Goal: Task Accomplishment & Management: Use online tool/utility

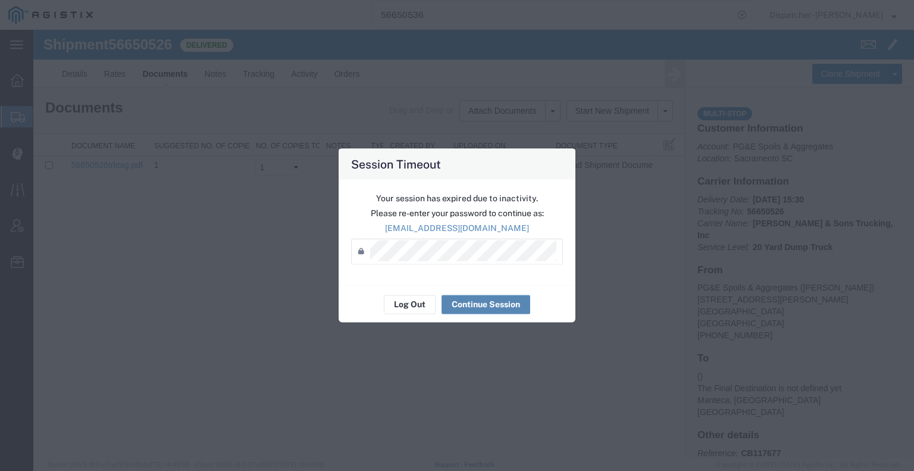
click at [487, 126] on button "Continue Session" at bounding box center [325, 115] width 651 height 22
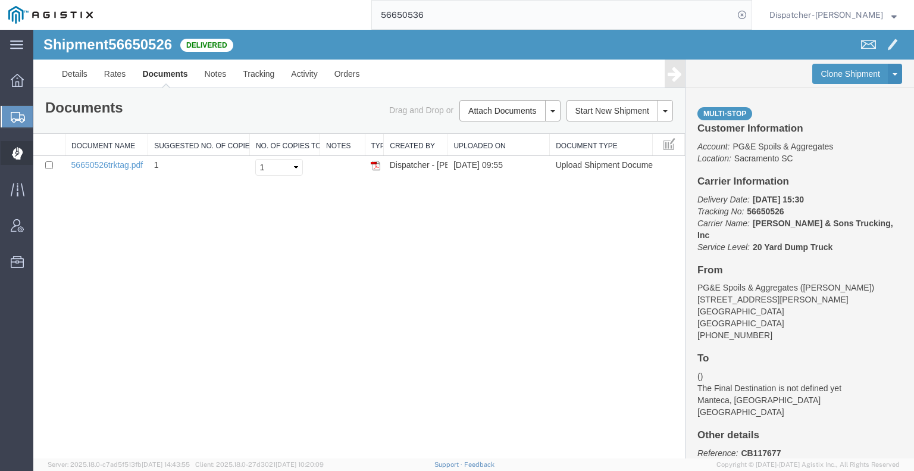
click at [20, 150] on icon at bounding box center [16, 154] width 11 height 12
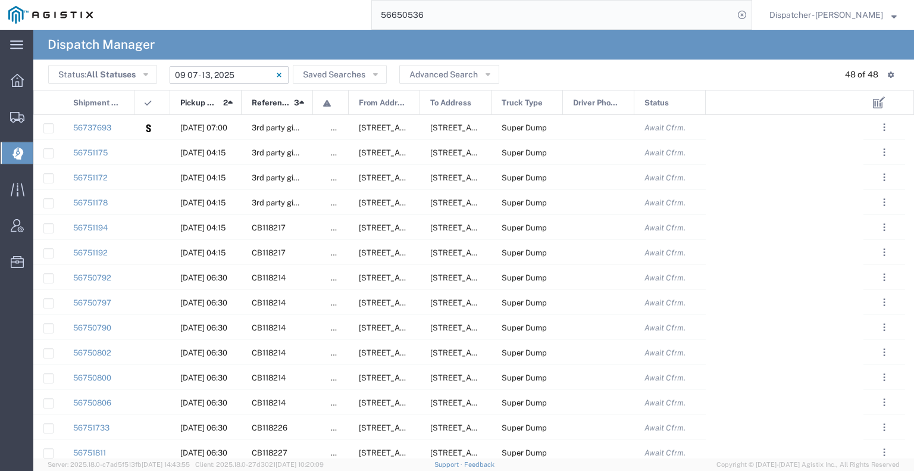
click at [216, 73] on input "[DATE] - [DATE]" at bounding box center [229, 75] width 119 height 18
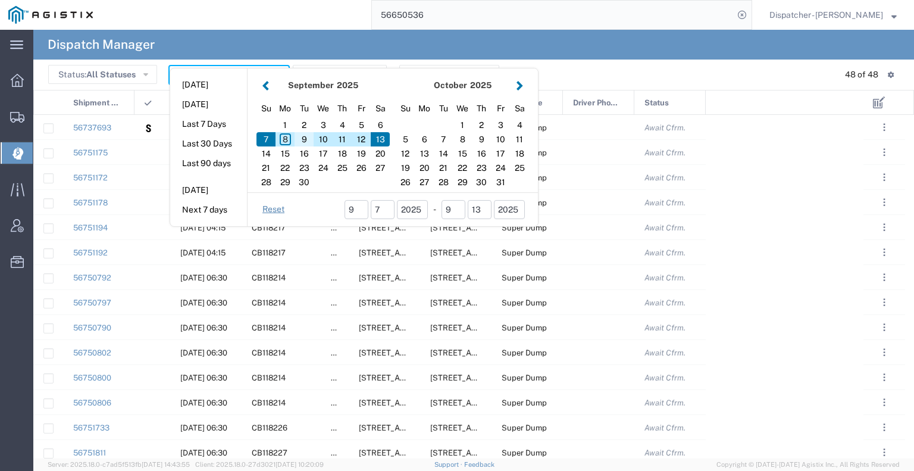
click at [306, 141] on div "9" at bounding box center [303, 139] width 19 height 14
type input "[DATE]"
type input "[DATE] - [DATE]"
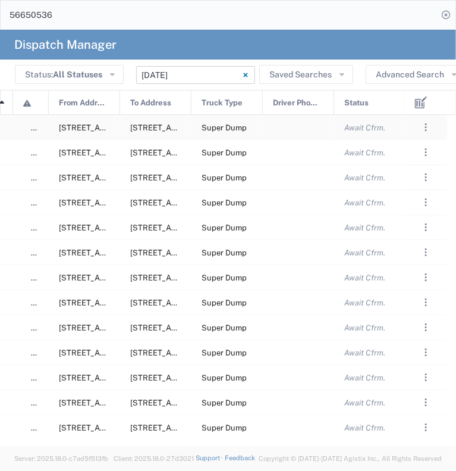
click at [293, 124] on div at bounding box center [298, 127] width 71 height 24
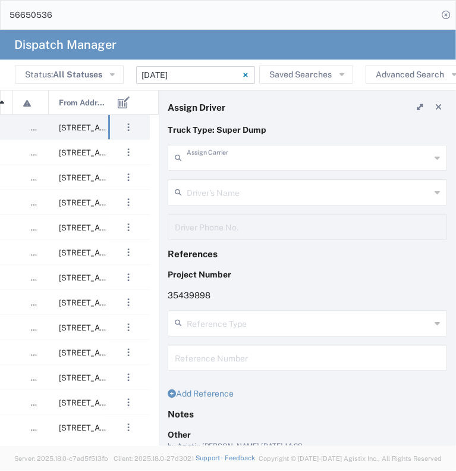
click at [297, 158] on input "text" at bounding box center [309, 156] width 244 height 21
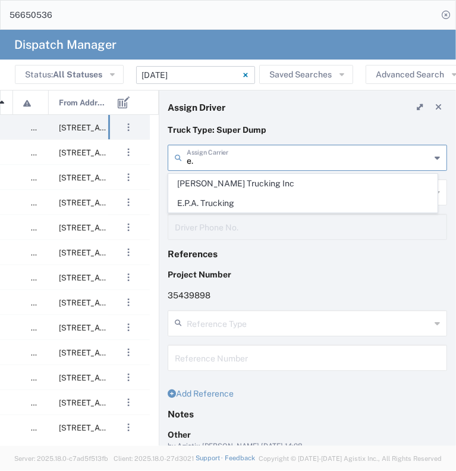
click at [283, 209] on span "E.P.A. Trucking" at bounding box center [303, 203] width 268 height 18
type input "E.P.A. Trucking"
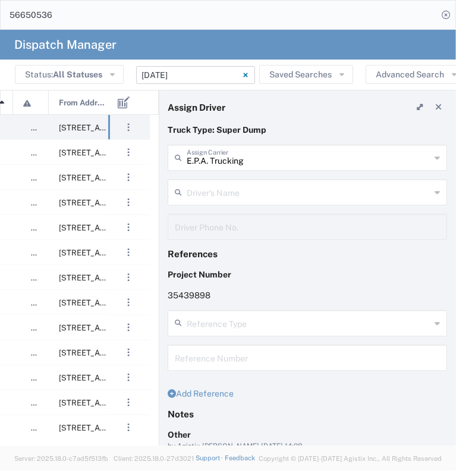
click at [283, 194] on input "text" at bounding box center [309, 191] width 244 height 21
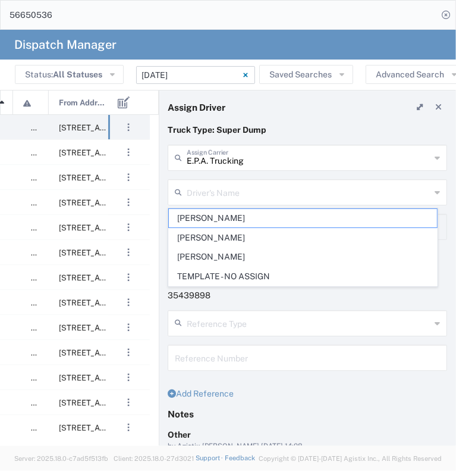
click at [284, 249] on li "[PERSON_NAME]" at bounding box center [302, 257] width 269 height 20
type input "[PERSON_NAME]"
type input "6505371145"
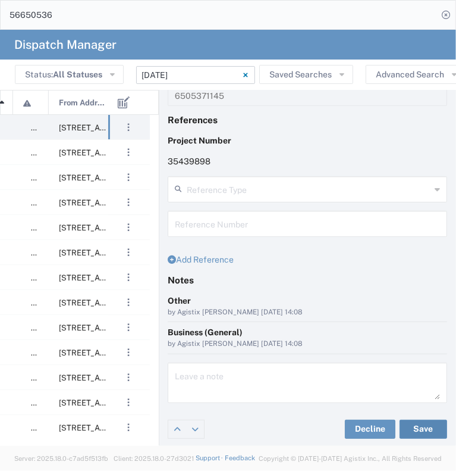
click at [410, 428] on button "Save" at bounding box center [424, 428] width 48 height 19
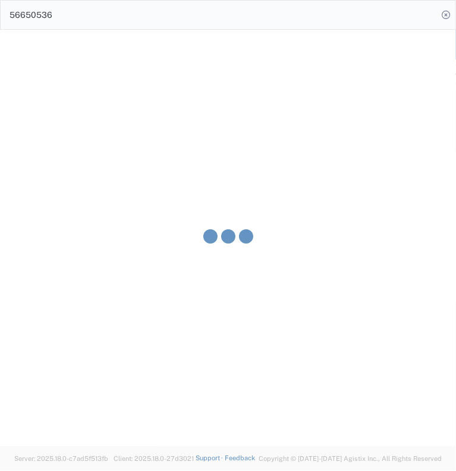
type input "[PERSON_NAME]"
type input "E.P.A. Trucking"
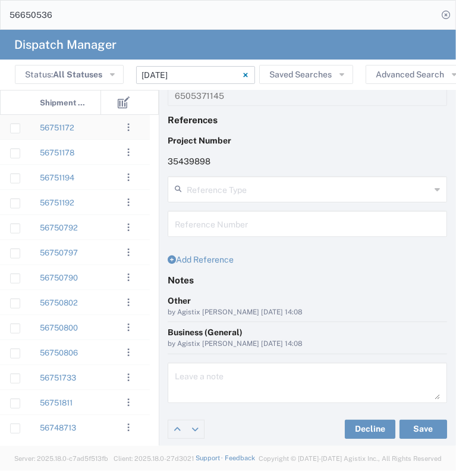
click at [112, 133] on agx-ag-table-action-cell ". . . Decline Assign" at bounding box center [128, 126] width 41 height 23
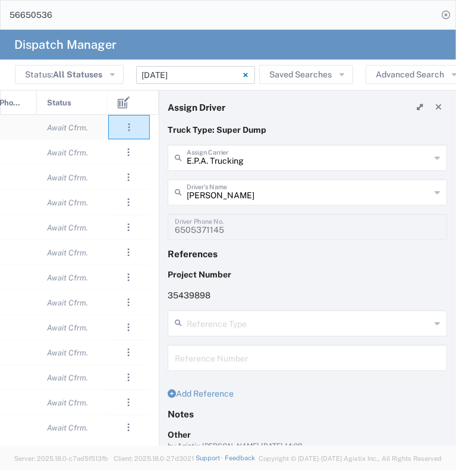
click at [99, 134] on div "Await Cfrm." at bounding box center [72, 127] width 71 height 24
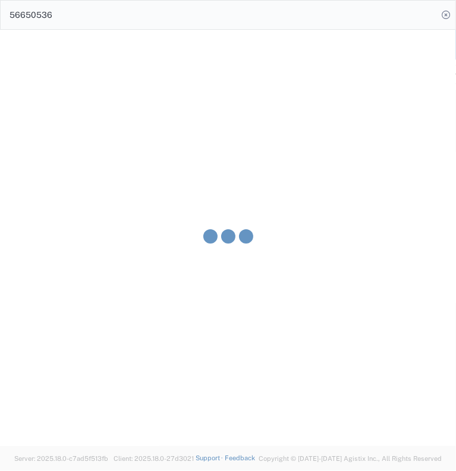
type input "[PERSON_NAME] & Sons Trucking, Inc"
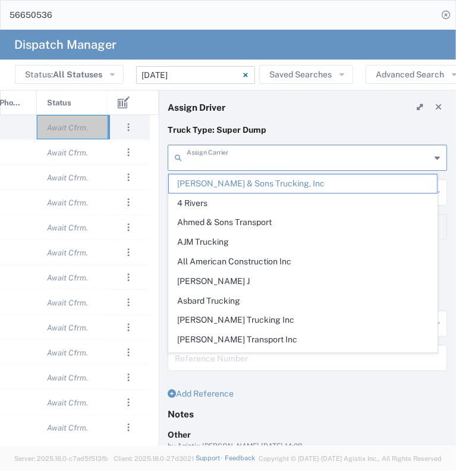
click at [246, 160] on input "text" at bounding box center [309, 156] width 244 height 21
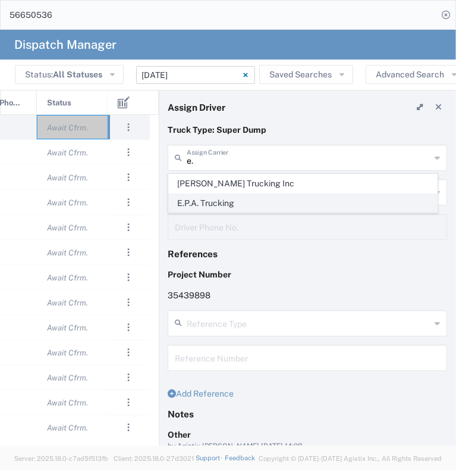
click at [246, 200] on span "E.P.A. Trucking" at bounding box center [303, 203] width 268 height 18
type input "E.P.A. Trucking"
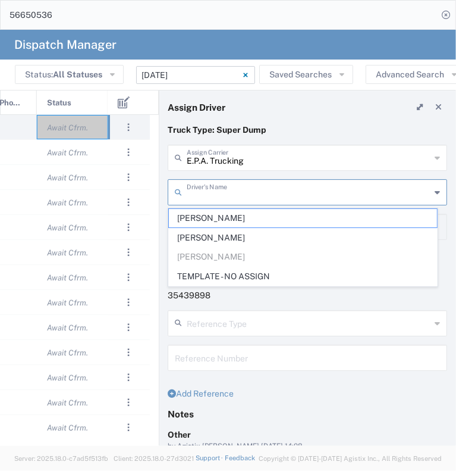
click at [261, 187] on input "text" at bounding box center [309, 191] width 244 height 21
click at [255, 217] on span "[PERSON_NAME]" at bounding box center [303, 218] width 268 height 18
type input "[PERSON_NAME]"
type input "6504689024"
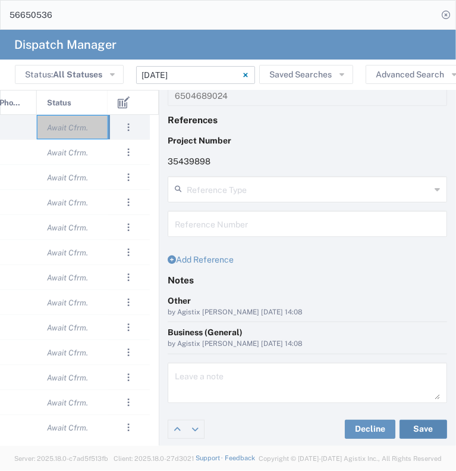
click at [419, 421] on button "Save" at bounding box center [424, 428] width 48 height 19
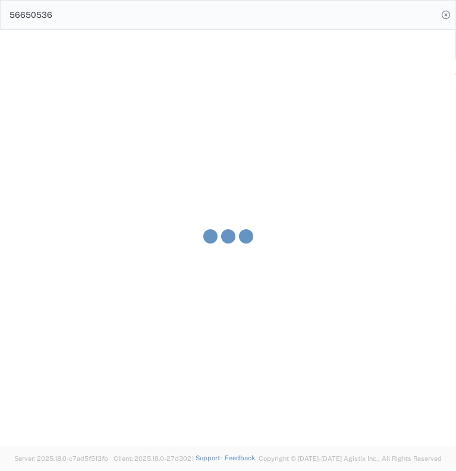
type input "[PERSON_NAME]"
type input "E.P.A. Trucking"
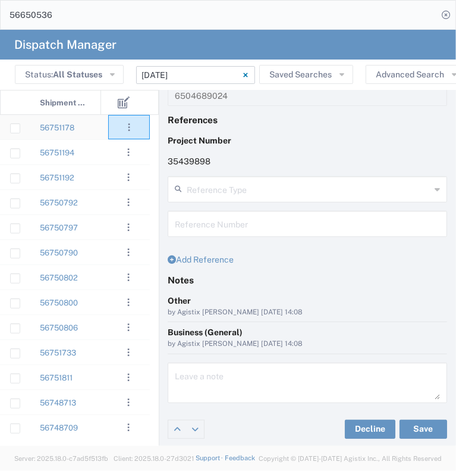
click at [115, 129] on agx-ag-table-action-cell ". . . Decline Assign" at bounding box center [129, 126] width 40 height 23
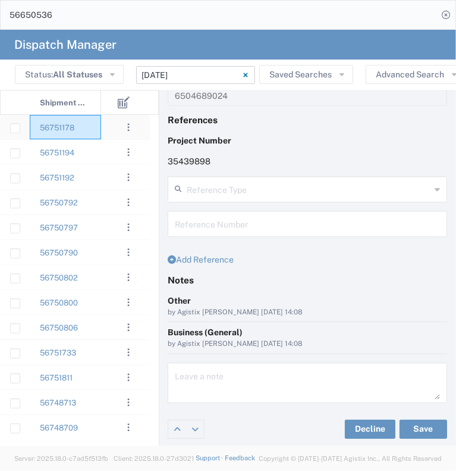
click at [100, 134] on div "56751178" at bounding box center [65, 127] width 71 height 24
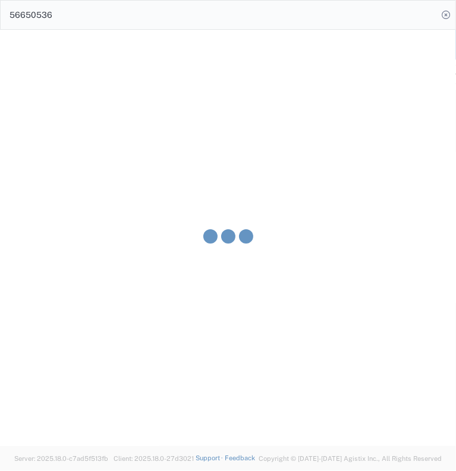
type input "[PERSON_NAME] & Sons Trucking, Inc"
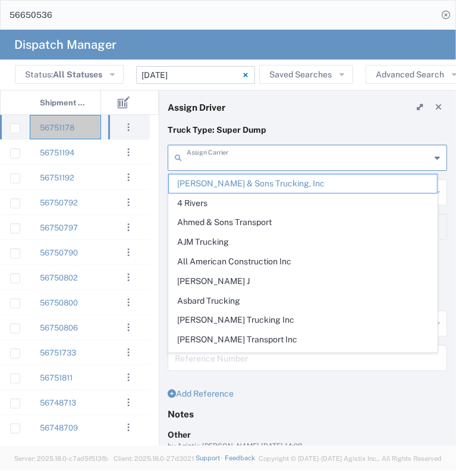
click at [237, 161] on input "text" at bounding box center [309, 156] width 244 height 21
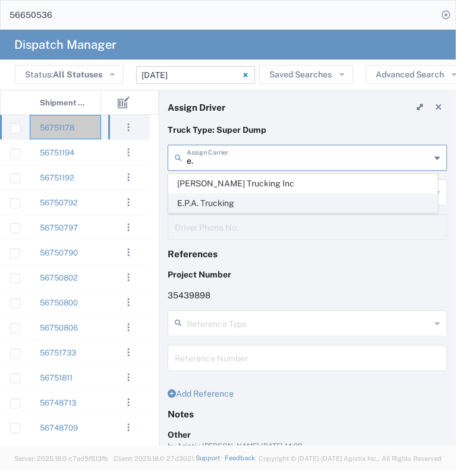
click at [243, 206] on span "E.P.A. Trucking" at bounding box center [303, 203] width 268 height 18
type input "E.P.A. Trucking"
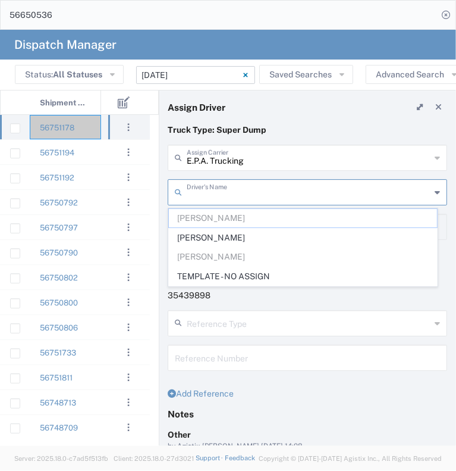
click at [259, 192] on input "text" at bounding box center [309, 191] width 244 height 21
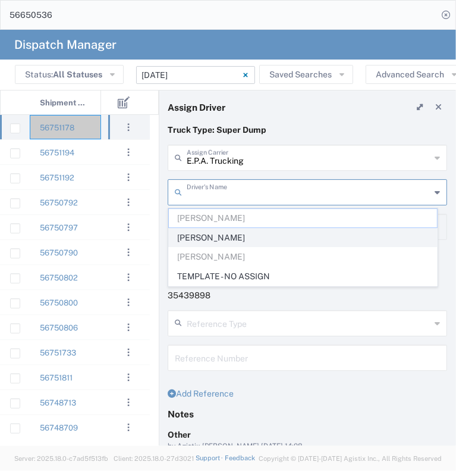
click at [253, 231] on span "[PERSON_NAME]" at bounding box center [303, 237] width 268 height 18
type input "[PERSON_NAME]"
type input "[PHONE_NUMBER]"
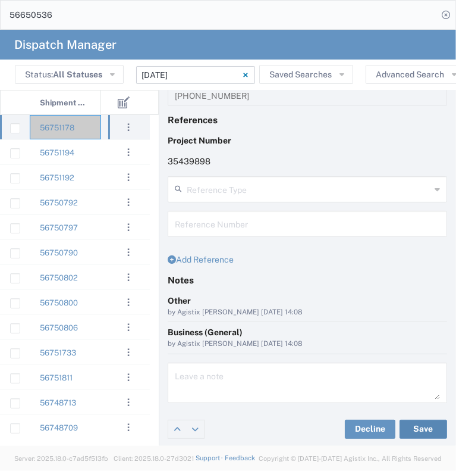
click at [419, 429] on button "Save" at bounding box center [424, 428] width 48 height 19
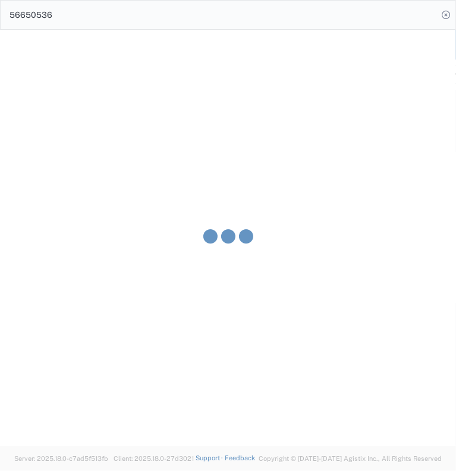
type input "[PERSON_NAME]"
type input "E.P.A. Trucking"
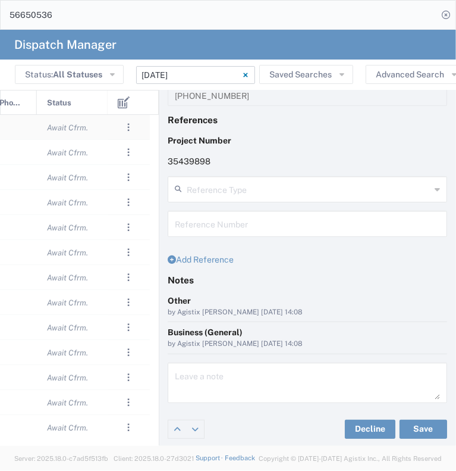
click at [100, 134] on div "Await Cfrm." at bounding box center [72, 127] width 71 height 24
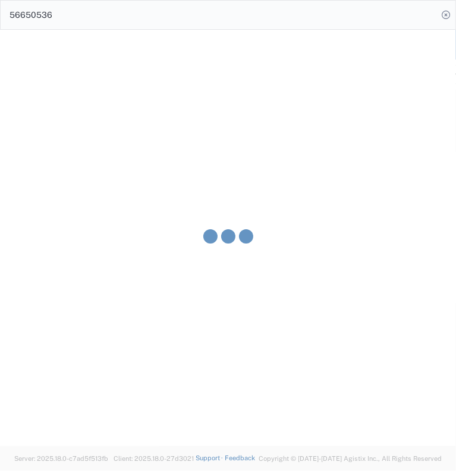
type input "[PERSON_NAME] & Sons Trucking, Inc"
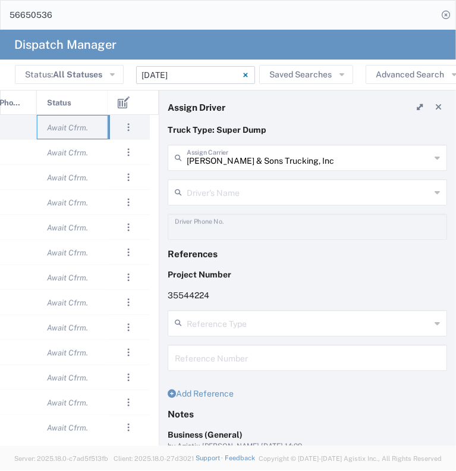
click at [225, 186] on input "text" at bounding box center [309, 191] width 244 height 21
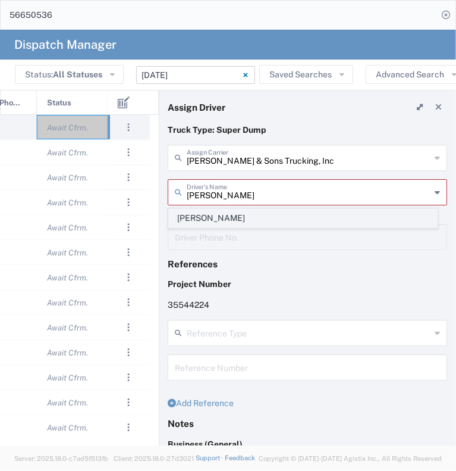
click at [225, 220] on span "[PERSON_NAME]" at bounding box center [303, 218] width 268 height 18
type input "[PERSON_NAME]"
type input "2096295517"
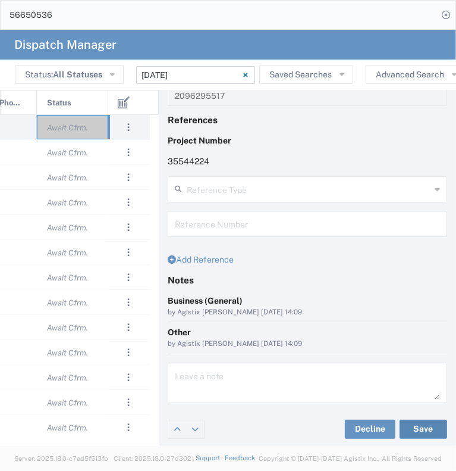
click at [409, 428] on button "Save" at bounding box center [424, 428] width 48 height 19
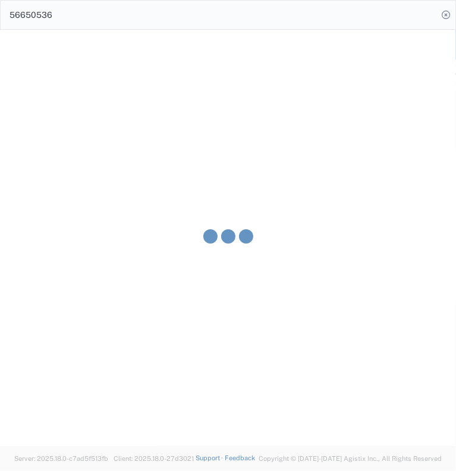
type input "[PERSON_NAME]"
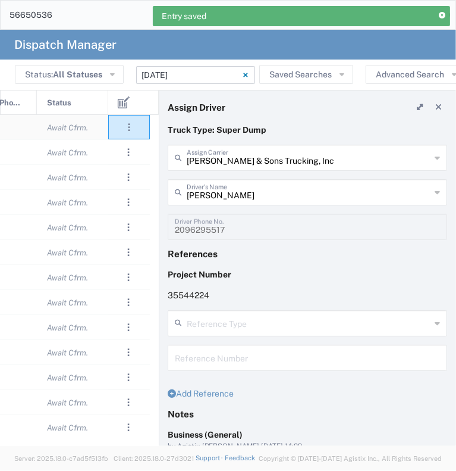
click at [108, 130] on div ". . . Decline Assign" at bounding box center [129, 127] width 42 height 24
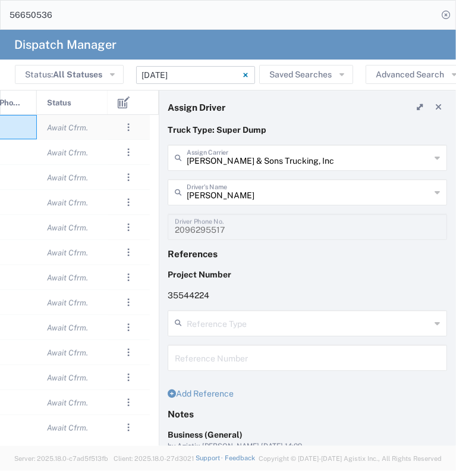
click at [21, 131] on div at bounding box center [0, 127] width 71 height 24
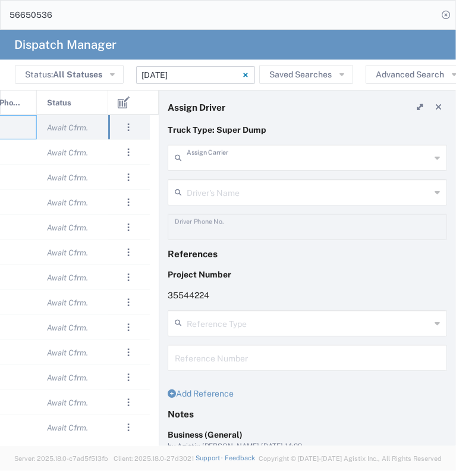
click at [225, 156] on input "text" at bounding box center [309, 156] width 244 height 21
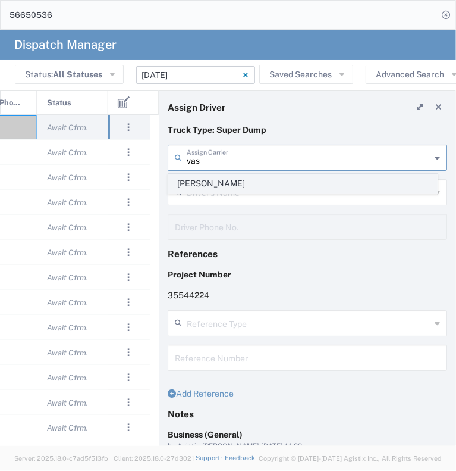
click at [219, 183] on span "[PERSON_NAME]" at bounding box center [303, 183] width 268 height 18
type input "[PERSON_NAME]"
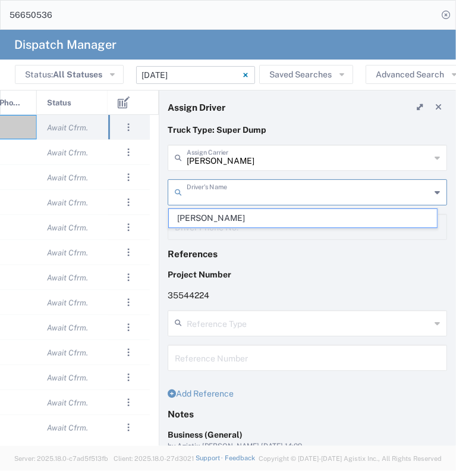
click at [219, 183] on input "text" at bounding box center [309, 191] width 244 height 21
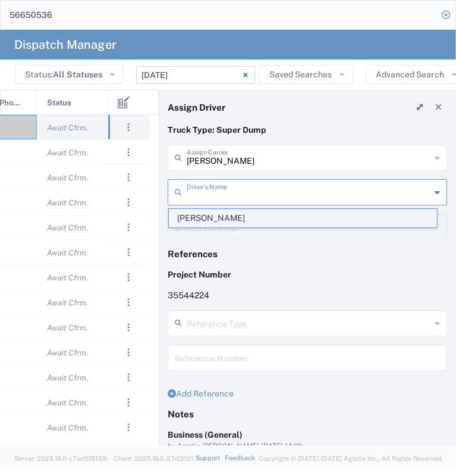
click at [217, 212] on span "[PERSON_NAME]" at bounding box center [303, 218] width 268 height 18
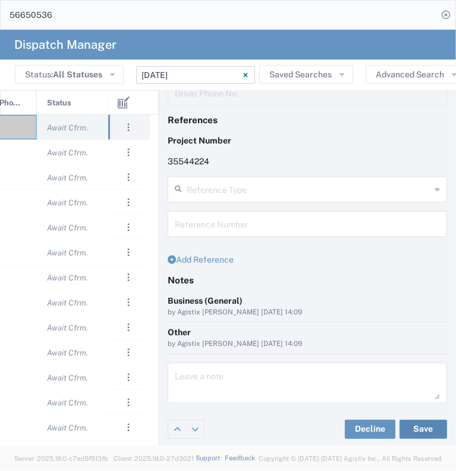
click at [405, 427] on button "Save" at bounding box center [424, 428] width 48 height 19
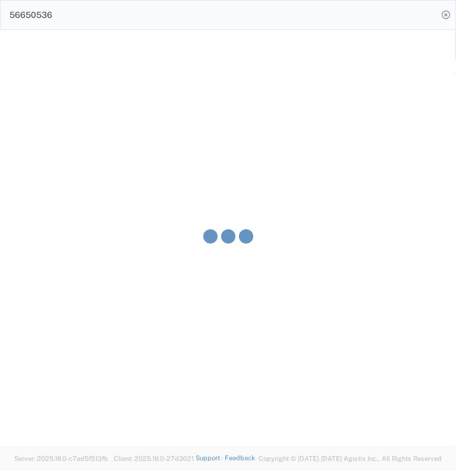
type input "[PERSON_NAME]"
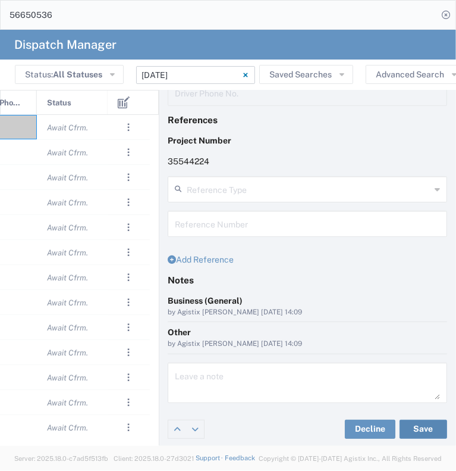
scroll to position [0, 512]
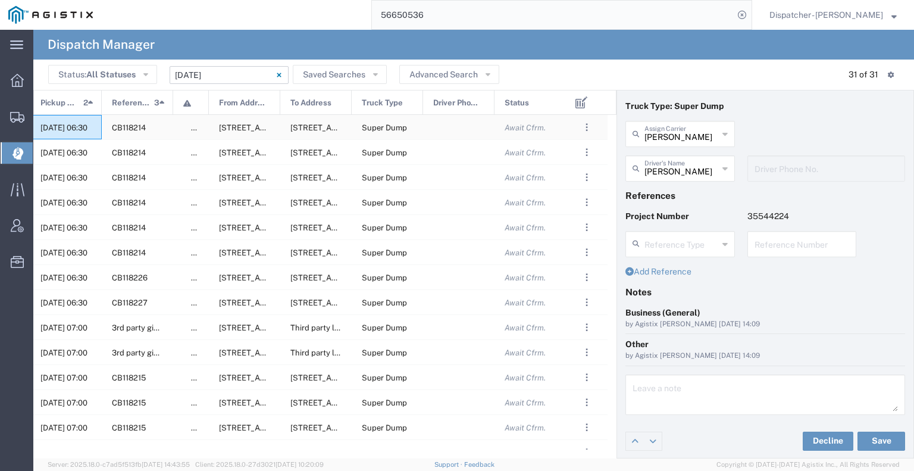
click at [87, 129] on span "[DATE] 06:30" at bounding box center [63, 127] width 47 height 9
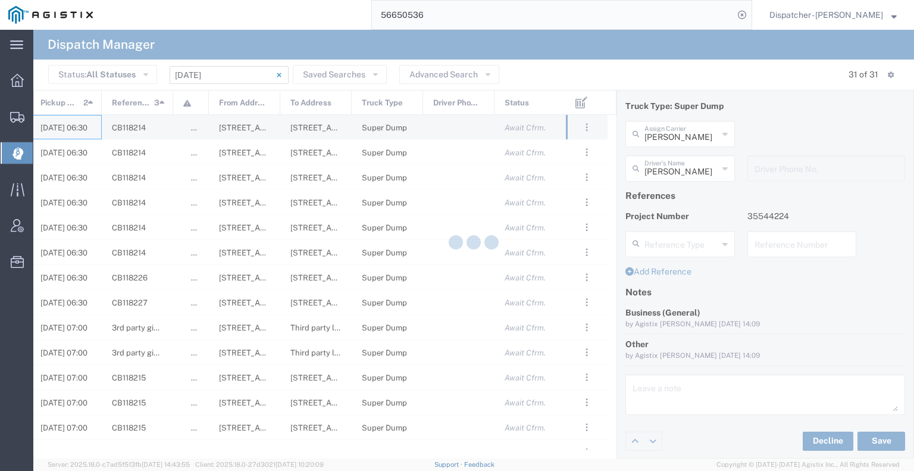
type input "[PERSON_NAME] & Sons Trucking, Inc"
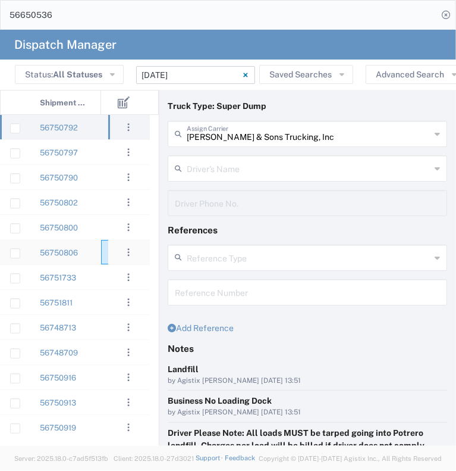
click at [106, 249] on div at bounding box center [119, 252] width 36 height 24
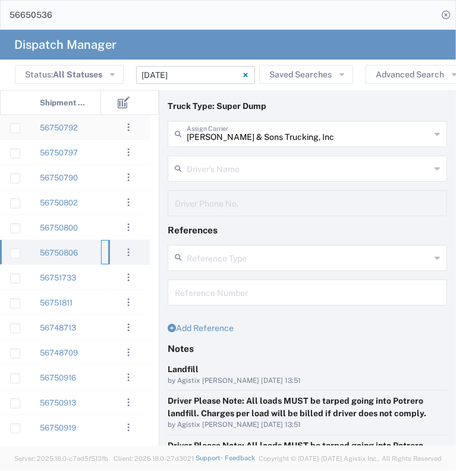
click at [117, 129] on agx-ag-table-action-cell ". . . Decline Assign" at bounding box center [128, 126] width 41 height 23
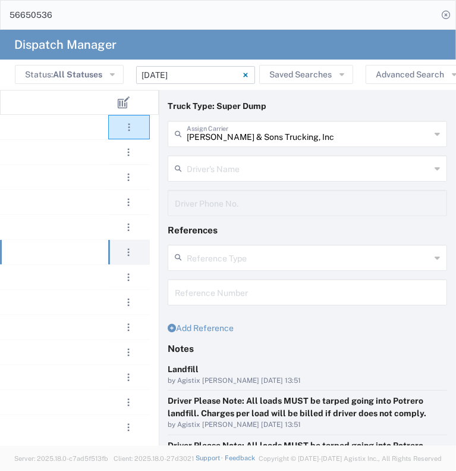
scroll to position [0, 564]
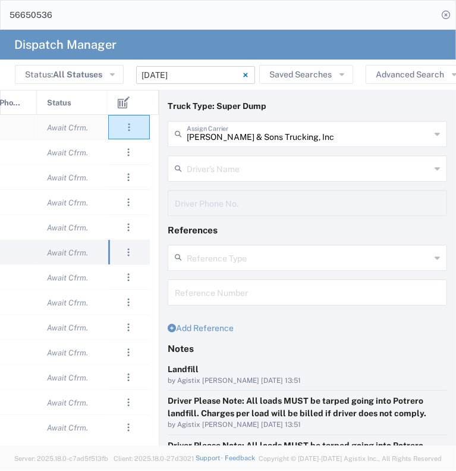
click at [76, 136] on div "Await Cfrm." at bounding box center [72, 127] width 71 height 24
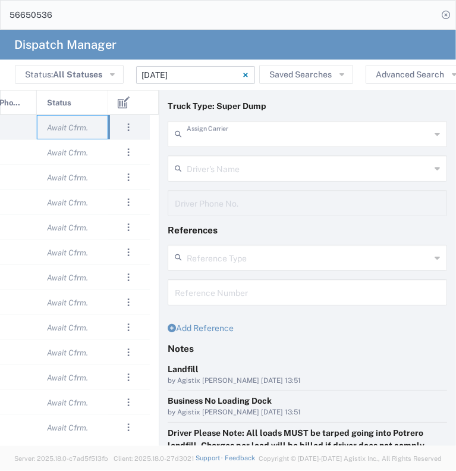
click at [320, 137] on input "text" at bounding box center [309, 133] width 244 height 21
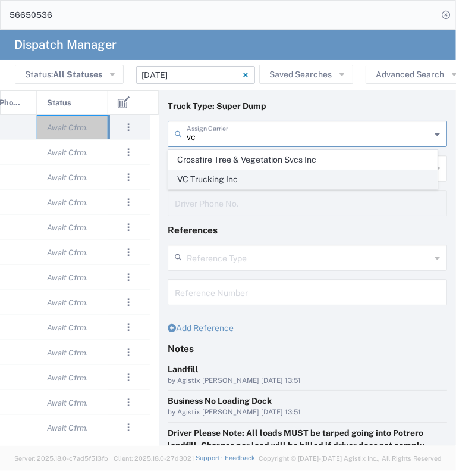
click at [299, 178] on span "VC Trucking Inc" at bounding box center [303, 179] width 268 height 18
type input "VC Trucking Inc"
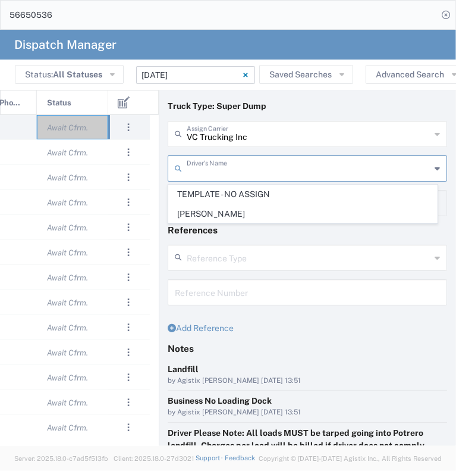
click at [273, 162] on input "text" at bounding box center [309, 167] width 244 height 21
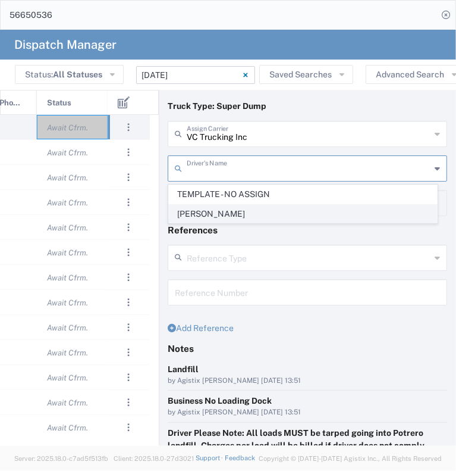
click at [285, 215] on span "[PERSON_NAME]" at bounding box center [303, 214] width 268 height 18
type input "[PERSON_NAME]"
type input "[PHONE_NUMBER]"
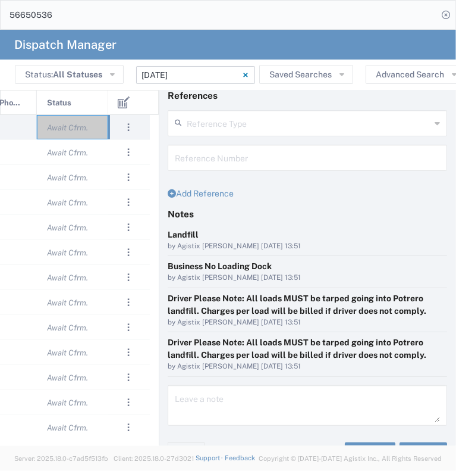
scroll to position [181, 0]
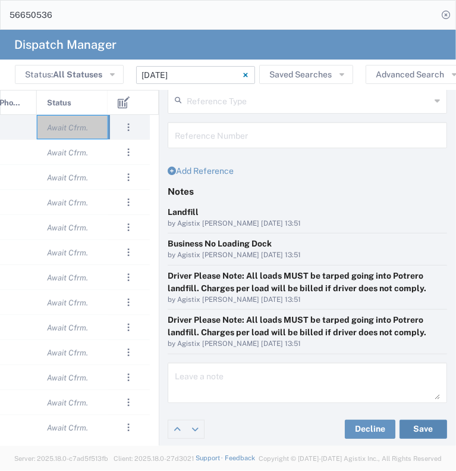
click at [406, 421] on button "Save" at bounding box center [424, 428] width 48 height 19
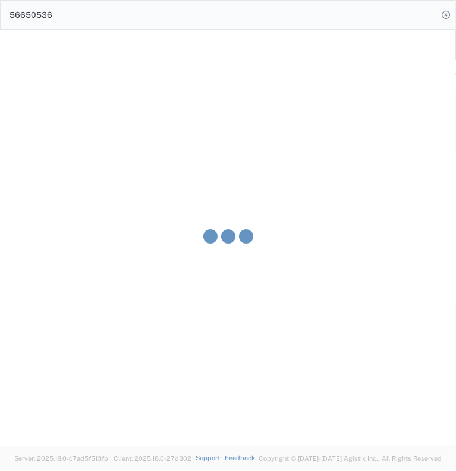
type input "[PERSON_NAME]"
type input "VC Trucking Inc"
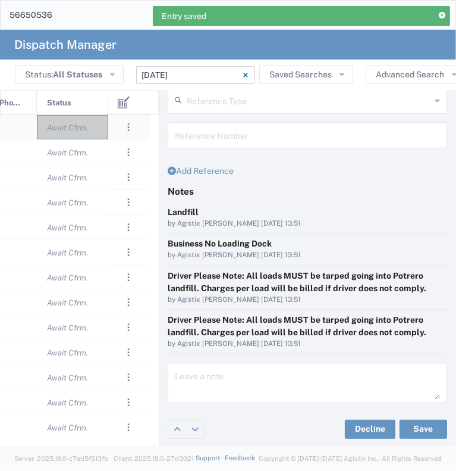
click at [97, 132] on div "Await Cfrm." at bounding box center [72, 127] width 71 height 24
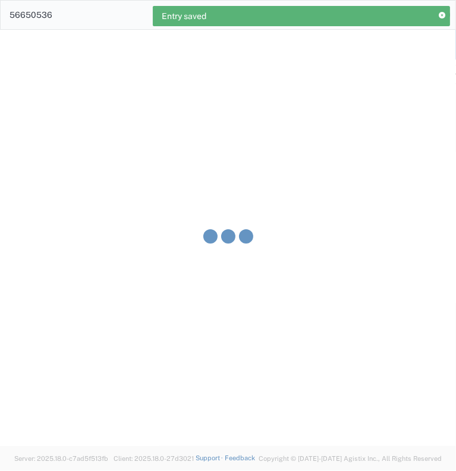
type input "[PERSON_NAME] & Sons Trucking, Inc"
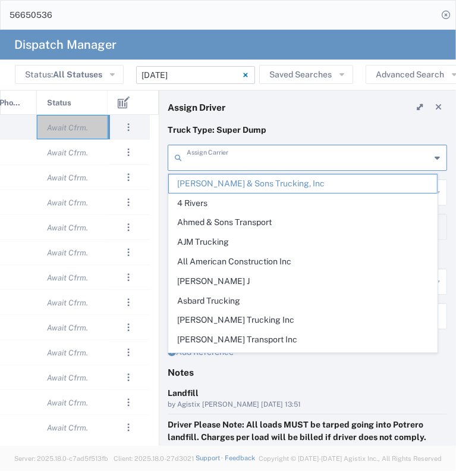
click at [243, 158] on input "text" at bounding box center [309, 156] width 244 height 21
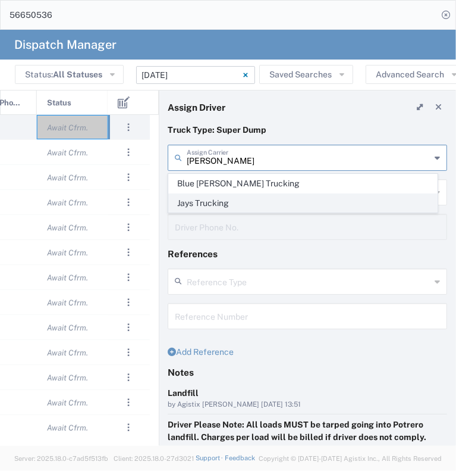
click at [254, 197] on span "Jays Trucking" at bounding box center [303, 203] width 268 height 18
type input "Jays Trucking"
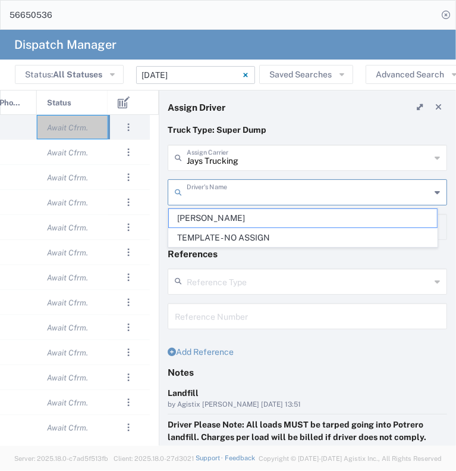
click at [252, 190] on input "text" at bounding box center [309, 191] width 244 height 21
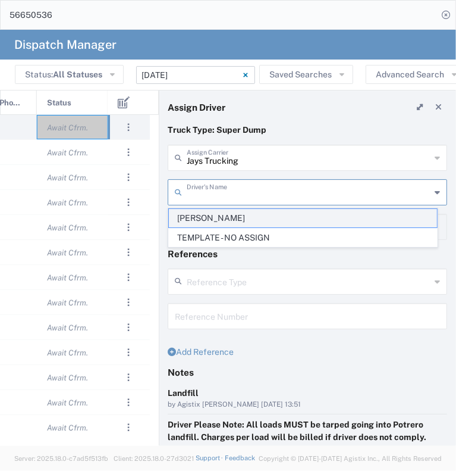
click at [256, 221] on span "[PERSON_NAME]" at bounding box center [303, 218] width 268 height 18
type input "[PERSON_NAME]"
type input "[PHONE_NUMBER]"
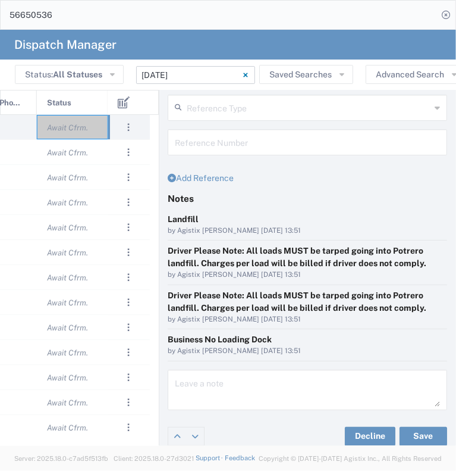
scroll to position [181, 0]
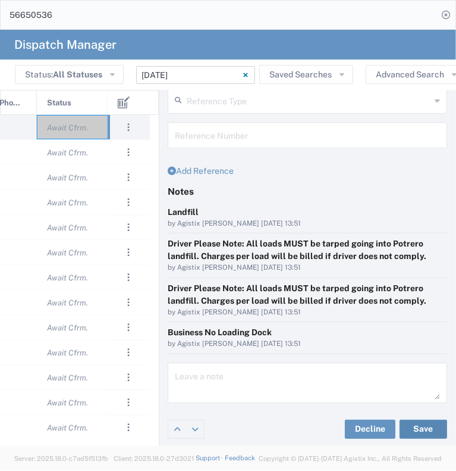
click at [409, 428] on button "Save" at bounding box center [424, 428] width 48 height 19
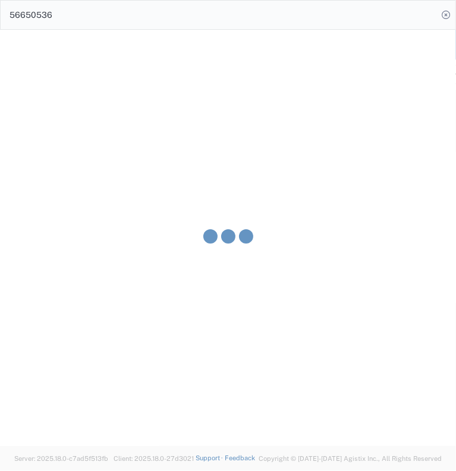
type input "[PERSON_NAME]"
type input "Jays Trucking"
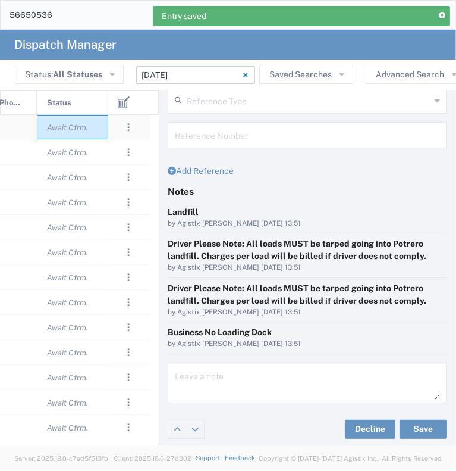
click at [96, 132] on div "Await Cfrm." at bounding box center [72, 127] width 71 height 24
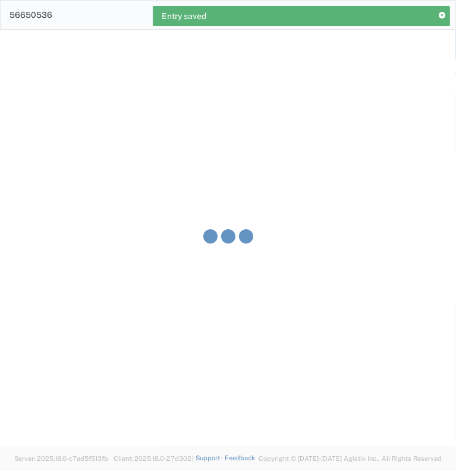
type input "[PERSON_NAME] & Sons Trucking, Inc"
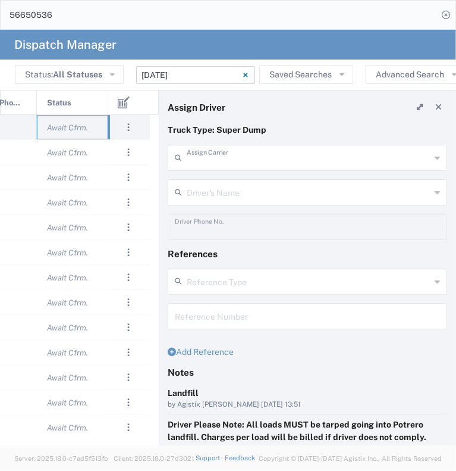
click at [231, 155] on input "text" at bounding box center [309, 156] width 244 height 21
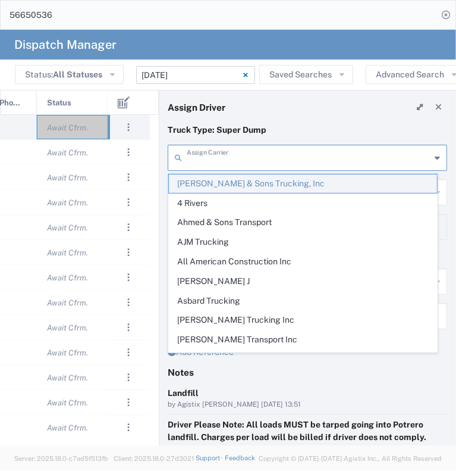
click at [234, 183] on span "[PERSON_NAME] & Sons Trucking, Inc" at bounding box center [303, 183] width 268 height 18
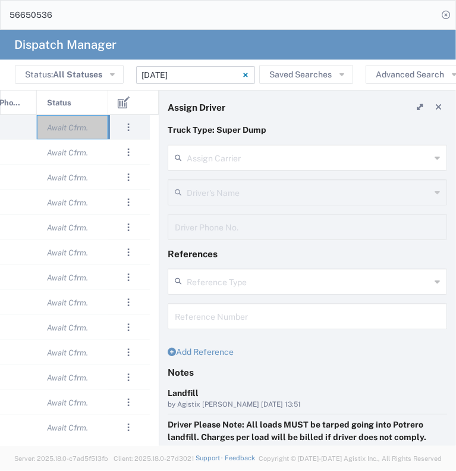
click at [228, 155] on input "text" at bounding box center [309, 156] width 244 height 21
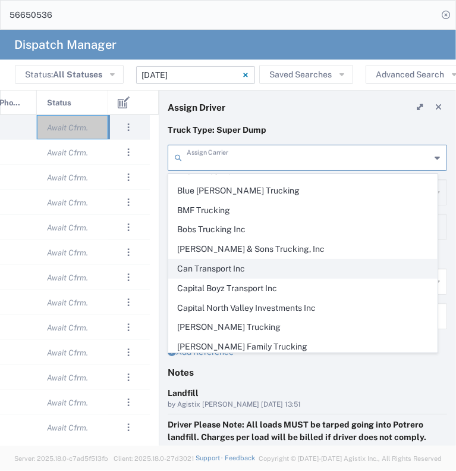
scroll to position [238, 0]
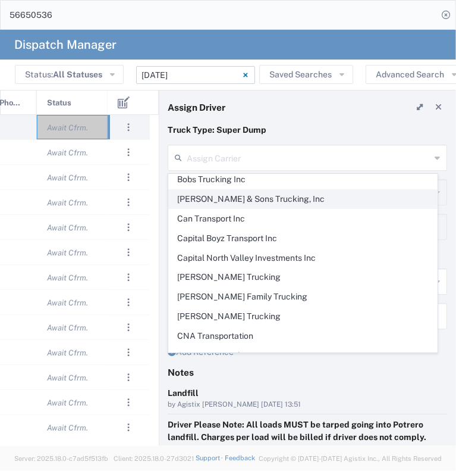
click at [249, 202] on span "[PERSON_NAME] & Sons Trucking, Inc" at bounding box center [303, 199] width 268 height 18
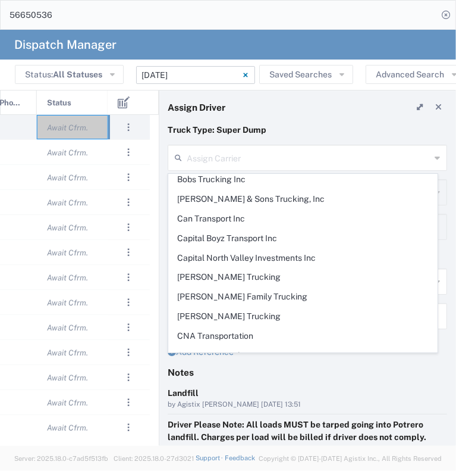
type input "[PERSON_NAME] & Sons Trucking, Inc"
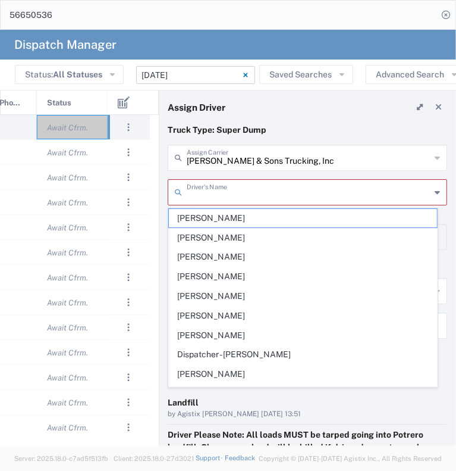
click at [228, 197] on input "text" at bounding box center [309, 191] width 244 height 21
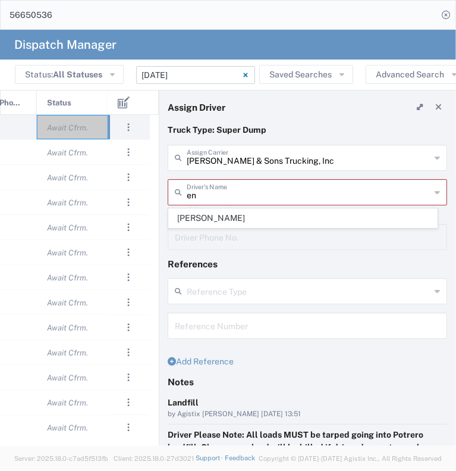
click at [239, 224] on span "[PERSON_NAME]" at bounding box center [303, 218] width 268 height 18
type input "[PERSON_NAME]"
type input "[PHONE_NUMBER]"
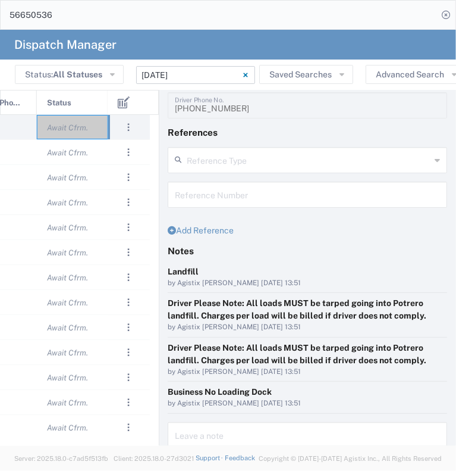
scroll to position [181, 0]
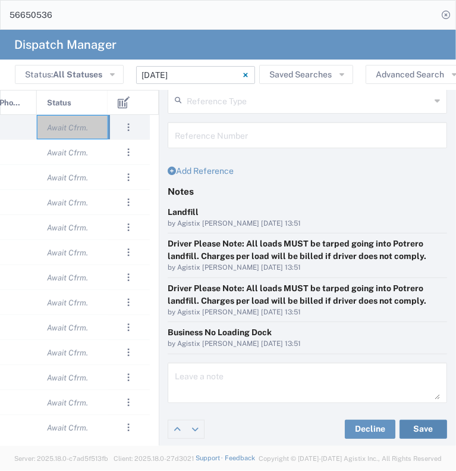
click at [412, 430] on button "Save" at bounding box center [424, 428] width 48 height 19
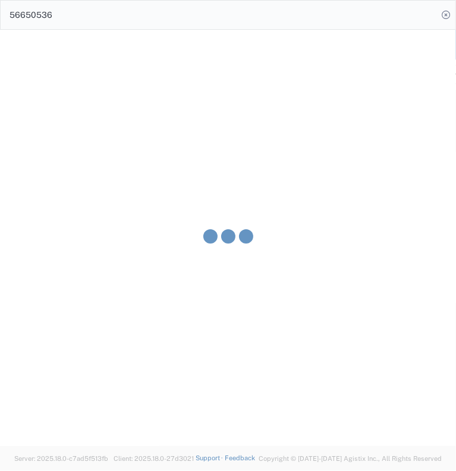
type input "[PERSON_NAME]"
type input "[PERSON_NAME] & Sons Trucking, Inc"
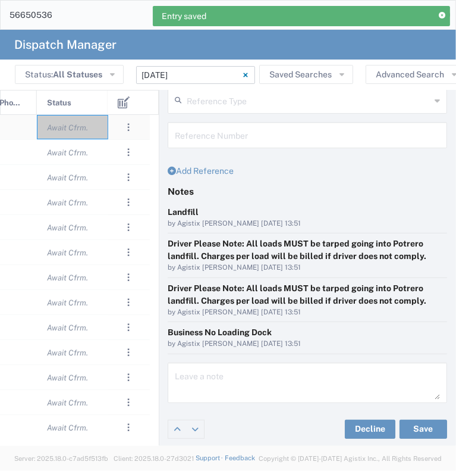
click at [96, 129] on div "Await Cfrm." at bounding box center [72, 127] width 71 height 24
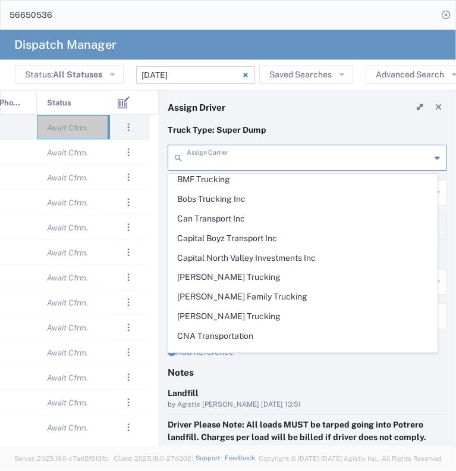
click at [261, 158] on input "text" at bounding box center [309, 156] width 244 height 21
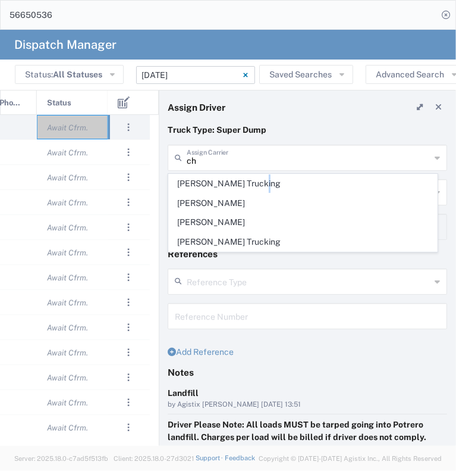
click at [264, 186] on span "[PERSON_NAME] Trucking" at bounding box center [303, 183] width 268 height 18
type input "[PERSON_NAME] Trucking"
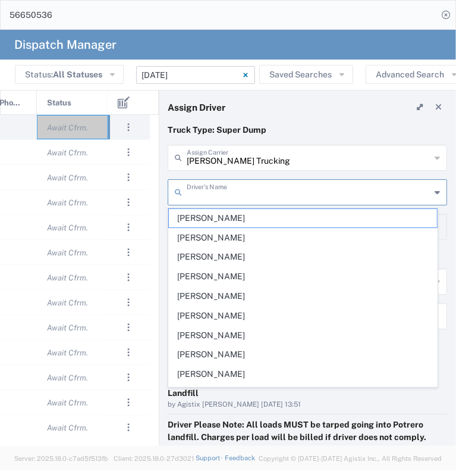
click at [264, 186] on input "text" at bounding box center [309, 191] width 244 height 21
click at [269, 218] on span "[PERSON_NAME]" at bounding box center [303, 218] width 268 height 18
type input "[PERSON_NAME]"
type input "5302168111"
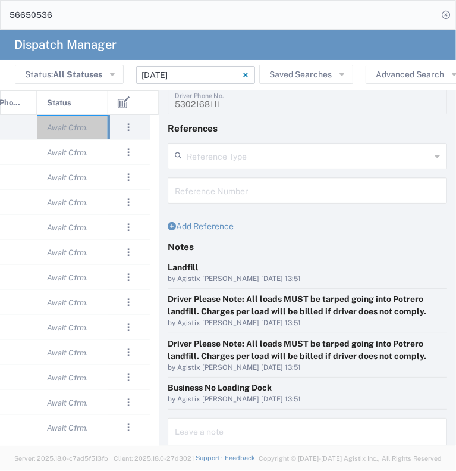
scroll to position [181, 0]
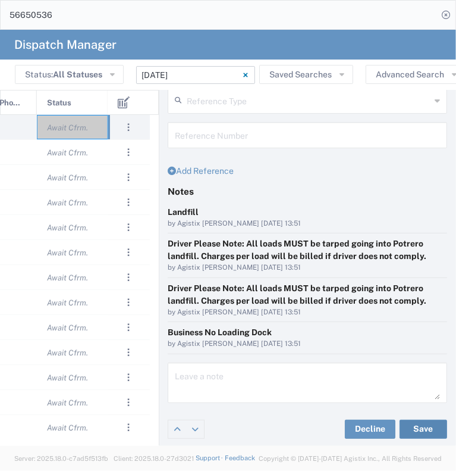
click at [419, 423] on button "Save" at bounding box center [424, 428] width 48 height 19
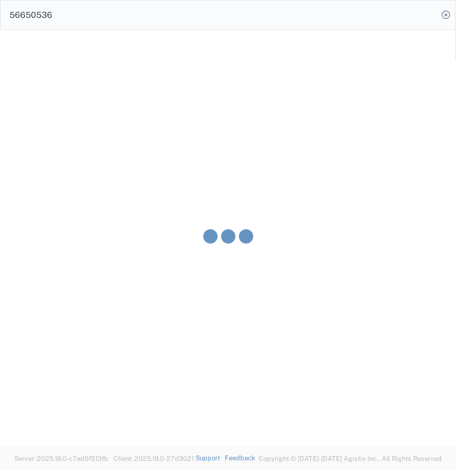
type input "[PERSON_NAME]"
type input "[PERSON_NAME] Trucking"
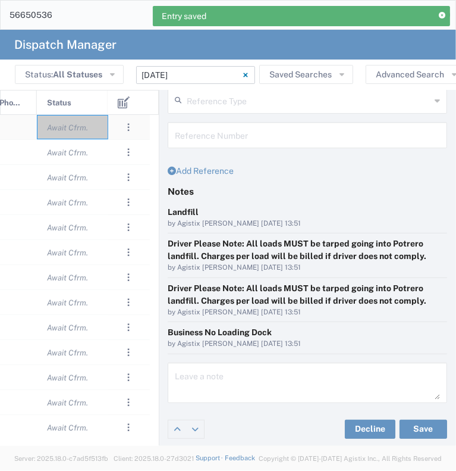
click at [101, 133] on div "Await Cfrm." at bounding box center [72, 127] width 71 height 24
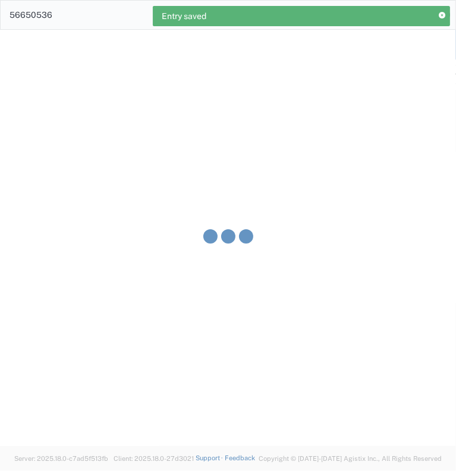
type input "[PERSON_NAME] & Sons Trucking, Inc"
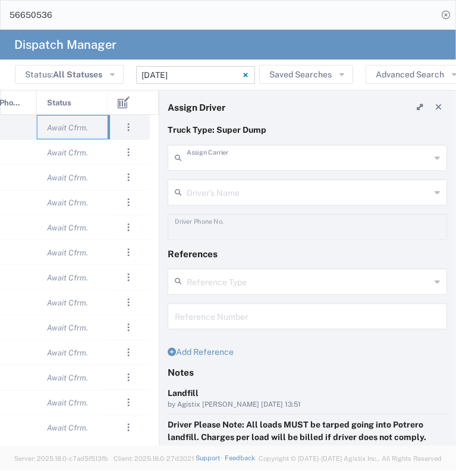
click at [212, 151] on input "text" at bounding box center [309, 156] width 244 height 21
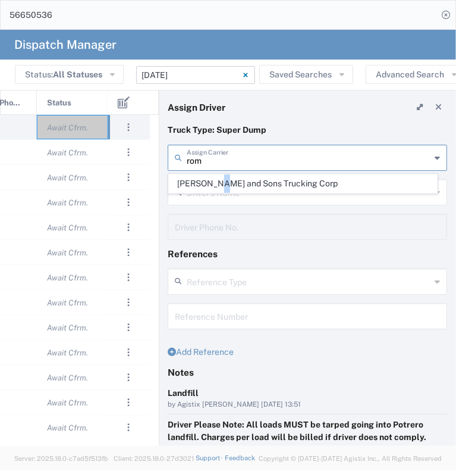
click at [221, 183] on span "[PERSON_NAME] and Sons Trucking Corp" at bounding box center [303, 183] width 268 height 18
type input "[PERSON_NAME] and Sons Trucking Corp"
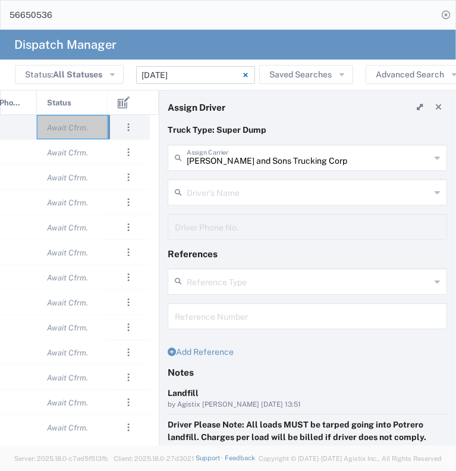
click at [221, 187] on input "text" at bounding box center [309, 191] width 244 height 21
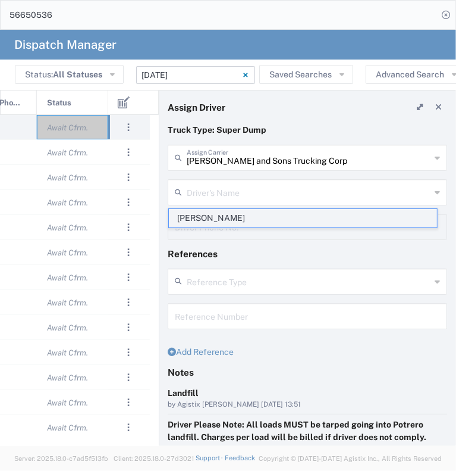
click at [271, 223] on span "[PERSON_NAME]" at bounding box center [303, 218] width 268 height 18
type input "[PERSON_NAME]"
type input "[PHONE_NUMBER]"
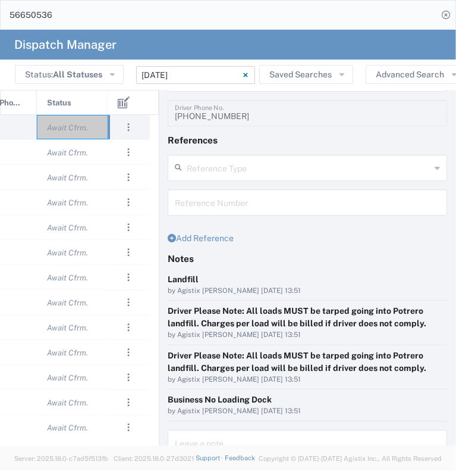
scroll to position [181, 0]
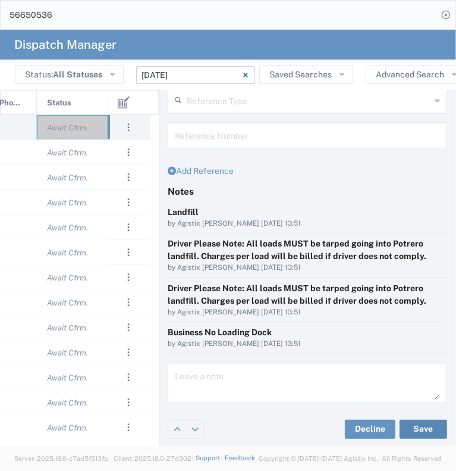
click at [407, 432] on button "Save" at bounding box center [424, 428] width 48 height 19
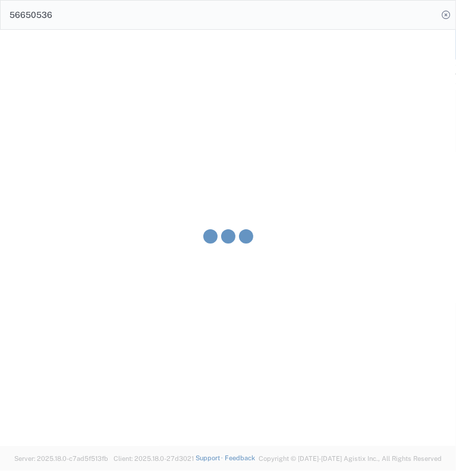
type input "[PERSON_NAME]"
type input "[PERSON_NAME] and Sons Trucking Corp"
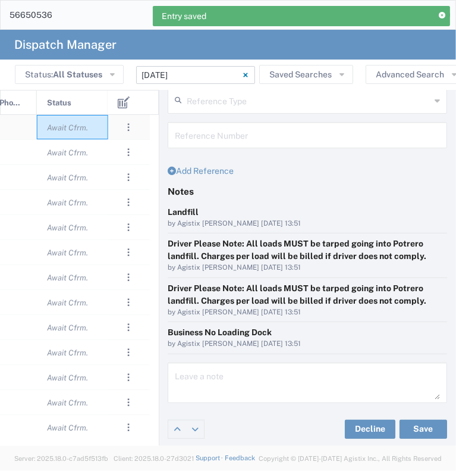
click at [102, 131] on div "Await Cfrm." at bounding box center [72, 127] width 71 height 24
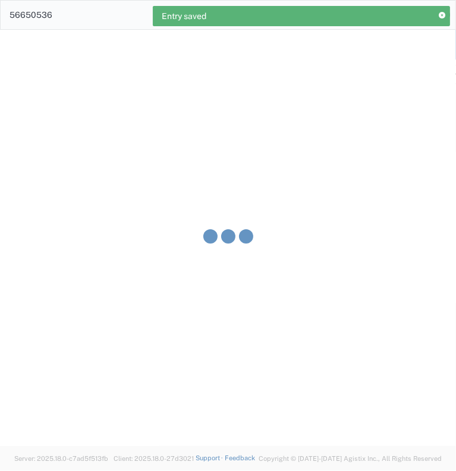
type input "[PERSON_NAME] & Sons Trucking, Inc"
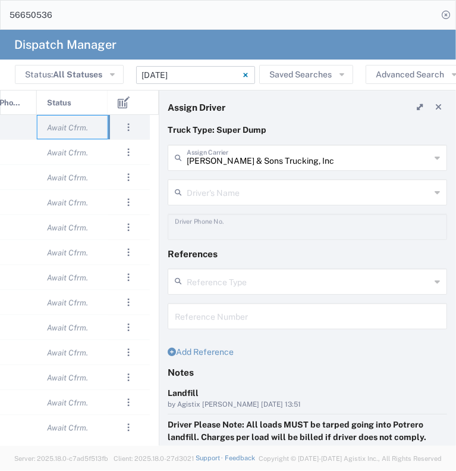
click at [239, 193] on input "text" at bounding box center [309, 191] width 244 height 21
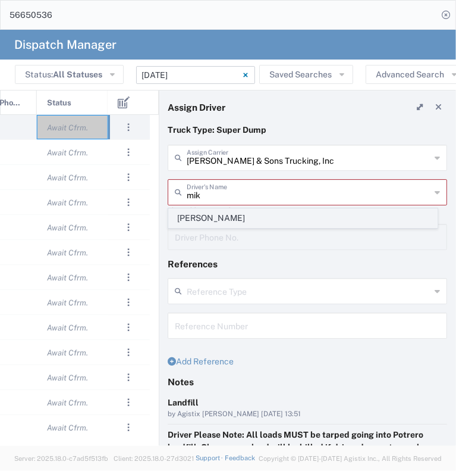
click at [247, 216] on span "[PERSON_NAME]" at bounding box center [303, 218] width 268 height 18
type input "[PERSON_NAME]"
type input "[PHONE_NUMBER]"
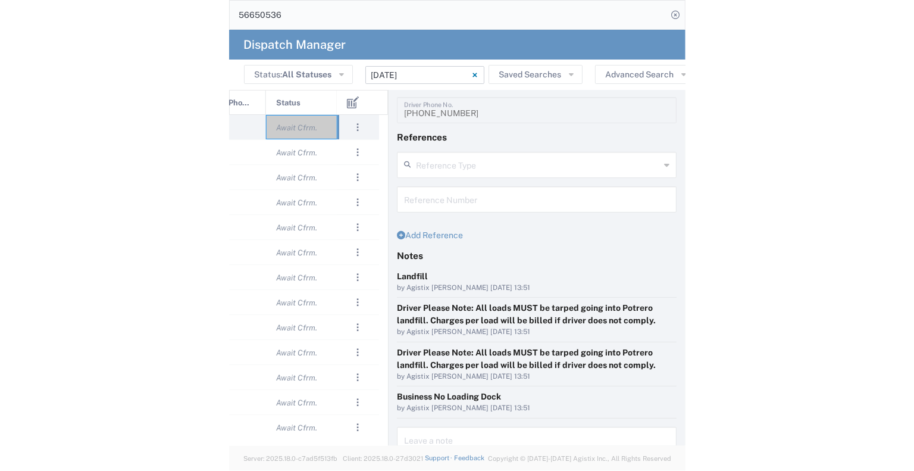
scroll to position [181, 0]
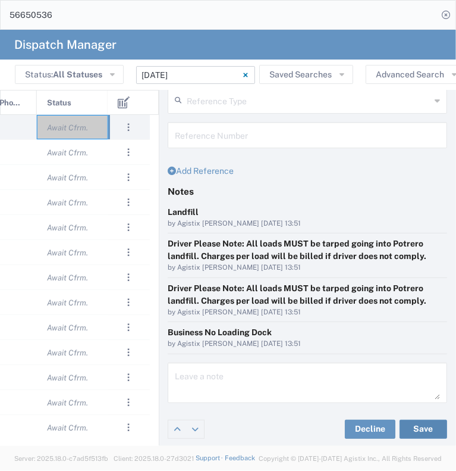
click at [415, 425] on button "Save" at bounding box center [424, 428] width 48 height 19
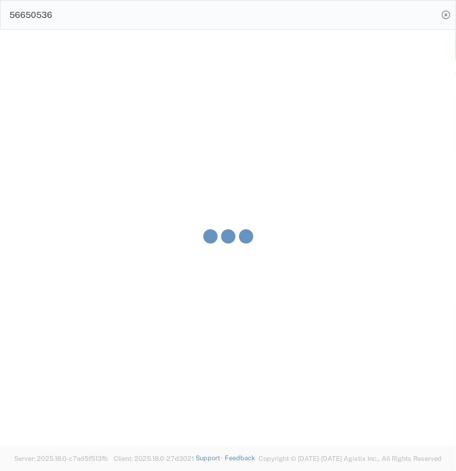
type input "[PERSON_NAME]"
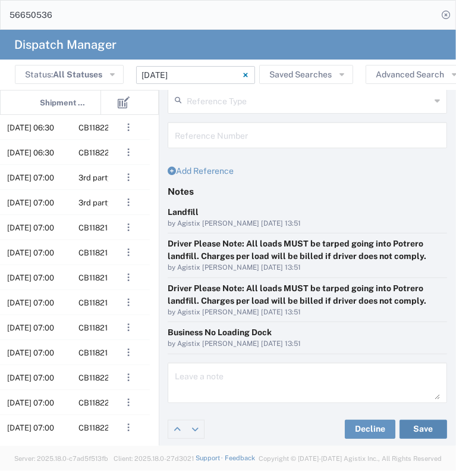
scroll to position [0, 0]
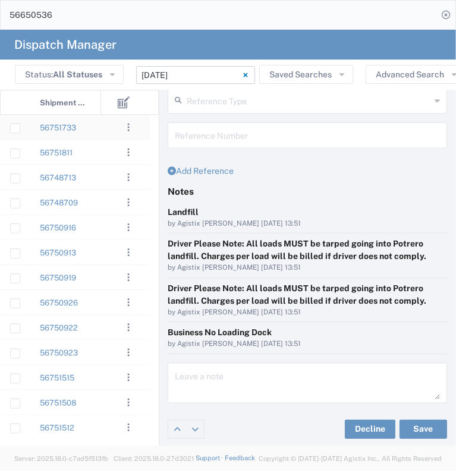
click at [101, 127] on div at bounding box center [119, 127] width 36 height 24
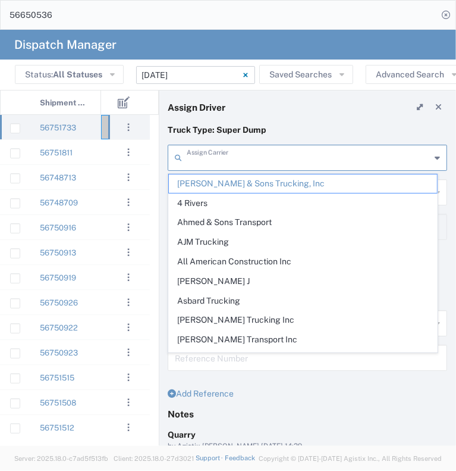
click at [268, 163] on input "text" at bounding box center [309, 156] width 244 height 21
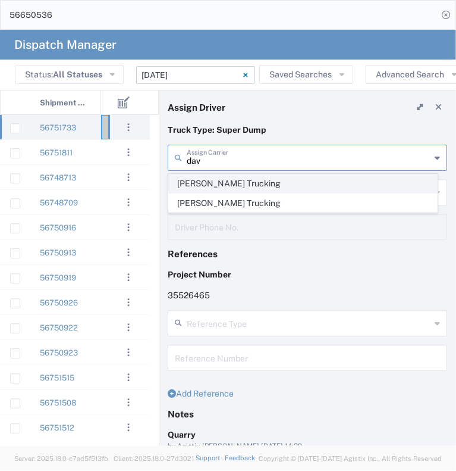
click at [262, 181] on span "[PERSON_NAME] Trucking" at bounding box center [303, 183] width 268 height 18
type input "[PERSON_NAME] Trucking"
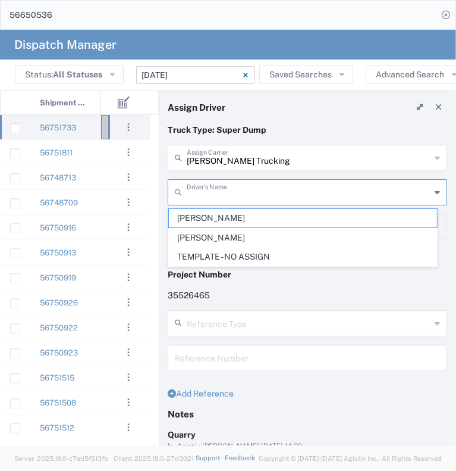
click at [258, 191] on input "text" at bounding box center [309, 191] width 244 height 21
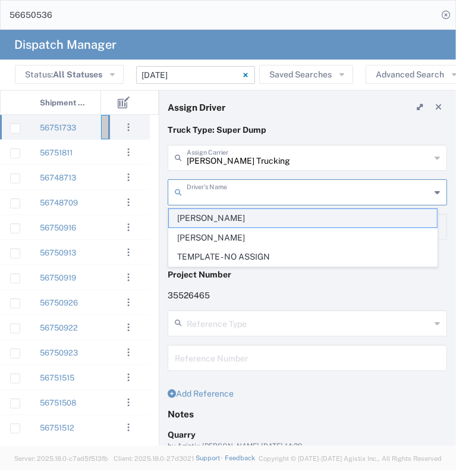
click at [252, 218] on span "[PERSON_NAME]" at bounding box center [303, 218] width 268 height 18
type input "[PERSON_NAME]"
type input "[PHONE_NUMBER]"
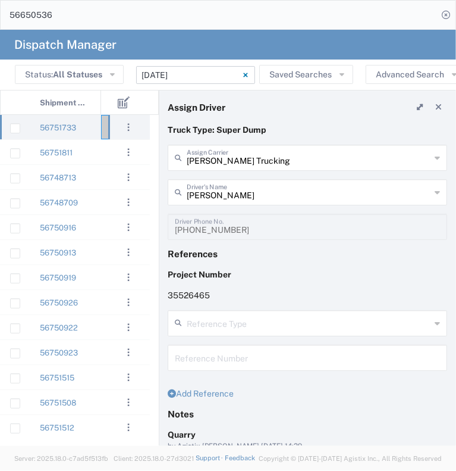
scroll to position [134, 0]
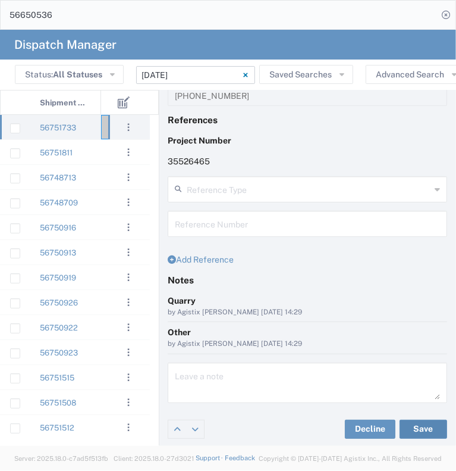
click at [407, 420] on button "Save" at bounding box center [424, 428] width 48 height 19
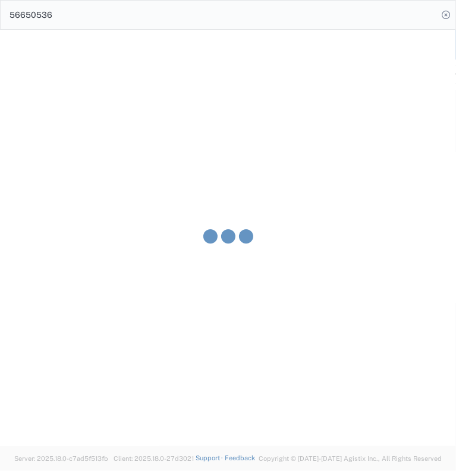
type input "[PERSON_NAME]"
type input "[PERSON_NAME] Trucking"
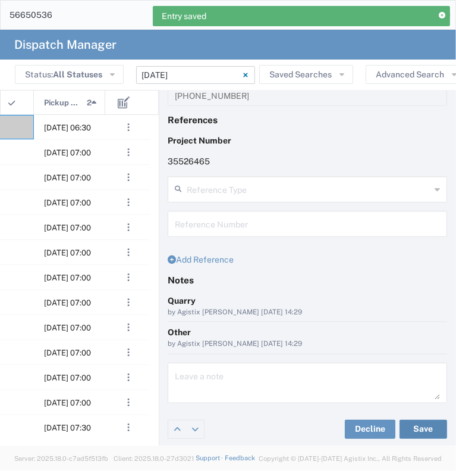
scroll to position [0, 128]
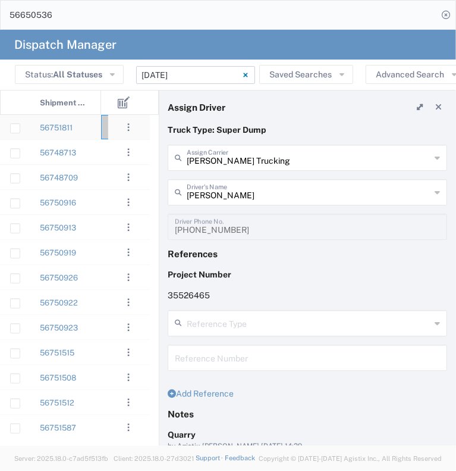
click at [96, 129] on div "56751811" at bounding box center [65, 127] width 71 height 24
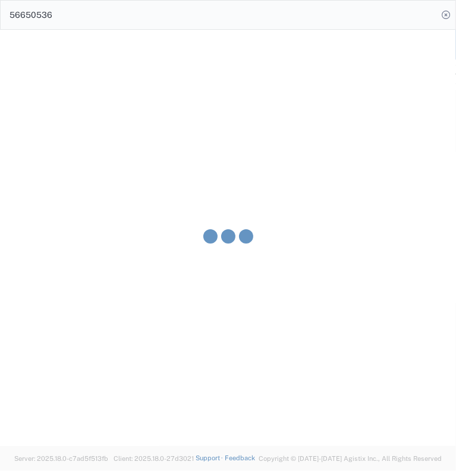
type input "[PERSON_NAME] & Sons Trucking, Inc"
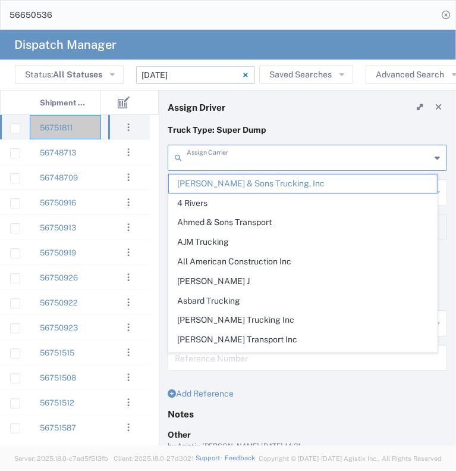
click at [256, 163] on input "text" at bounding box center [309, 156] width 244 height 21
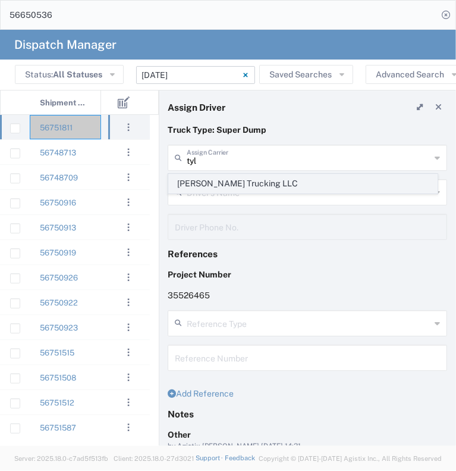
click at [258, 187] on span "[PERSON_NAME] Trucking LLC" at bounding box center [303, 183] width 268 height 18
type input "[PERSON_NAME] Trucking LLC"
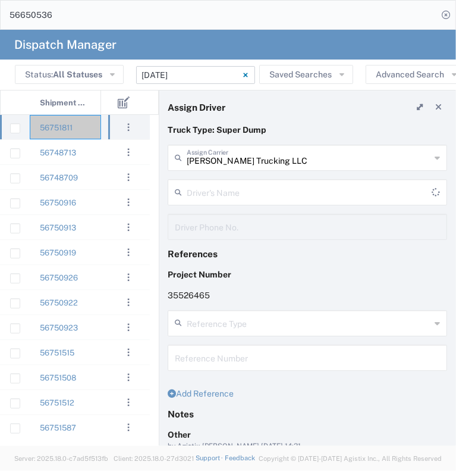
click at [258, 187] on input "text" at bounding box center [309, 191] width 245 height 21
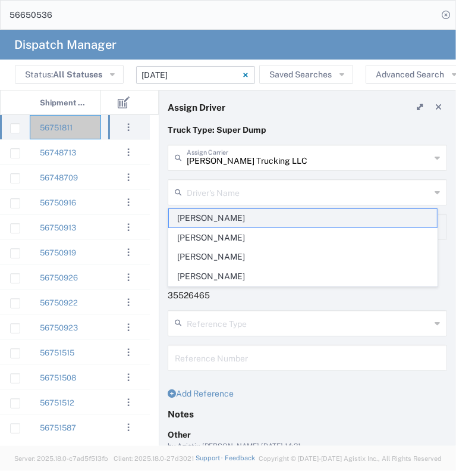
click at [266, 219] on span "[PERSON_NAME]" at bounding box center [303, 218] width 268 height 18
type input "[PERSON_NAME]"
type input "5308707576"
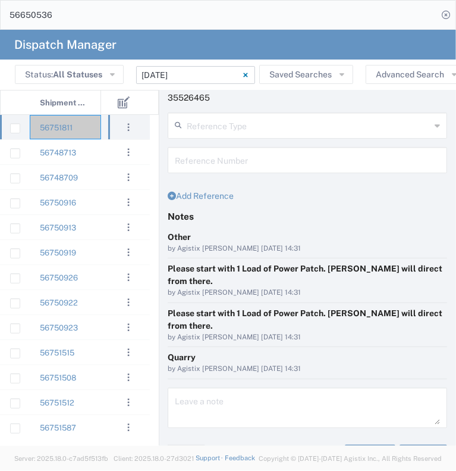
click at [420, 444] on button "Save" at bounding box center [424, 453] width 48 height 19
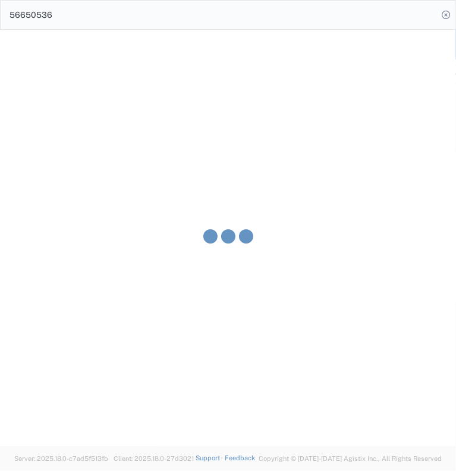
type input "[PERSON_NAME]"
type input "[PERSON_NAME] Trucking LLC"
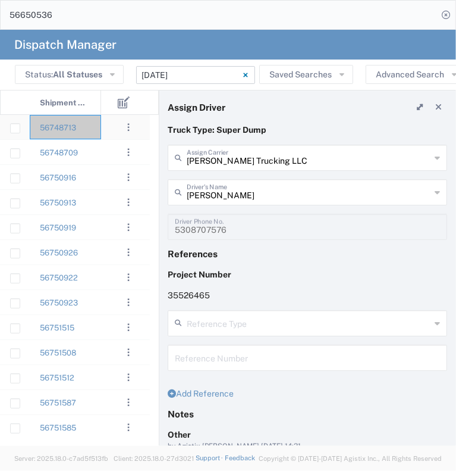
click at [99, 132] on div "56748713" at bounding box center [65, 127] width 71 height 24
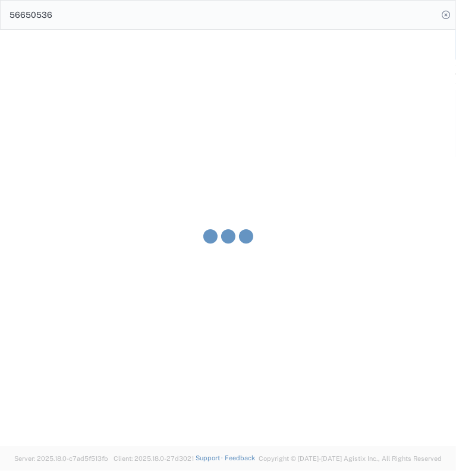
type input "[PERSON_NAME] & Sons Trucking, Inc"
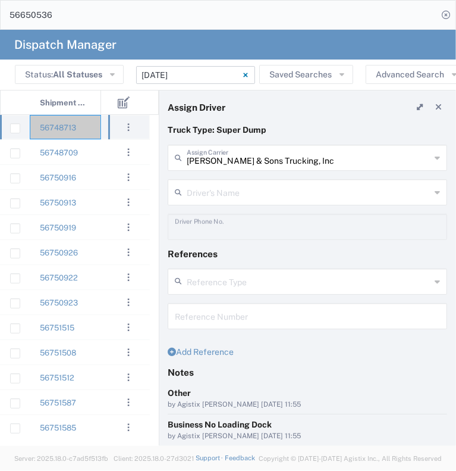
click at [97, 127] on div "56748713" at bounding box center [65, 127] width 71 height 24
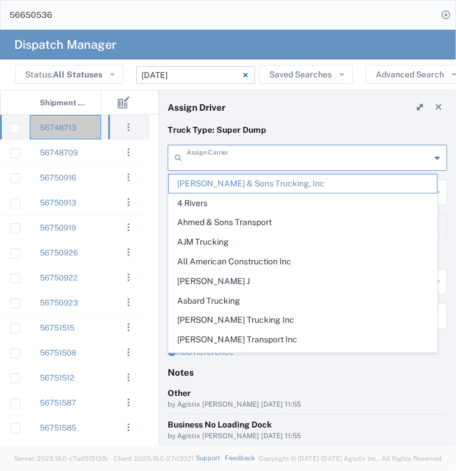
click at [218, 156] on input "text" at bounding box center [309, 156] width 244 height 21
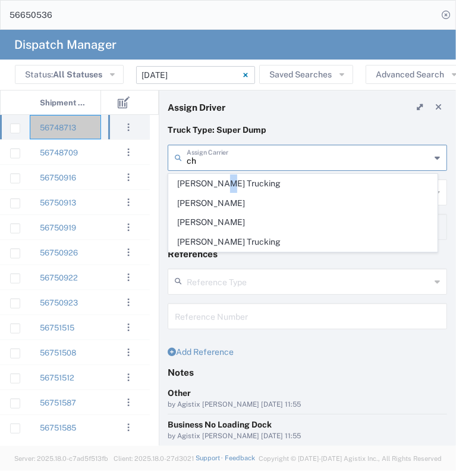
click at [228, 178] on span "[PERSON_NAME] Trucking" at bounding box center [303, 183] width 268 height 18
type input "[PERSON_NAME] Trucking"
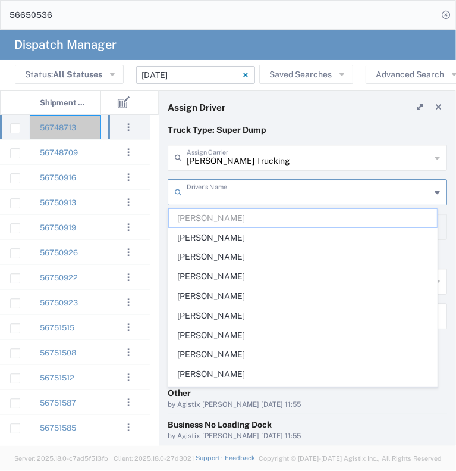
click at [231, 187] on input "text" at bounding box center [309, 191] width 244 height 21
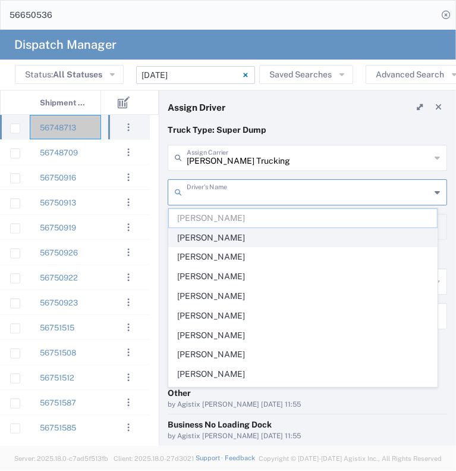
click at [243, 235] on span "[PERSON_NAME]" at bounding box center [303, 237] width 268 height 18
type input "[PERSON_NAME]"
type input "[PHONE_NUMBER]"
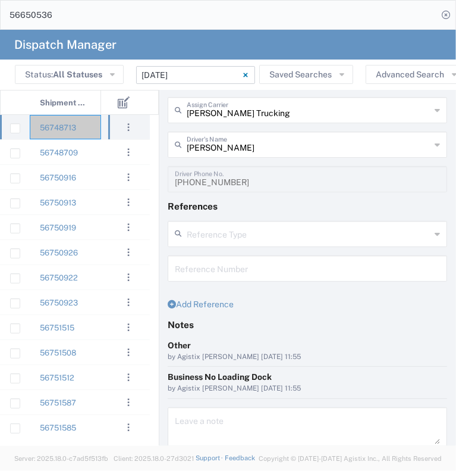
scroll to position [92, 0]
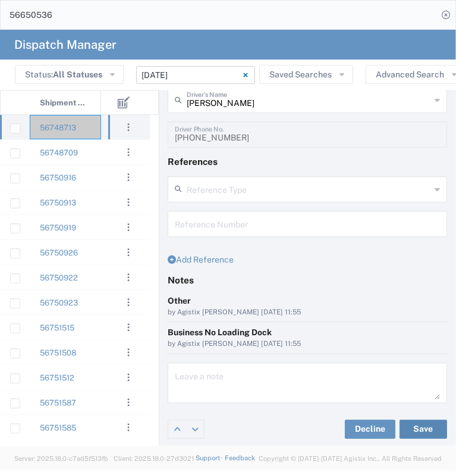
click at [409, 434] on button "Save" at bounding box center [424, 428] width 48 height 19
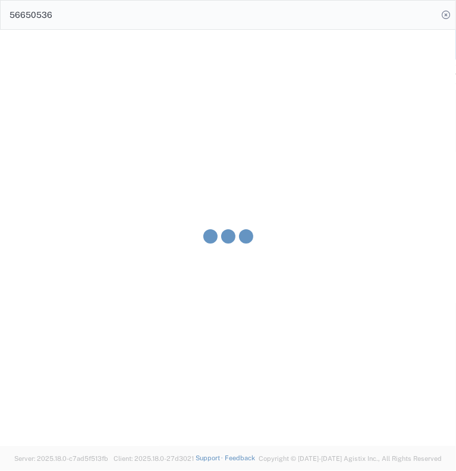
type input "[PERSON_NAME]"
type input "[PERSON_NAME] Trucking"
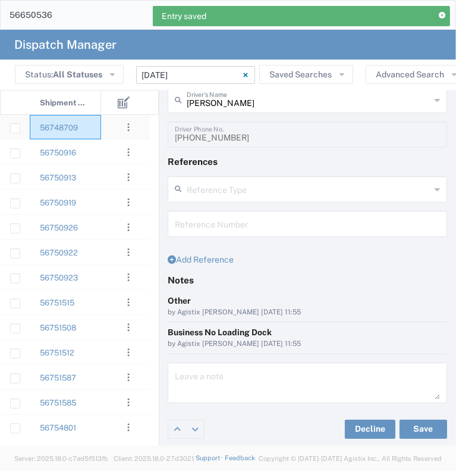
click at [94, 130] on div "56748709" at bounding box center [65, 127] width 71 height 24
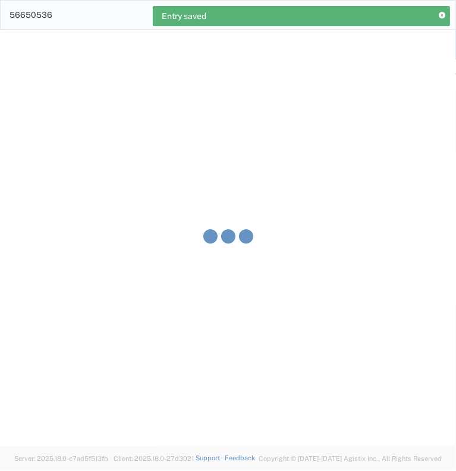
type input "[PERSON_NAME] & Sons Trucking, Inc"
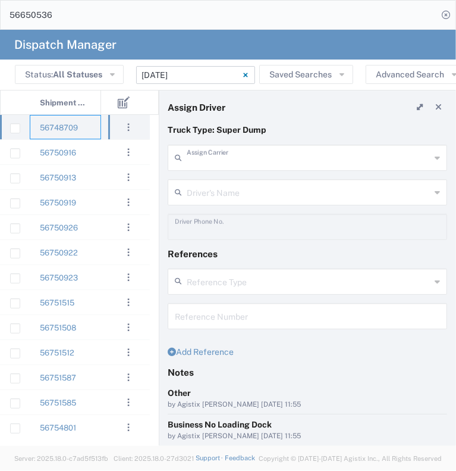
click at [223, 156] on input "text" at bounding box center [309, 156] width 244 height 21
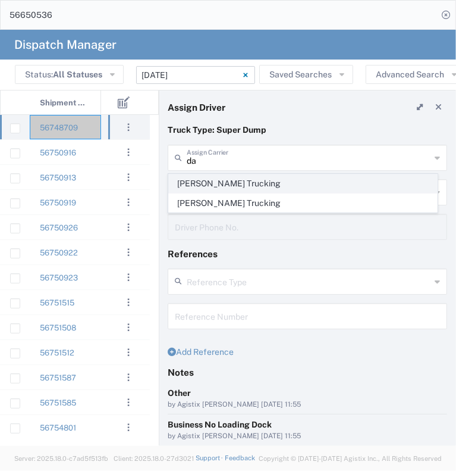
click at [212, 188] on span "[PERSON_NAME] Trucking" at bounding box center [303, 183] width 268 height 18
type input "[PERSON_NAME] Trucking"
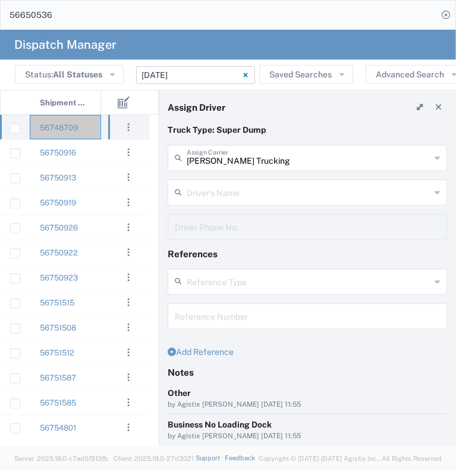
click at [212, 188] on input "text" at bounding box center [309, 191] width 244 height 21
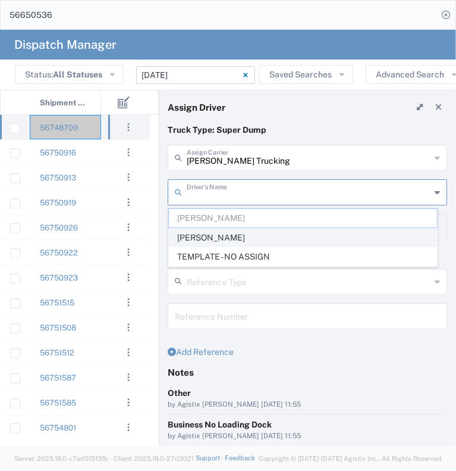
click at [213, 240] on span "[PERSON_NAME]" at bounding box center [303, 237] width 268 height 18
type input "[PERSON_NAME]"
type input "[PHONE_NUMBER]"
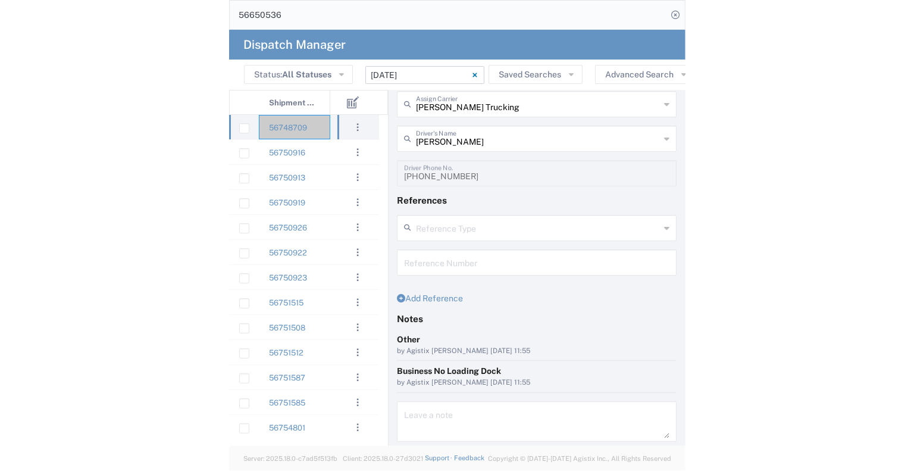
scroll to position [92, 0]
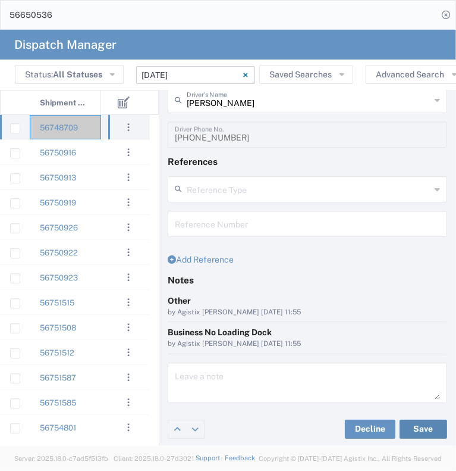
click at [400, 432] on button "Save" at bounding box center [424, 428] width 48 height 19
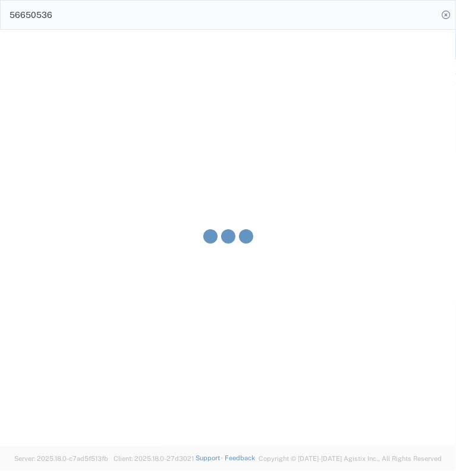
type input "[PERSON_NAME]"
type input "[PERSON_NAME] Trucking"
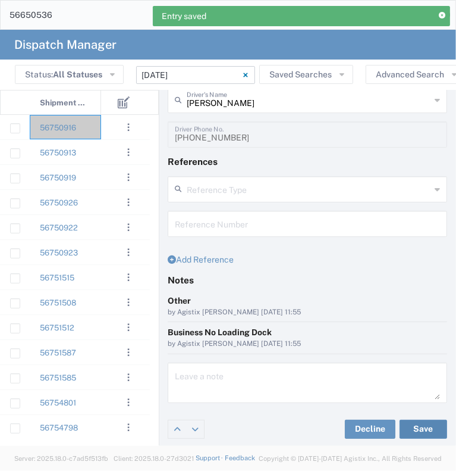
scroll to position [2, 0]
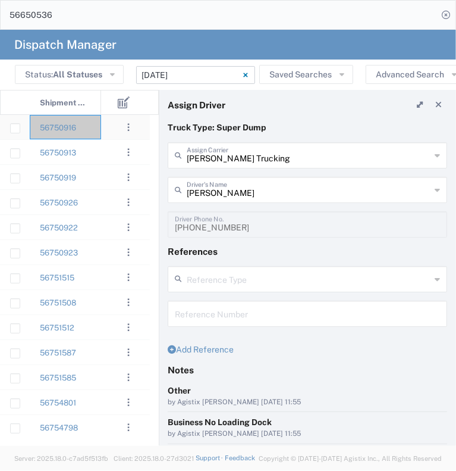
click at [93, 128] on div "56750916" at bounding box center [65, 127] width 71 height 24
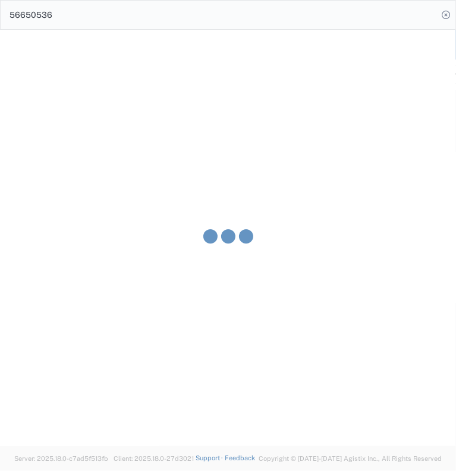
type input "[PERSON_NAME] & Sons Trucking, Inc"
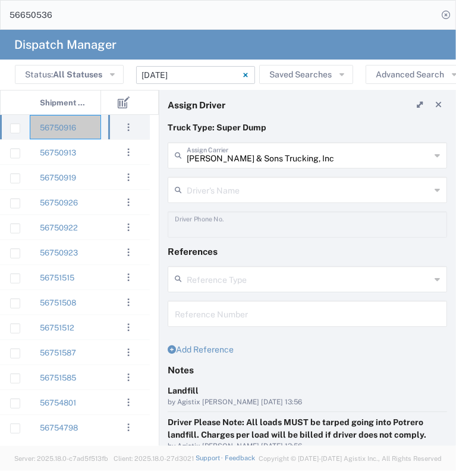
click at [252, 142] on div "[PERSON_NAME] & Sons Trucking, Inc Assign Carrier" at bounding box center [308, 155] width 280 height 26
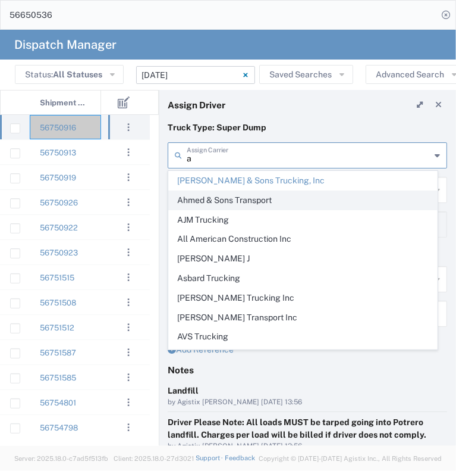
click at [247, 197] on span "Ahmed & Sons Transport" at bounding box center [303, 200] width 268 height 18
type input "Ahmed & Sons Transport"
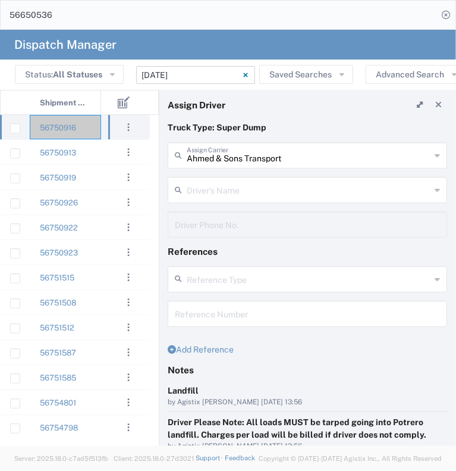
click at [254, 188] on input "text" at bounding box center [309, 188] width 244 height 21
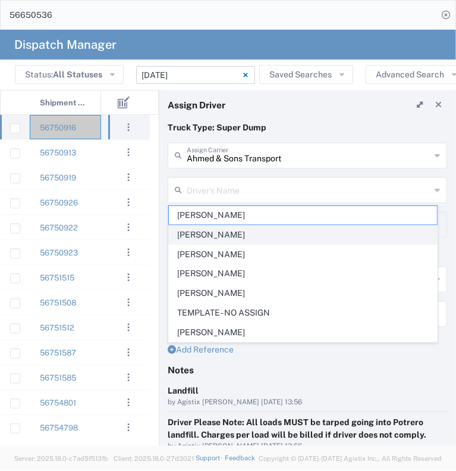
click at [255, 240] on span "[PERSON_NAME]" at bounding box center [303, 234] width 268 height 18
type input "[PERSON_NAME]"
type input "5103206678"
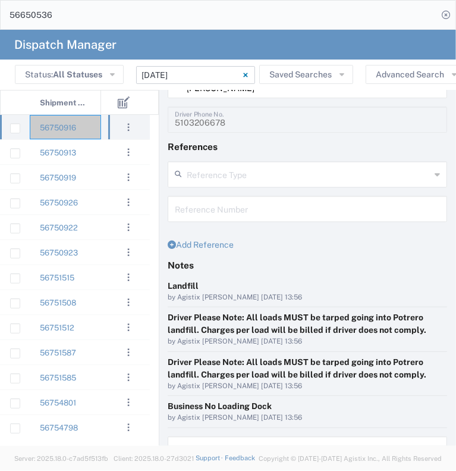
scroll to position [181, 0]
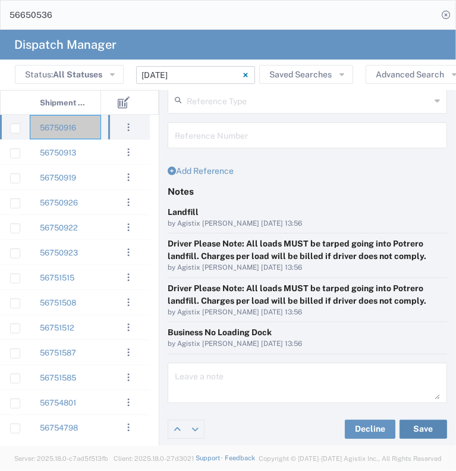
click at [409, 425] on button "Save" at bounding box center [424, 428] width 48 height 19
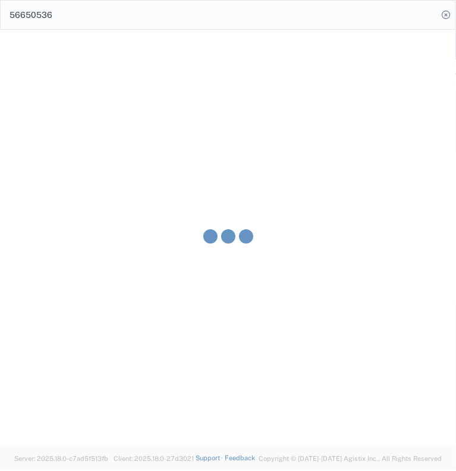
type input "[PERSON_NAME]"
type input "Ahmed & Sons Transport"
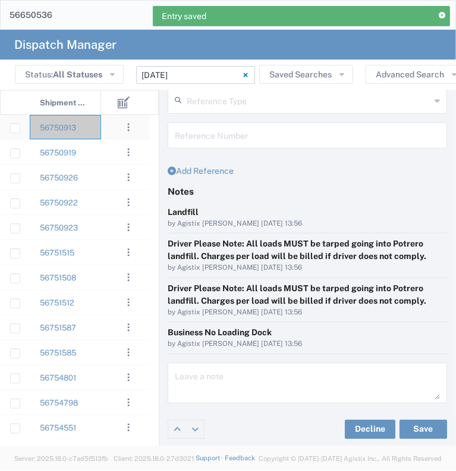
click at [99, 130] on div "56750913" at bounding box center [65, 127] width 71 height 24
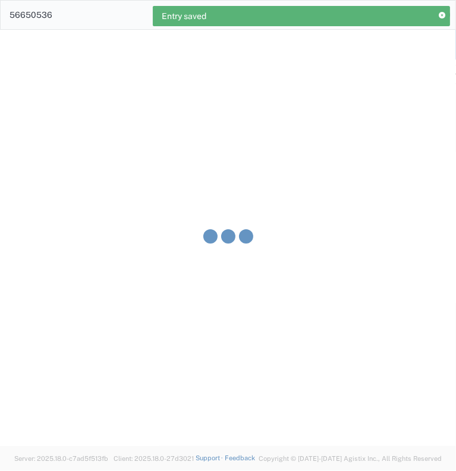
type input "[PERSON_NAME] & Sons Trucking, Inc"
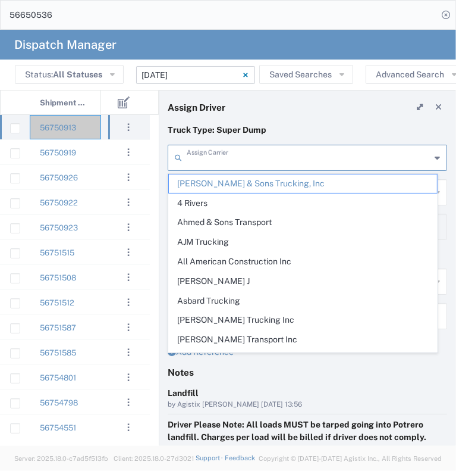
click at [228, 159] on input "text" at bounding box center [309, 156] width 244 height 21
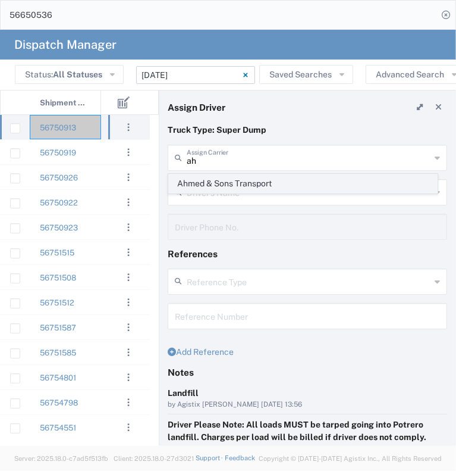
click at [222, 187] on span "Ahmed & Sons Transport" at bounding box center [303, 183] width 268 height 18
type input "Ahmed & Sons Transport"
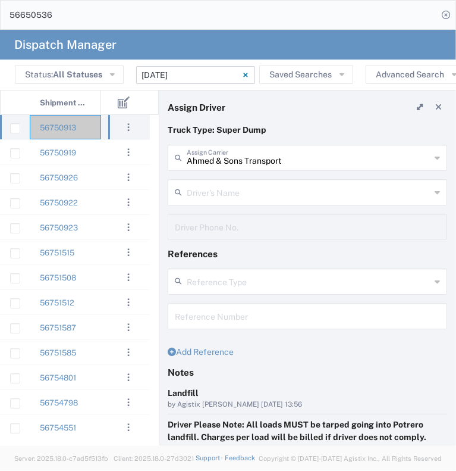
click at [222, 187] on input "text" at bounding box center [309, 191] width 244 height 21
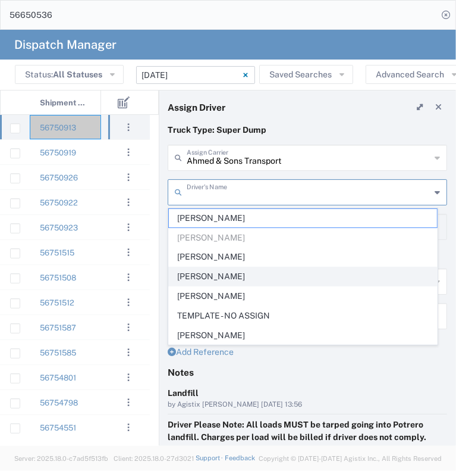
click at [254, 271] on span "[PERSON_NAME]" at bounding box center [303, 276] width 268 height 18
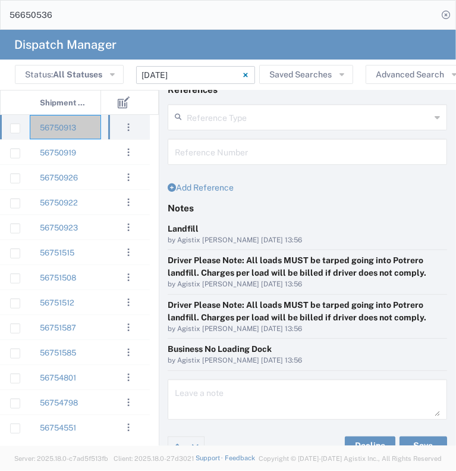
scroll to position [181, 0]
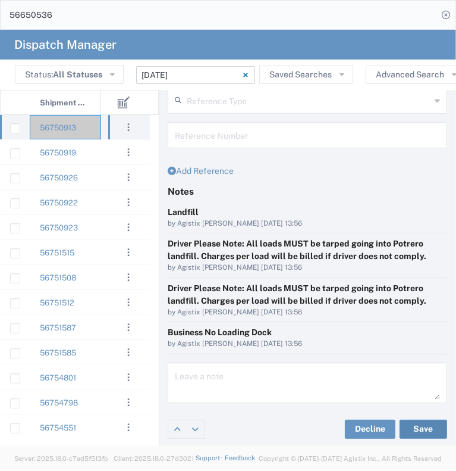
click at [413, 425] on button "Save" at bounding box center [424, 428] width 48 height 19
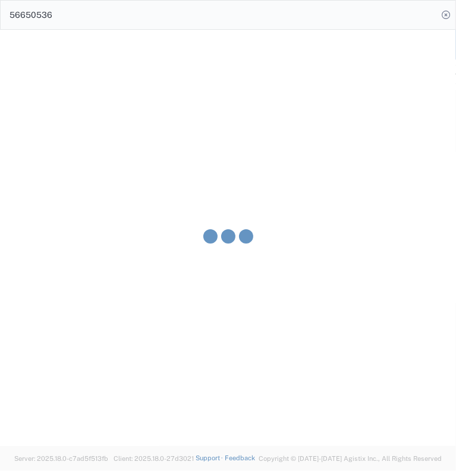
type input "[PERSON_NAME]"
type input "Ahmed & Sons Transport"
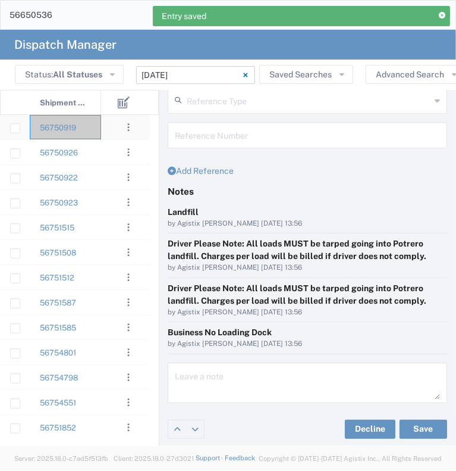
click at [98, 133] on div "56750919" at bounding box center [65, 127] width 71 height 24
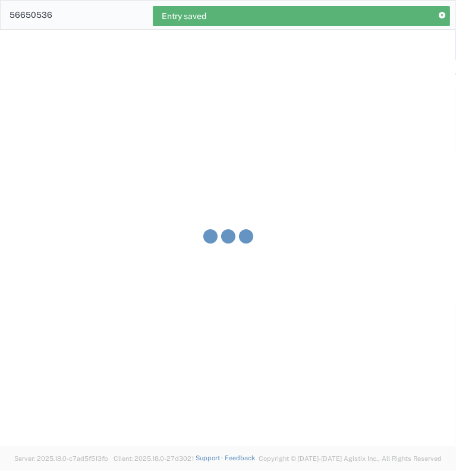
type input "[PERSON_NAME] & Sons Trucking, Inc"
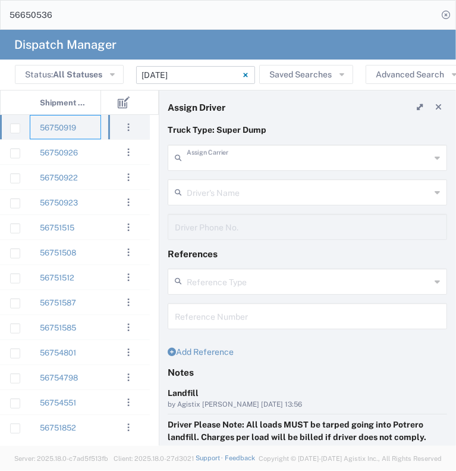
click at [218, 163] on input "text" at bounding box center [309, 156] width 244 height 21
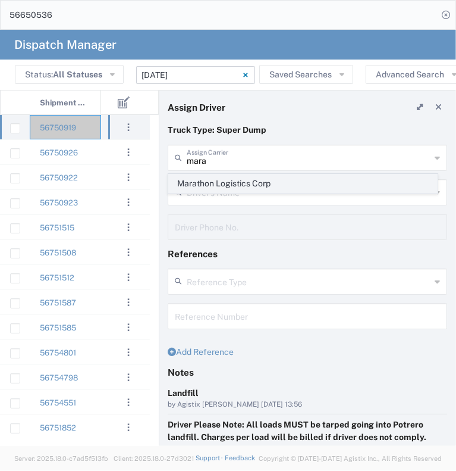
click at [223, 186] on span "Marathon Logistics Corp" at bounding box center [303, 183] width 268 height 18
type input "Marathon Logistics Corp"
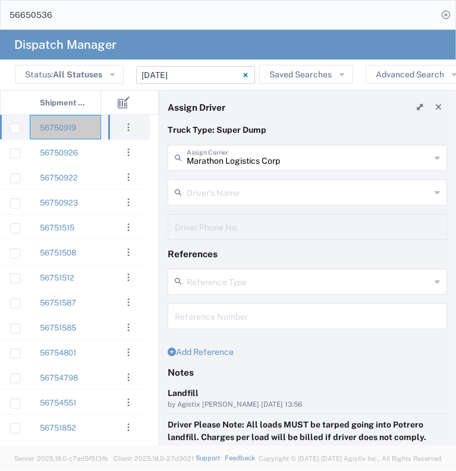
click at [224, 187] on input "text" at bounding box center [309, 191] width 244 height 21
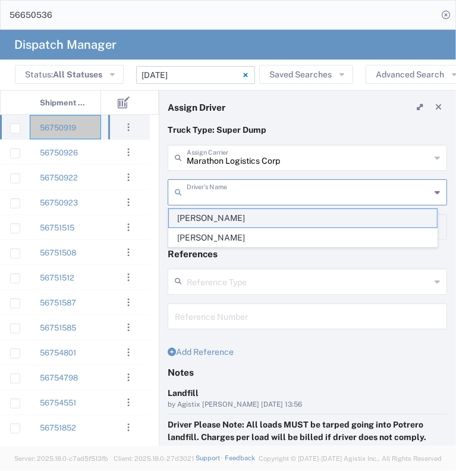
click at [233, 220] on span "[PERSON_NAME]" at bounding box center [303, 218] width 268 height 18
type input "[PERSON_NAME]"
type input "[PHONE_NUMBER]"
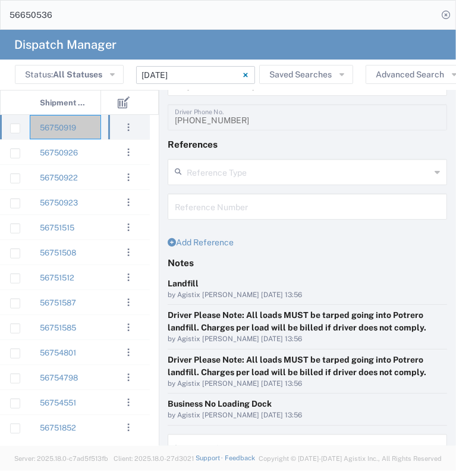
scroll to position [181, 0]
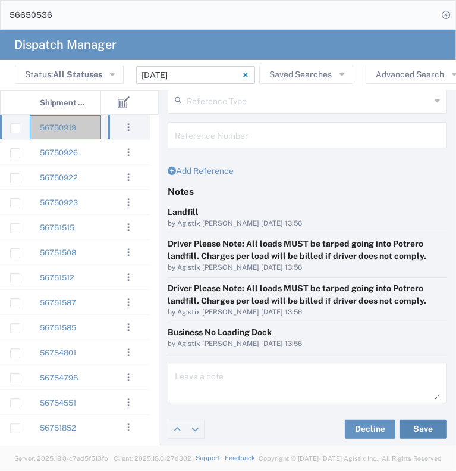
click at [431, 428] on button "Save" at bounding box center [424, 428] width 48 height 19
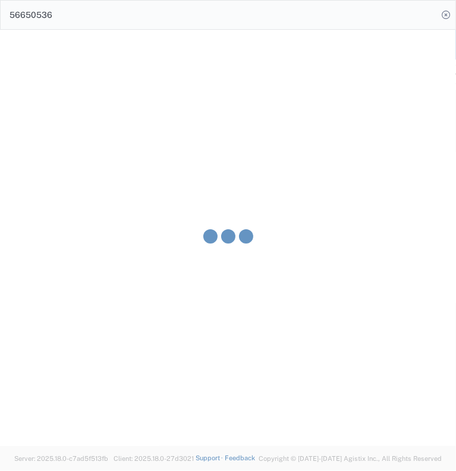
type input "[PERSON_NAME]"
type input "Marathon Logistics Corp"
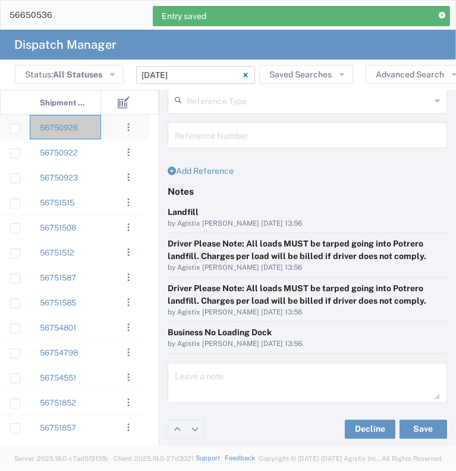
click at [97, 139] on div "56750926" at bounding box center [65, 127] width 71 height 24
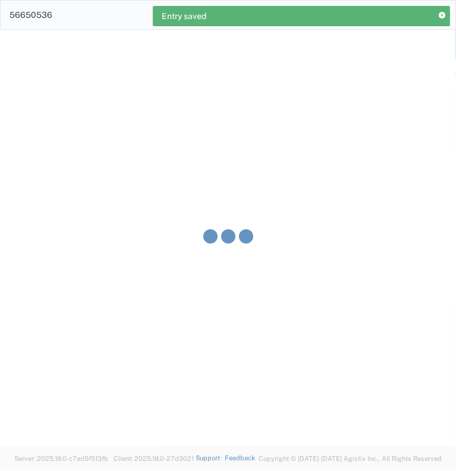
type input "[PERSON_NAME] & Sons Trucking, Inc"
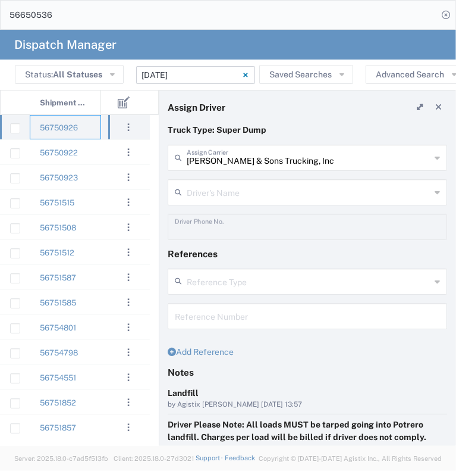
click at [216, 156] on input "[PERSON_NAME] & Sons Trucking, Inc" at bounding box center [309, 156] width 244 height 21
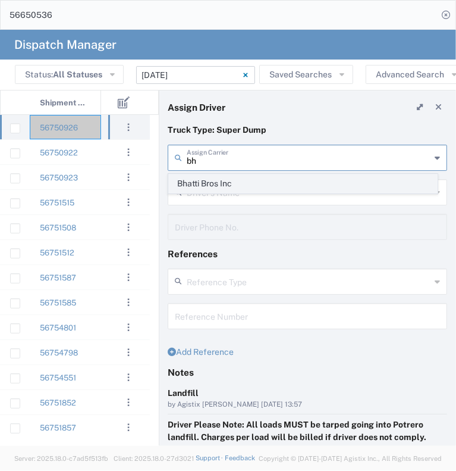
click at [225, 177] on span "Bhatti Bros Inc" at bounding box center [303, 183] width 268 height 18
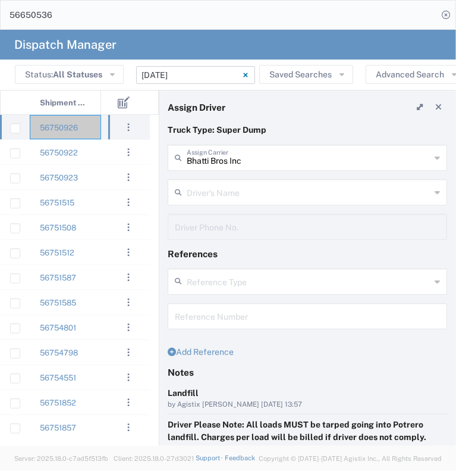
click at [230, 189] on input "text" at bounding box center [309, 191] width 244 height 21
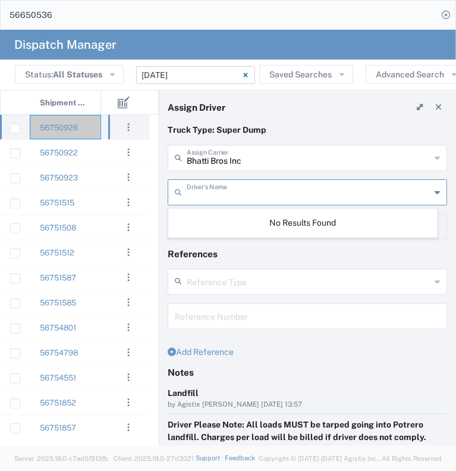
click at [364, 382] on div "Notes" at bounding box center [308, 376] width 292 height 20
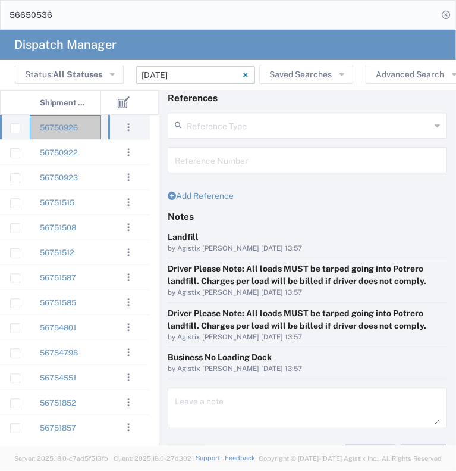
scroll to position [181, 0]
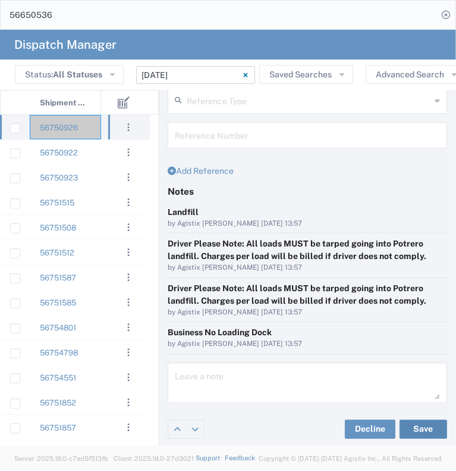
click at [430, 425] on button "Save" at bounding box center [424, 428] width 48 height 19
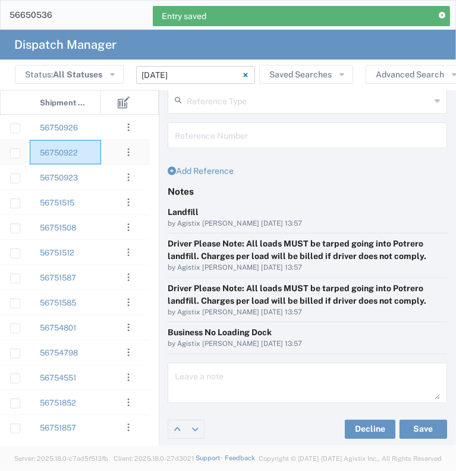
click at [86, 149] on div "56750922" at bounding box center [65, 152] width 71 height 24
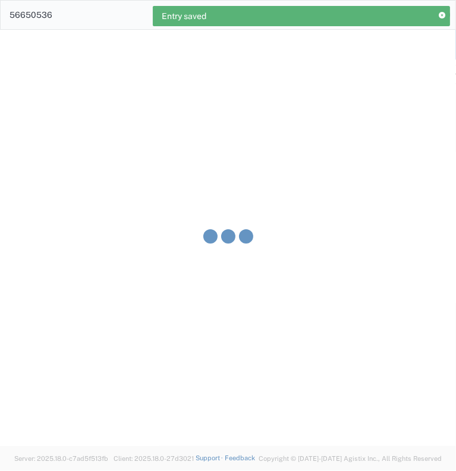
type input "[PERSON_NAME] & Sons Trucking, Inc"
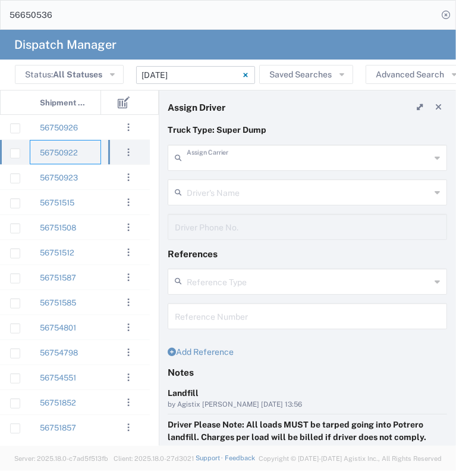
click at [219, 159] on input "text" at bounding box center [309, 156] width 244 height 21
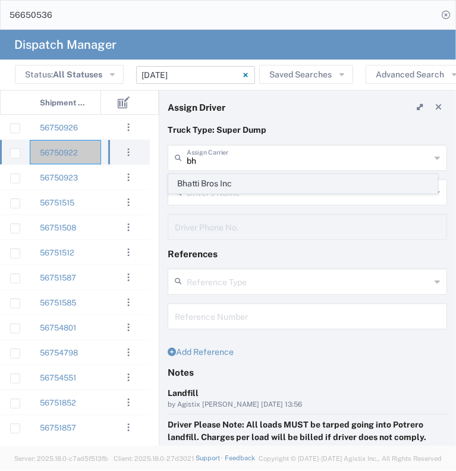
click at [231, 178] on span "Bhatti Bros Inc" at bounding box center [303, 183] width 268 height 18
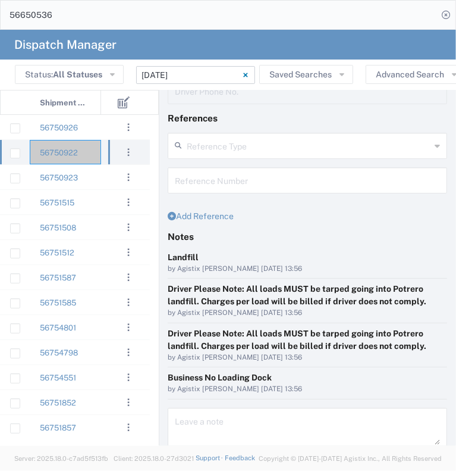
scroll to position [181, 0]
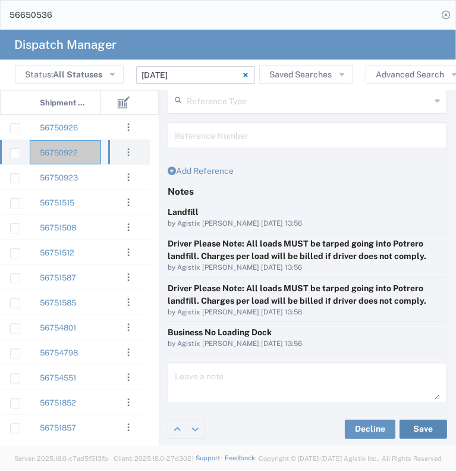
click at [409, 423] on button "Save" at bounding box center [424, 428] width 48 height 19
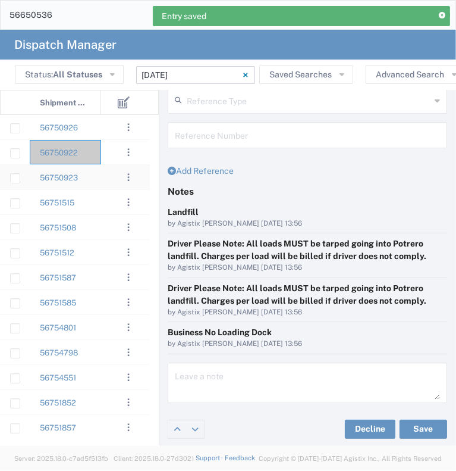
click at [94, 177] on div "56750923" at bounding box center [65, 177] width 71 height 24
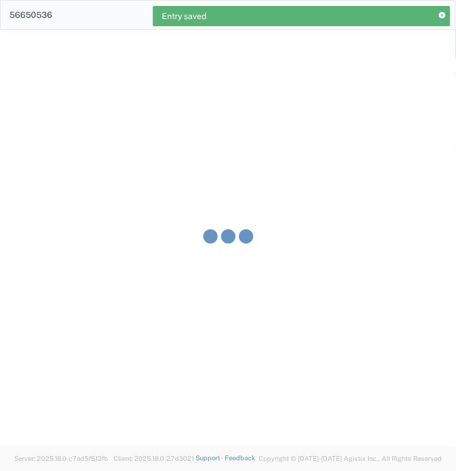
type input "[PERSON_NAME] & Sons Trucking, Inc"
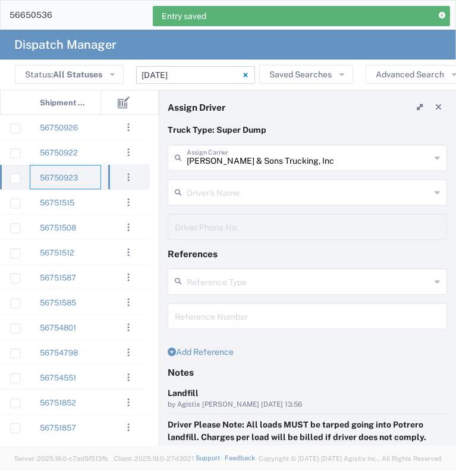
click at [235, 170] on div "[PERSON_NAME] & Sons Trucking, Inc Assign Carrier" at bounding box center [308, 158] width 280 height 26
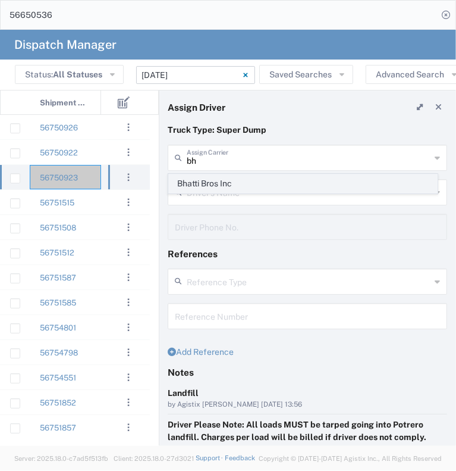
click at [224, 192] on span "Bhatti Bros Inc" at bounding box center [303, 183] width 268 height 18
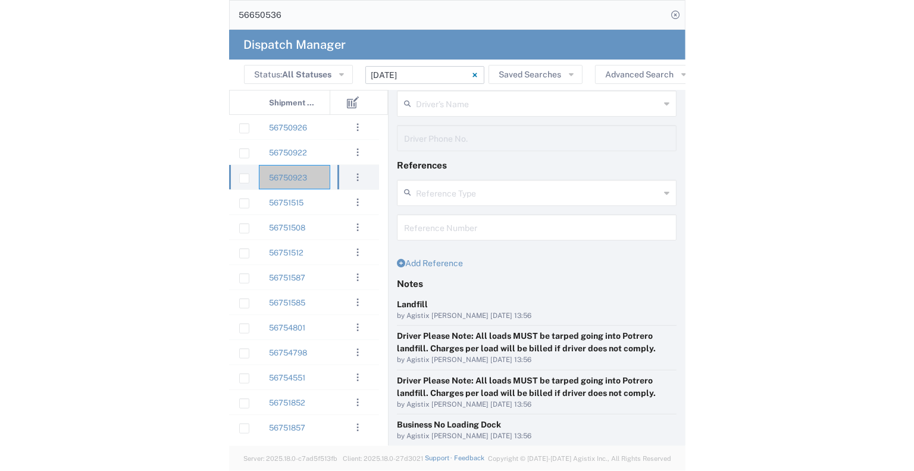
scroll to position [181, 0]
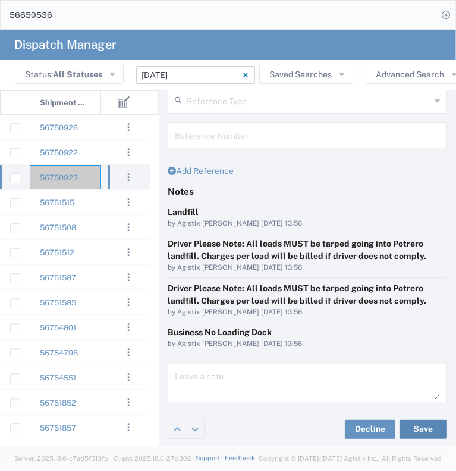
click at [422, 424] on button "Save" at bounding box center [424, 428] width 48 height 19
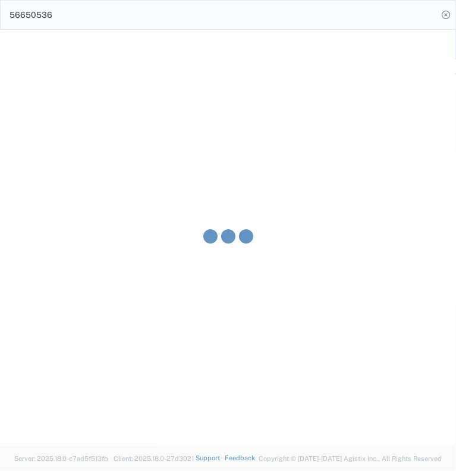
type input "Bhatti Bros Inc"
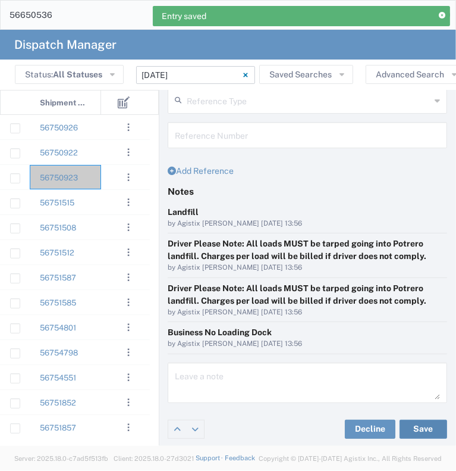
scroll to position [91, 0]
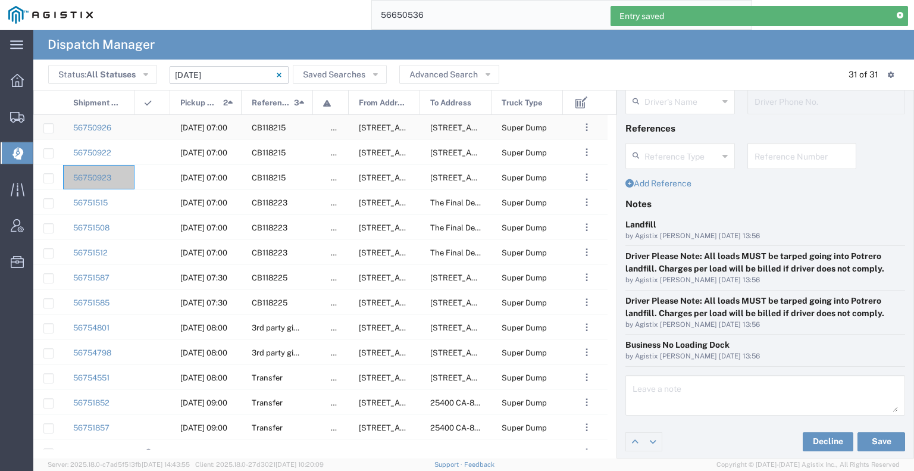
click at [139, 127] on div at bounding box center [152, 127] width 36 height 24
click at [149, 150] on agx-ag-table-icon-cell at bounding box center [149, 152] width 8 height 9
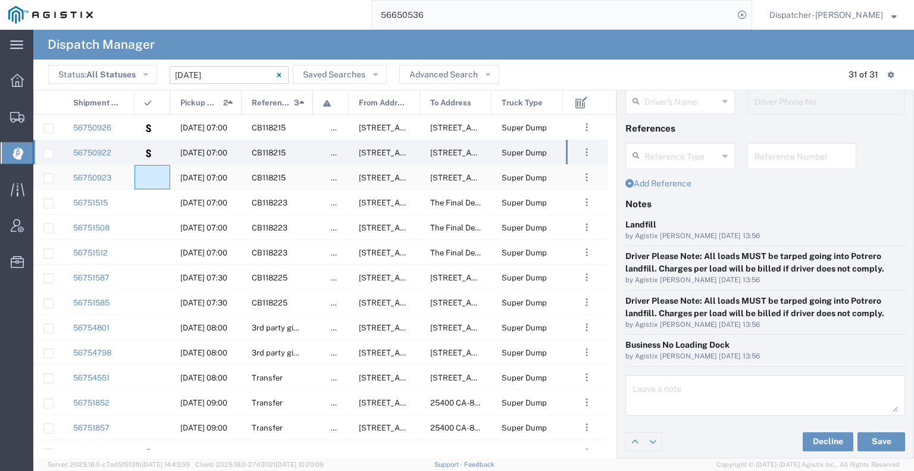
click at [152, 186] on div at bounding box center [152, 177] width 36 height 24
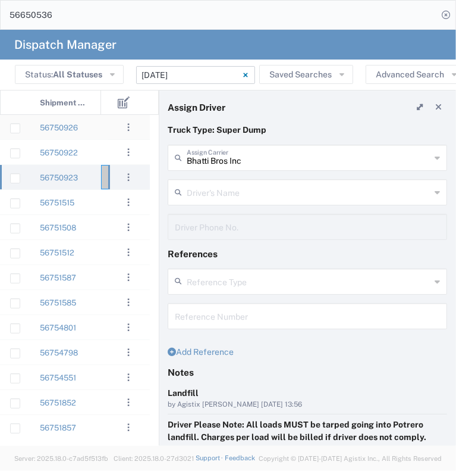
click at [108, 120] on div ". . . Decline Assign" at bounding box center [129, 127] width 42 height 24
click at [103, 131] on div at bounding box center [119, 127] width 36 height 24
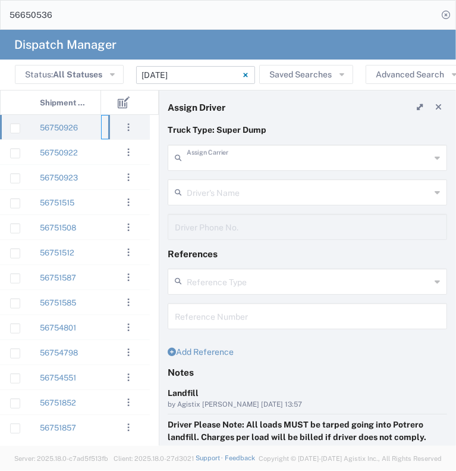
click at [240, 156] on input "text" at bounding box center [309, 156] width 244 height 21
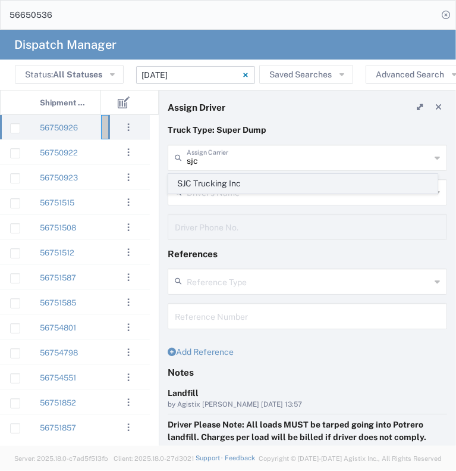
click at [237, 183] on span "SJC Trucking Inc" at bounding box center [303, 183] width 268 height 18
type input "SJC Trucking Inc"
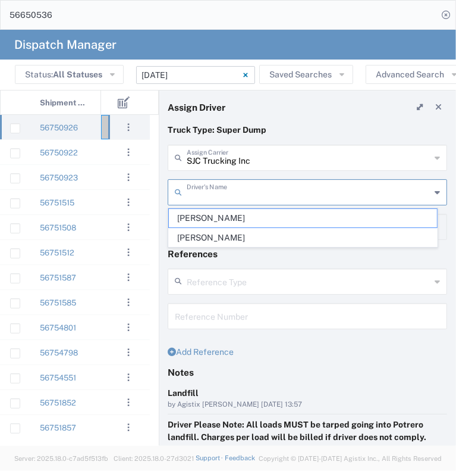
click at [237, 183] on input "text" at bounding box center [309, 191] width 244 height 21
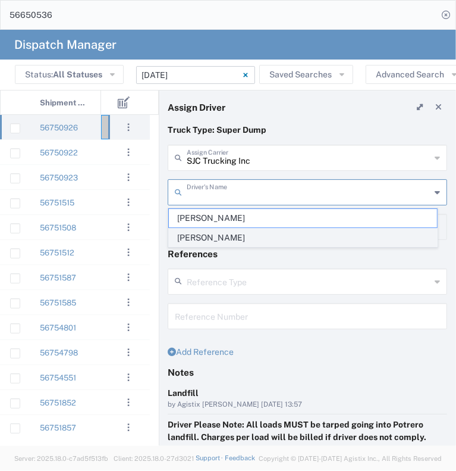
click at [248, 235] on span "[PERSON_NAME]" at bounding box center [303, 237] width 268 height 18
type input "[PERSON_NAME]"
type input "9255187628"
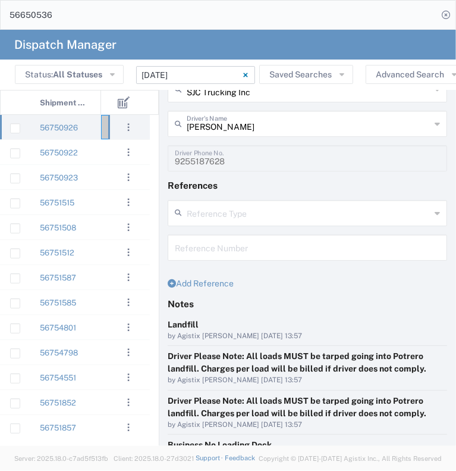
scroll to position [181, 0]
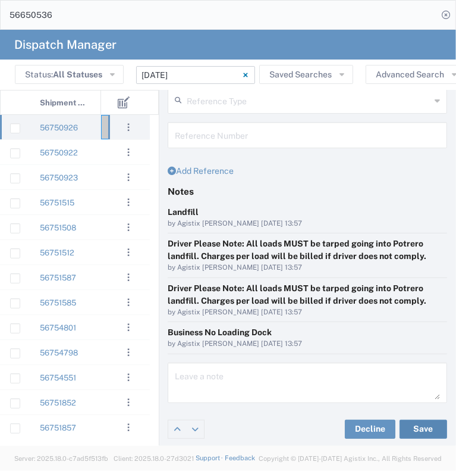
click at [418, 431] on button "Save" at bounding box center [424, 428] width 48 height 19
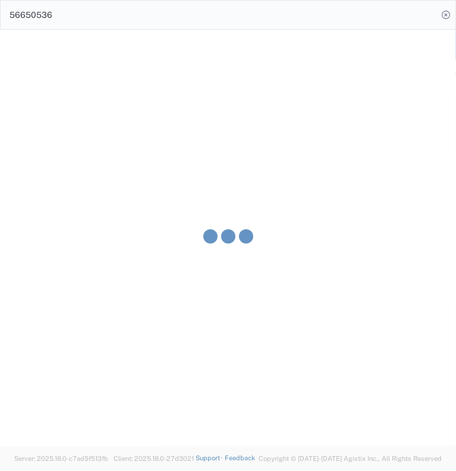
type input "[PERSON_NAME]"
type input "SJC Trucking Inc"
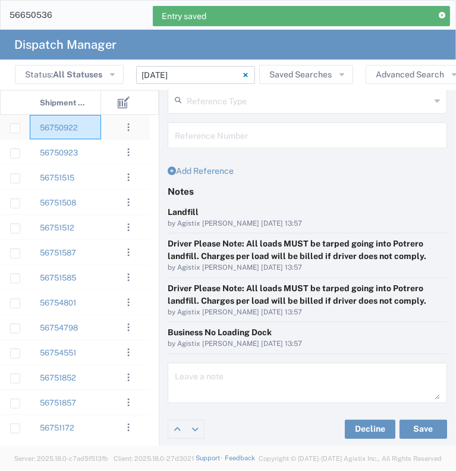
click at [96, 133] on div "56750922" at bounding box center [65, 127] width 71 height 24
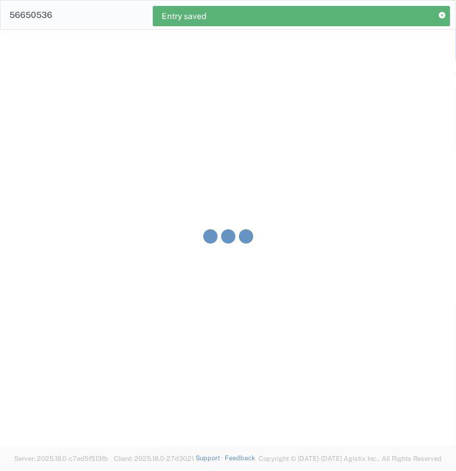
type input "Bhatti Bros Inc"
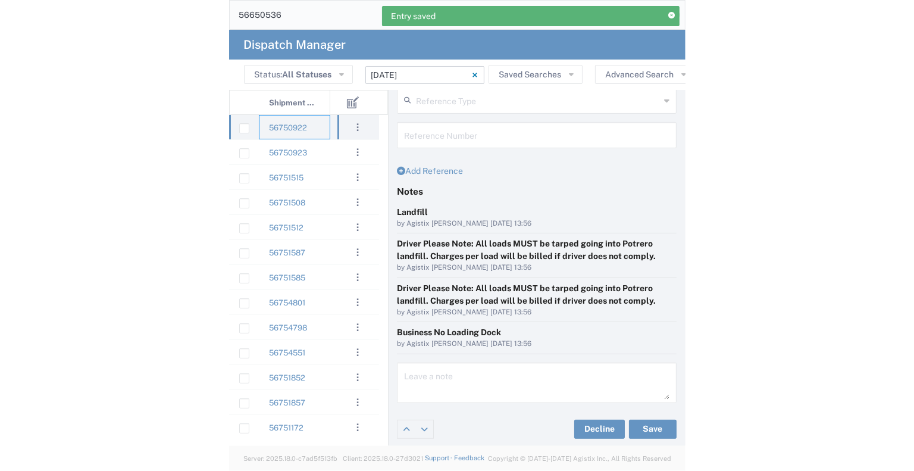
scroll to position [2, 0]
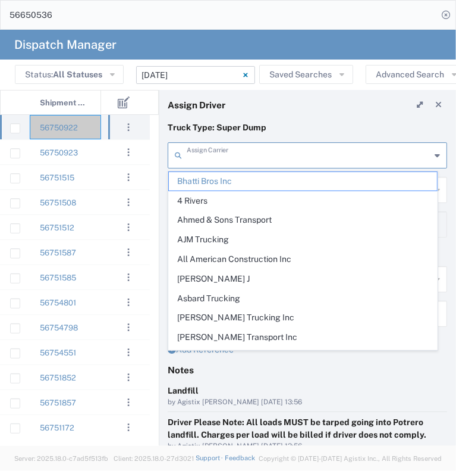
click at [264, 159] on input "text" at bounding box center [309, 154] width 244 height 21
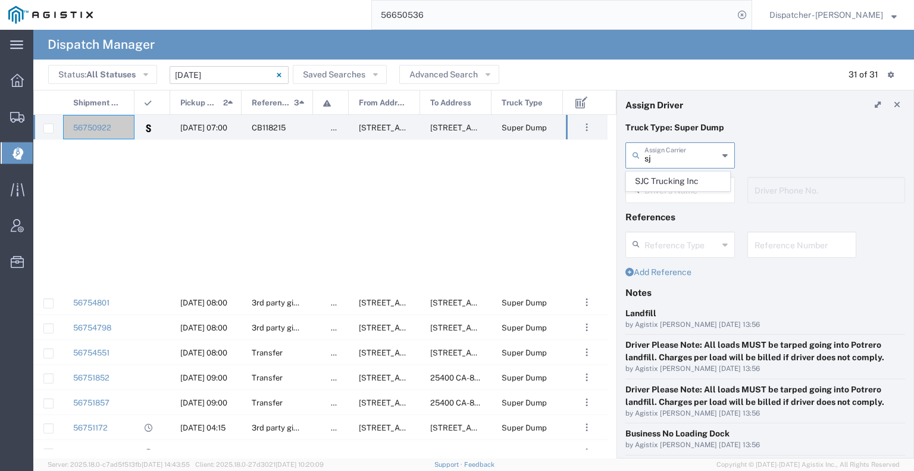
scroll to position [440, 0]
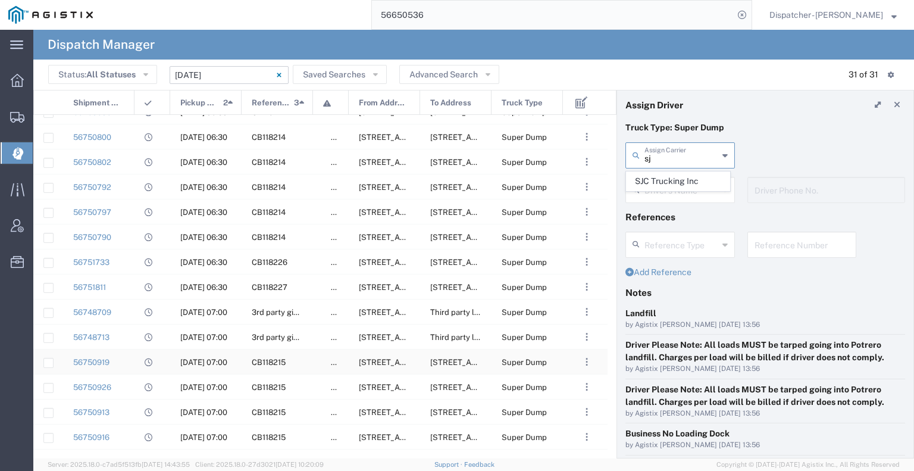
type input "sj"
click at [303, 361] on div "CB118215" at bounding box center [277, 361] width 71 height 24
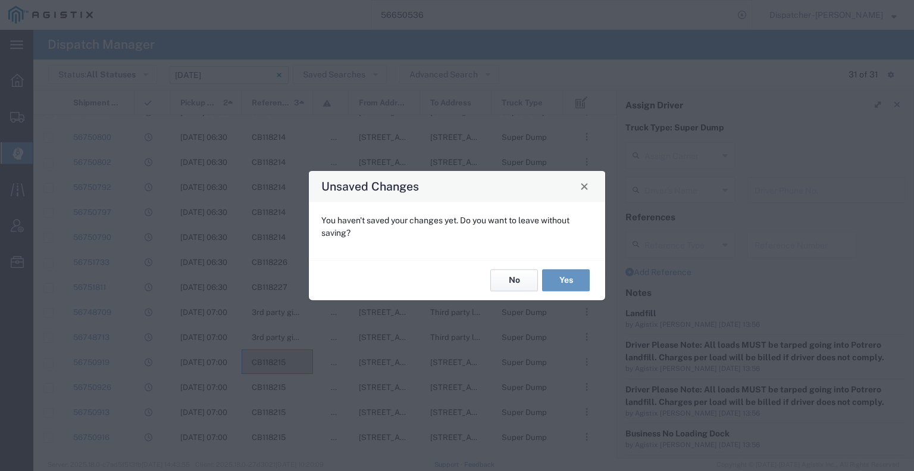
click at [518, 280] on button "No" at bounding box center [514, 280] width 48 height 22
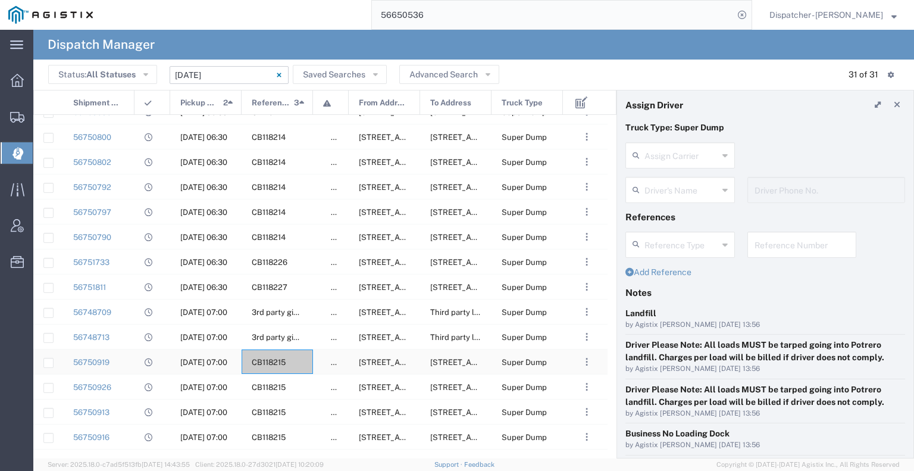
click at [303, 363] on div "CB118215" at bounding box center [277, 361] width 71 height 24
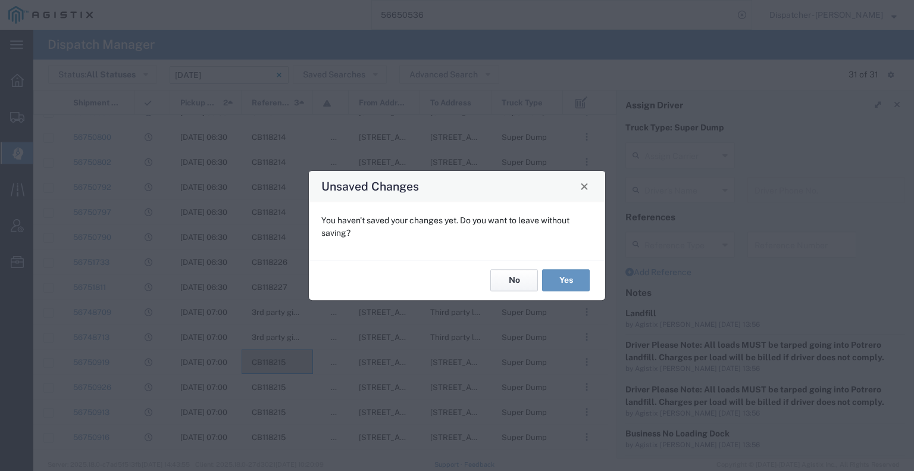
click at [510, 287] on button "No" at bounding box center [514, 280] width 48 height 22
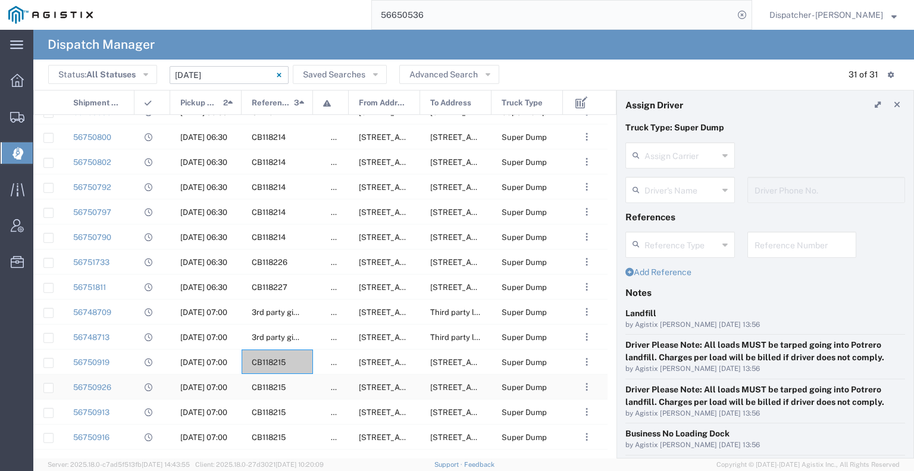
click at [304, 362] on div "CB118215" at bounding box center [277, 361] width 71 height 24
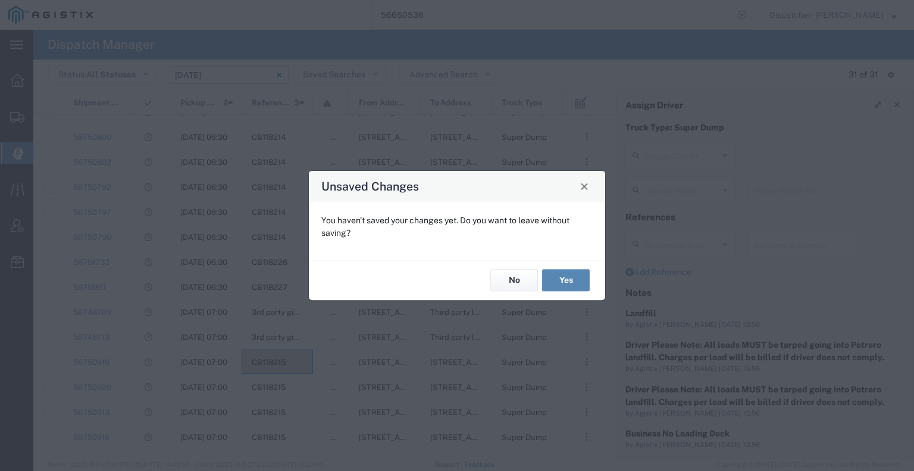
click at [547, 274] on button "Yes" at bounding box center [566, 280] width 48 height 22
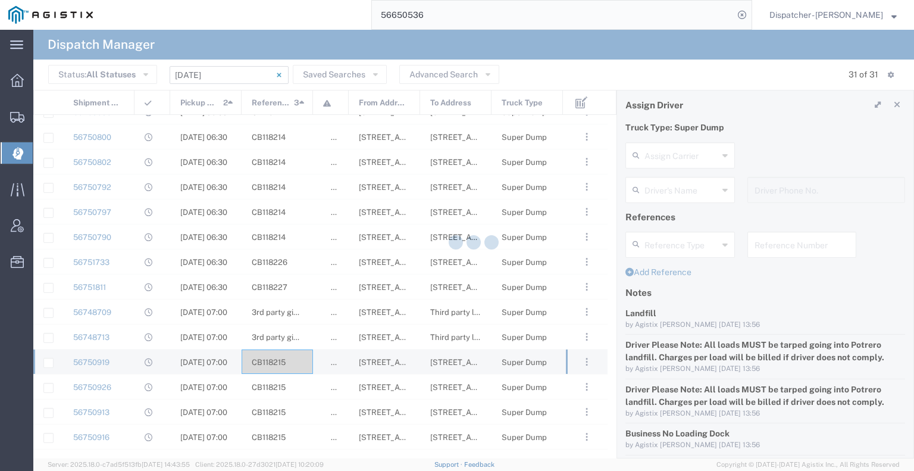
type input "Marathon Logistics Corp"
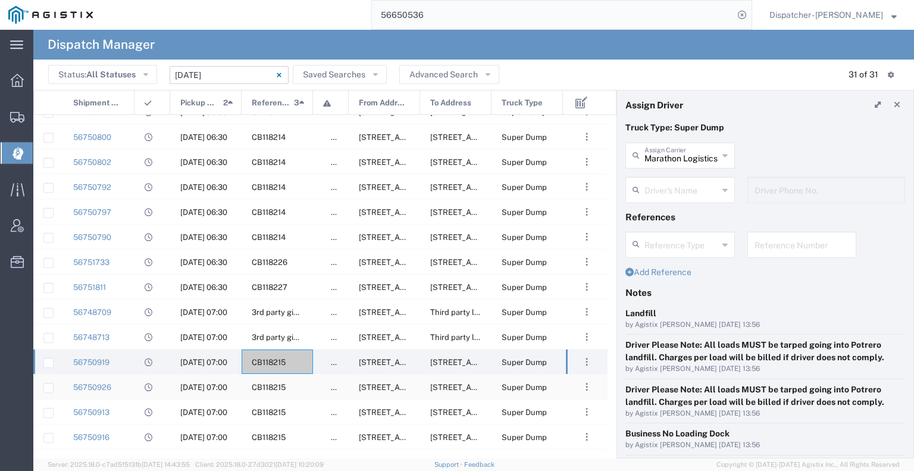
type input "[PERSON_NAME]"
type input "[PHONE_NUMBER]"
click at [303, 361] on div "CB118215" at bounding box center [277, 361] width 71 height 24
click at [309, 385] on div "CB118215" at bounding box center [277, 386] width 71 height 24
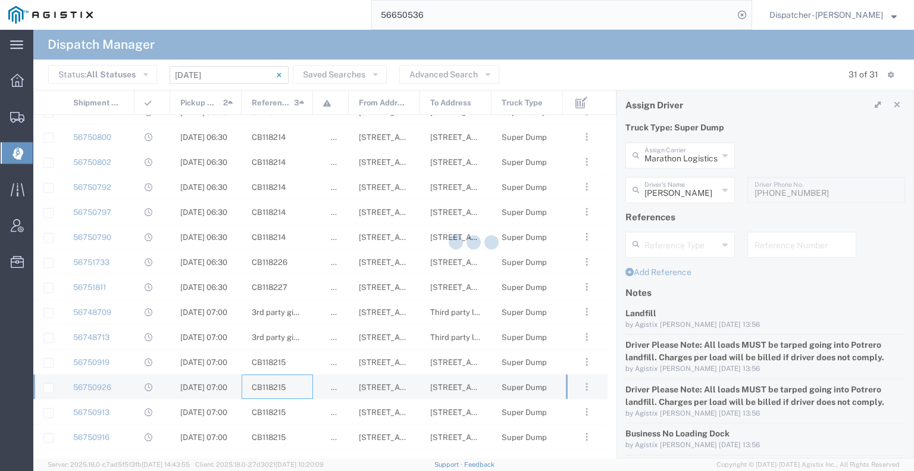
type input "SJC Trucking Inc"
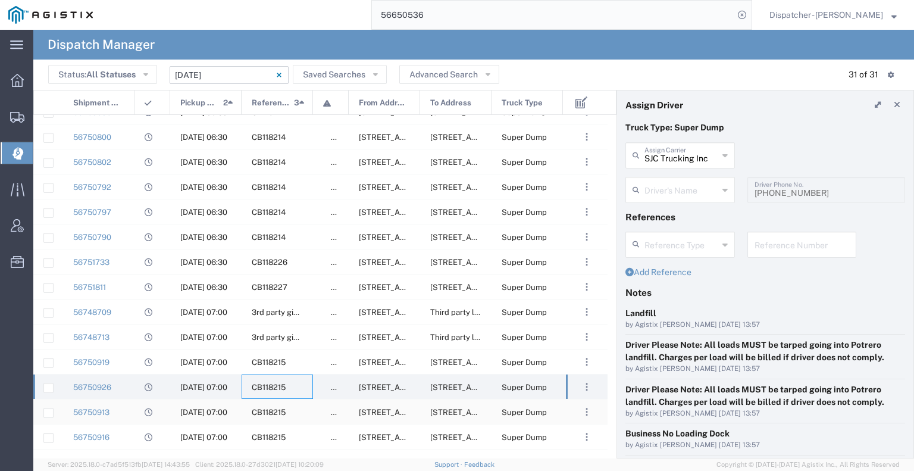
type input "[PERSON_NAME]"
type input "9255187628"
click at [652, 161] on input "text" at bounding box center [681, 154] width 74 height 21
click at [658, 174] on span "Bhatti Bros Inc" at bounding box center [677, 181] width 103 height 18
type input "Bhatti Bros Inc"
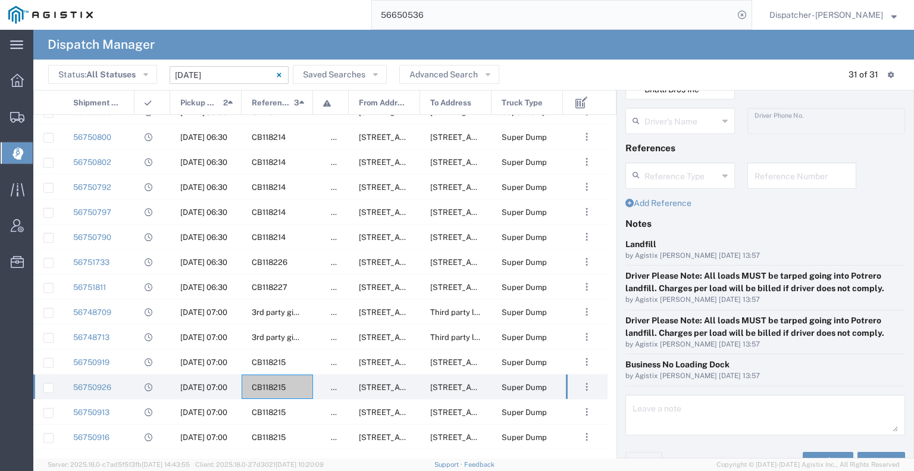
scroll to position [90, 0]
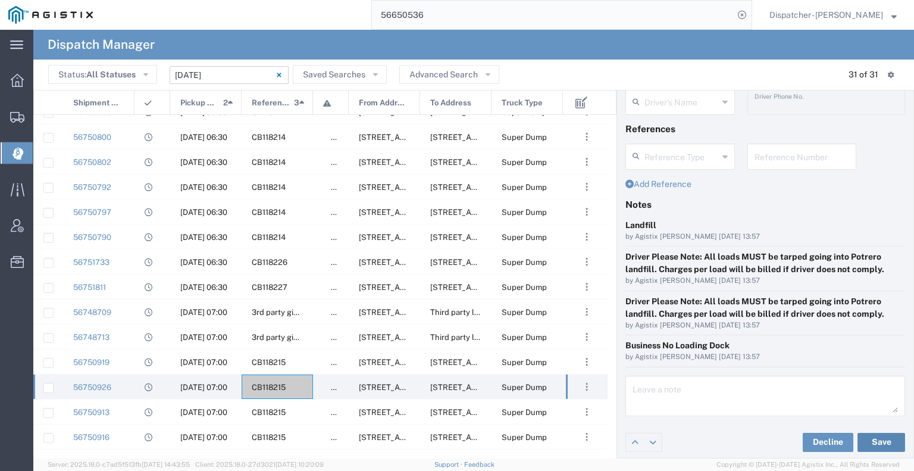
click at [877, 435] on button "Save" at bounding box center [881, 441] width 48 height 19
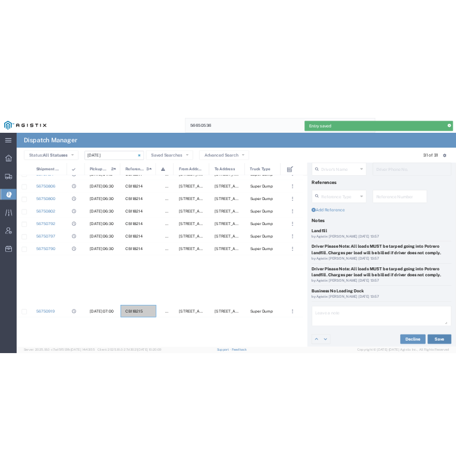
scroll to position [0, 0]
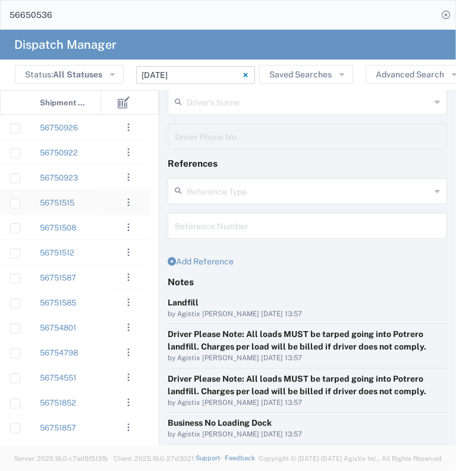
click at [85, 204] on div "56751515" at bounding box center [65, 202] width 71 height 24
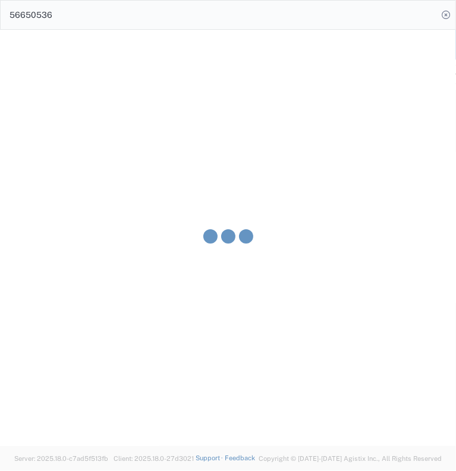
type input "[PERSON_NAME] & Sons Trucking, Inc"
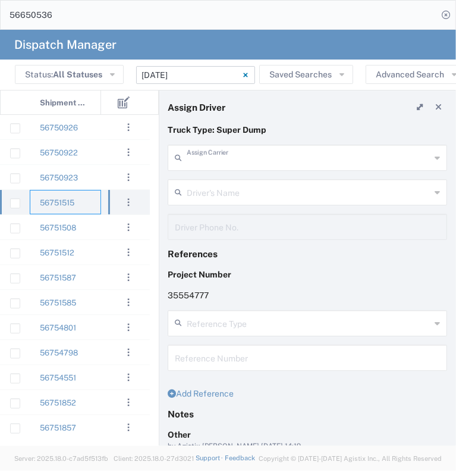
click at [236, 155] on input "text" at bounding box center [309, 156] width 244 height 21
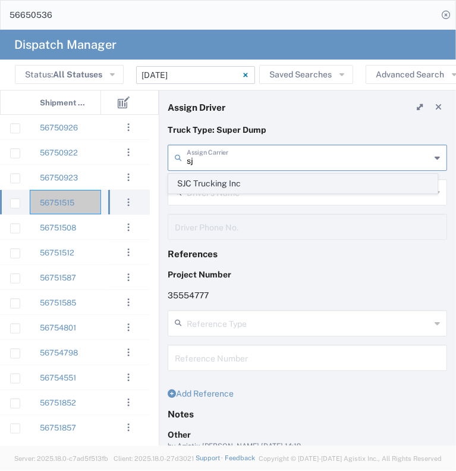
click at [234, 185] on span "SJC Trucking Inc" at bounding box center [303, 183] width 268 height 18
type input "SJC Trucking Inc"
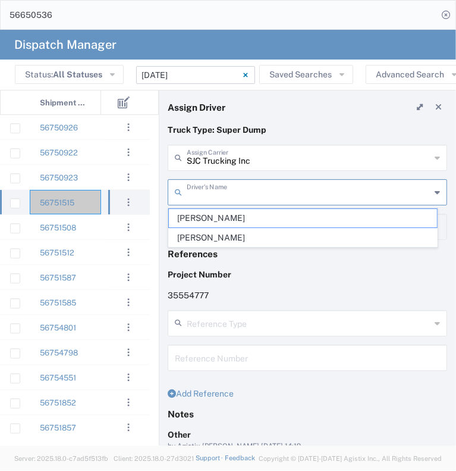
click at [235, 195] on input "text" at bounding box center [309, 191] width 244 height 21
click at [233, 234] on span "[PERSON_NAME]" at bounding box center [303, 237] width 268 height 18
type input "[PERSON_NAME]"
type input "9255187628"
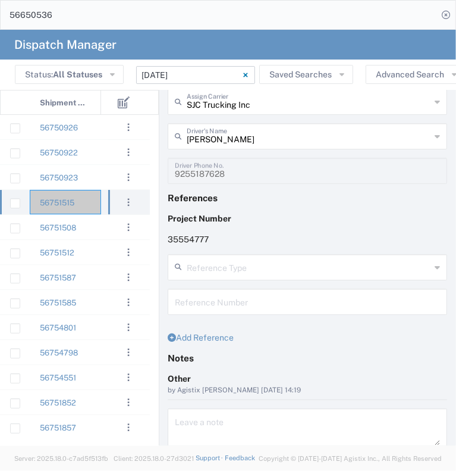
scroll to position [102, 0]
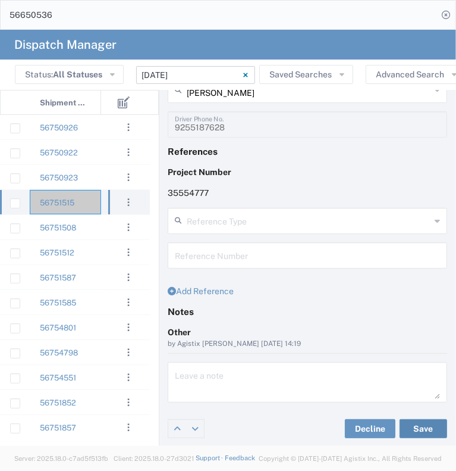
click at [402, 416] on div "Decline Save" at bounding box center [307, 428] width 296 height 36
click at [402, 419] on button "Save" at bounding box center [424, 428] width 48 height 19
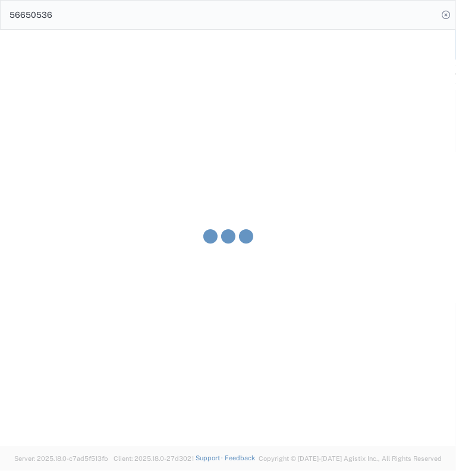
type input "[PERSON_NAME]"
type input "SJC Trucking Inc"
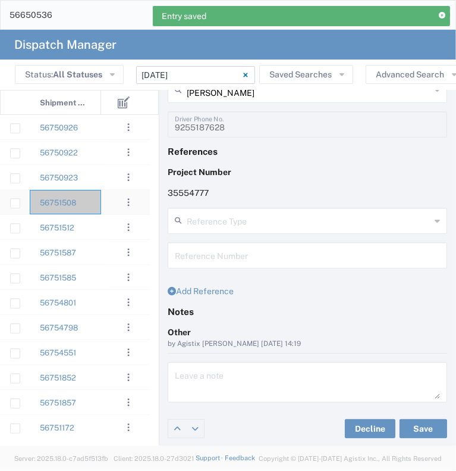
click at [93, 208] on div "56751508" at bounding box center [65, 202] width 71 height 24
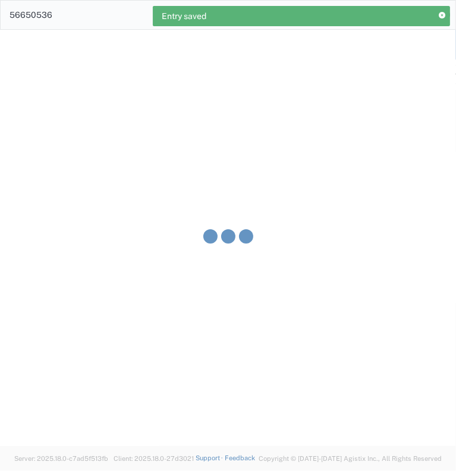
type input "[PERSON_NAME] & Sons Trucking, Inc"
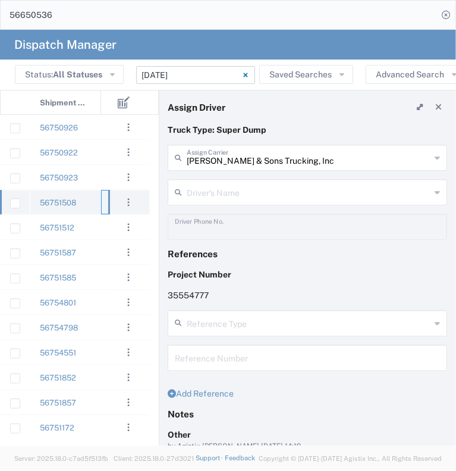
click at [103, 202] on div at bounding box center [119, 202] width 36 height 24
click at [84, 206] on div "56751508" at bounding box center [65, 202] width 71 height 24
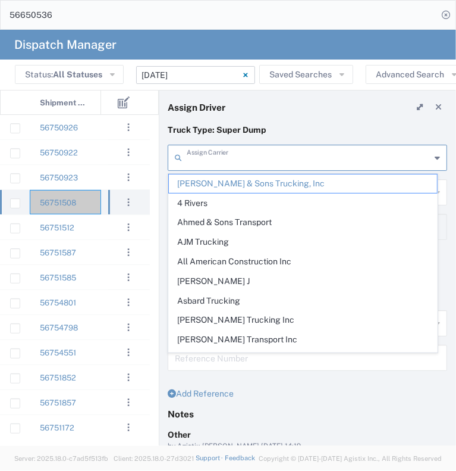
click at [225, 161] on input "text" at bounding box center [309, 156] width 244 height 21
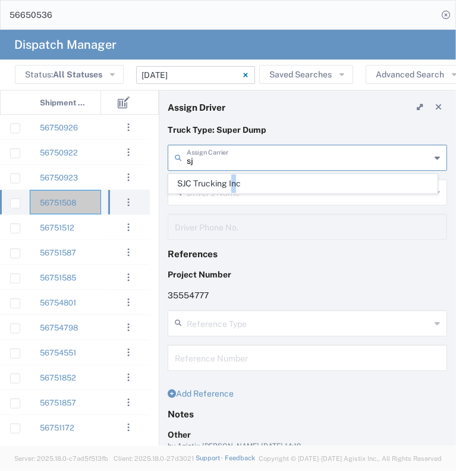
click at [234, 191] on span "SJC Trucking Inc" at bounding box center [303, 183] width 268 height 18
type input "SJC Trucking Inc"
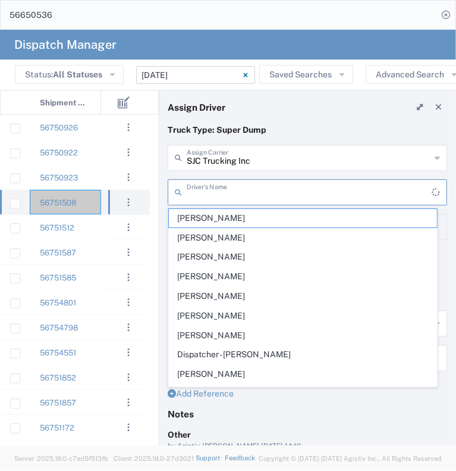
click at [231, 199] on input "text" at bounding box center [309, 191] width 245 height 21
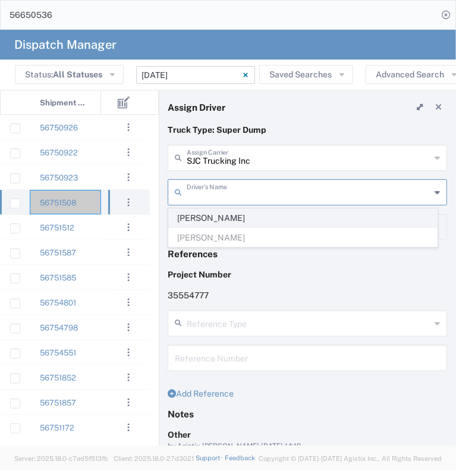
click at [224, 211] on span "[PERSON_NAME]" at bounding box center [303, 218] width 268 height 18
type input "[PERSON_NAME]"
type input "9255187628"
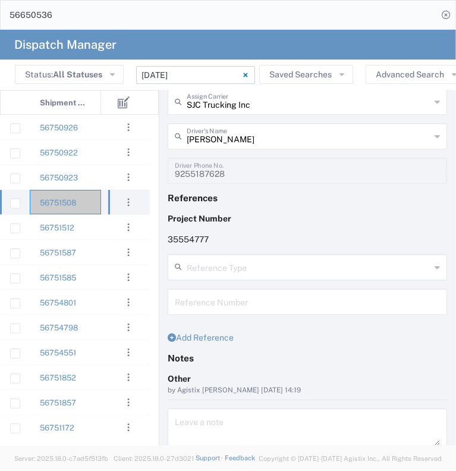
scroll to position [102, 0]
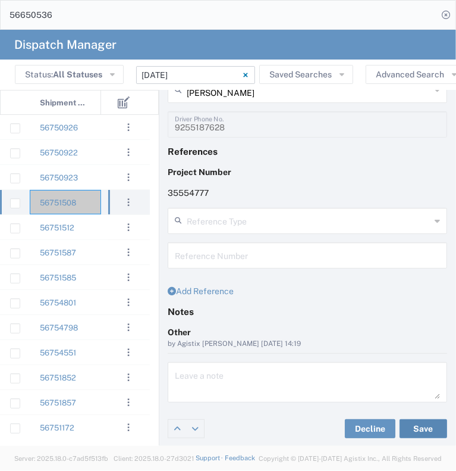
click at [424, 423] on button "Save" at bounding box center [424, 428] width 48 height 19
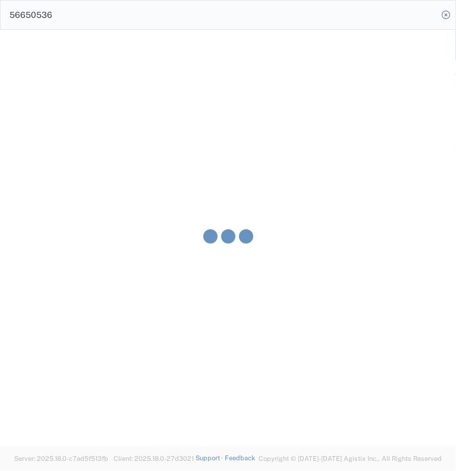
type input "[PERSON_NAME]"
type input "SJC Trucking Inc"
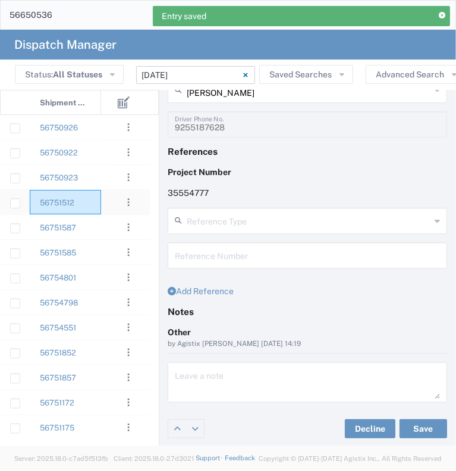
click at [98, 209] on div "56751512" at bounding box center [65, 202] width 71 height 24
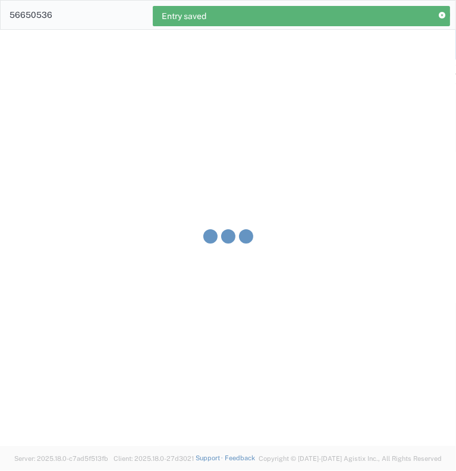
type input "[PERSON_NAME] & Sons Trucking, Inc"
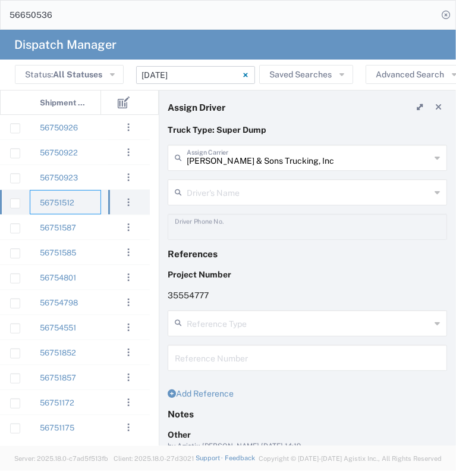
click at [247, 190] on input "text" at bounding box center [309, 191] width 244 height 21
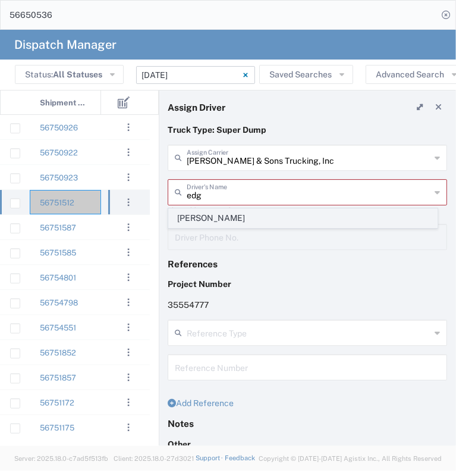
click at [250, 215] on span "[PERSON_NAME]" at bounding box center [303, 218] width 268 height 18
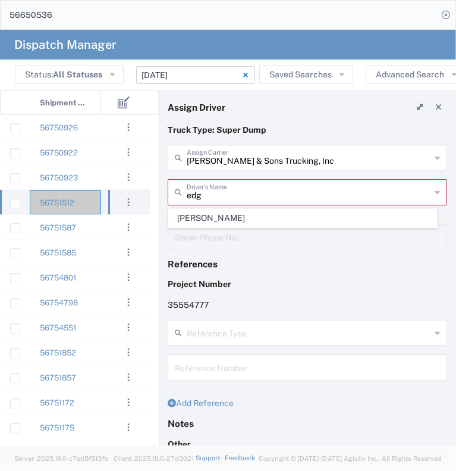
type input "[PERSON_NAME]"
type input "[PHONE_NUMBER]"
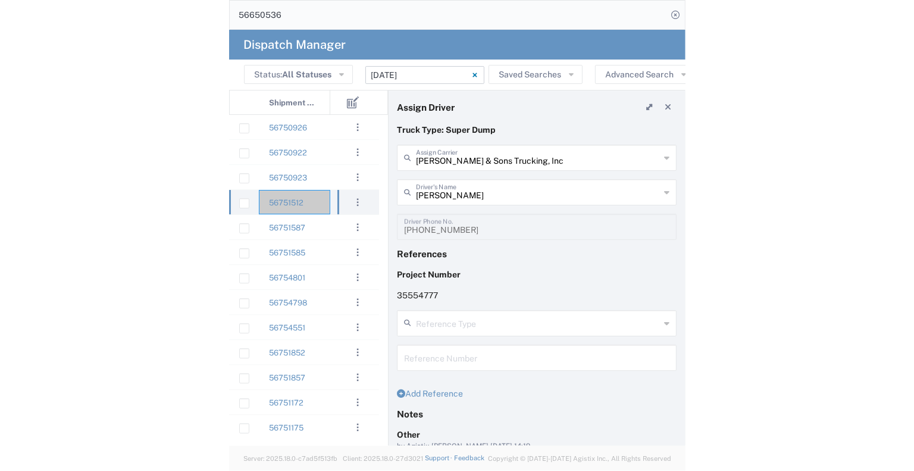
scroll to position [102, 0]
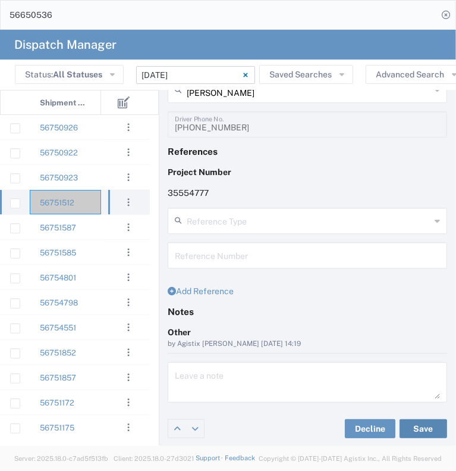
click at [410, 431] on button "Save" at bounding box center [424, 428] width 48 height 19
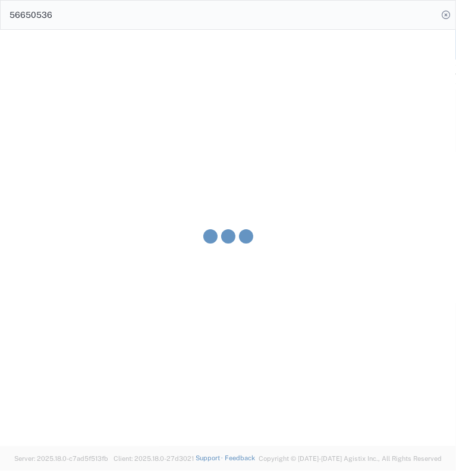
type input "[PERSON_NAME]"
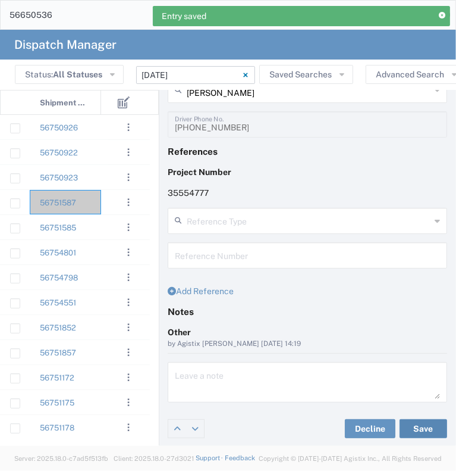
scroll to position [0, 0]
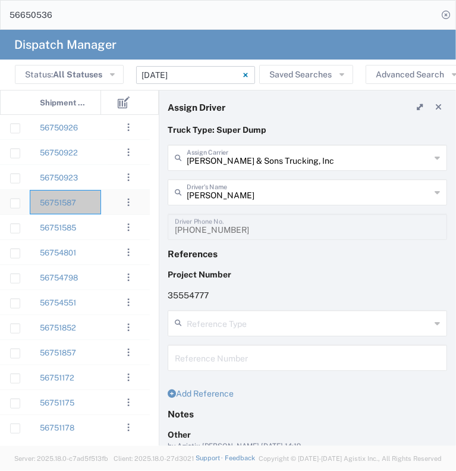
click at [92, 209] on div "56751587" at bounding box center [65, 202] width 71 height 24
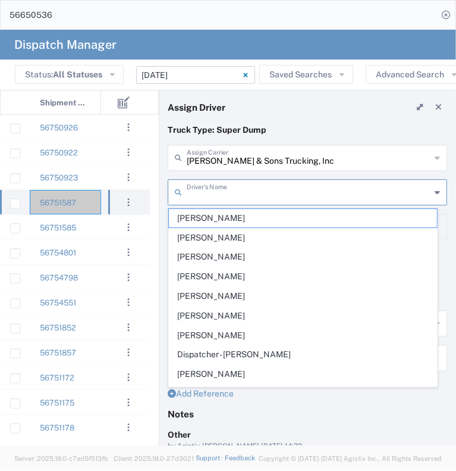
click at [239, 194] on input "text" at bounding box center [309, 191] width 244 height 21
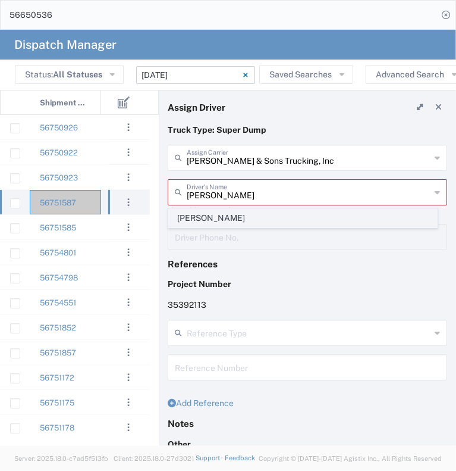
click at [238, 217] on span "[PERSON_NAME]" at bounding box center [303, 218] width 268 height 18
type input "[PERSON_NAME]"
type input "9253660399"
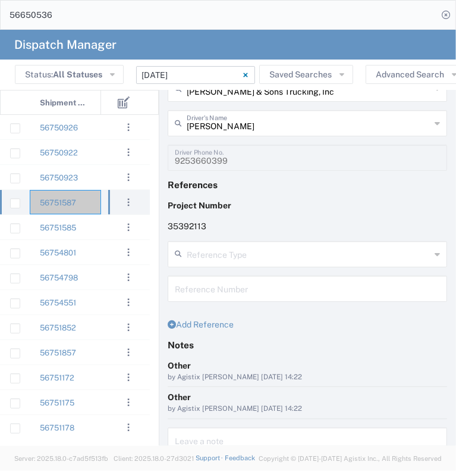
scroll to position [134, 0]
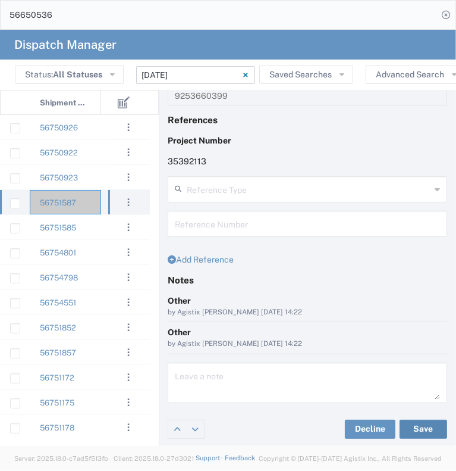
click at [418, 428] on button "Save" at bounding box center [424, 428] width 48 height 19
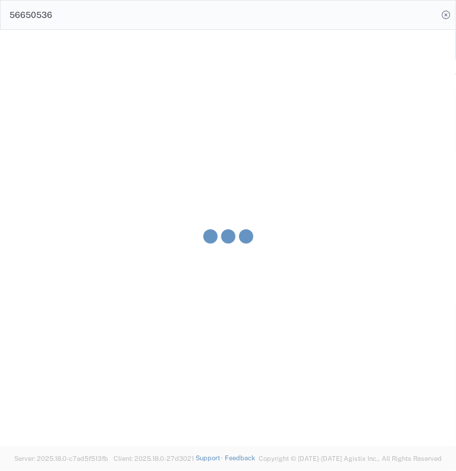
type input "[PERSON_NAME]"
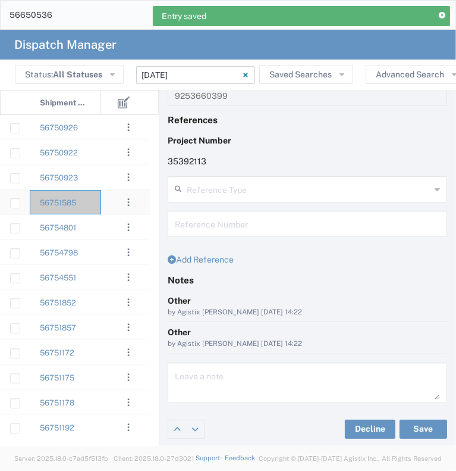
click at [95, 211] on div "56751585" at bounding box center [65, 202] width 71 height 24
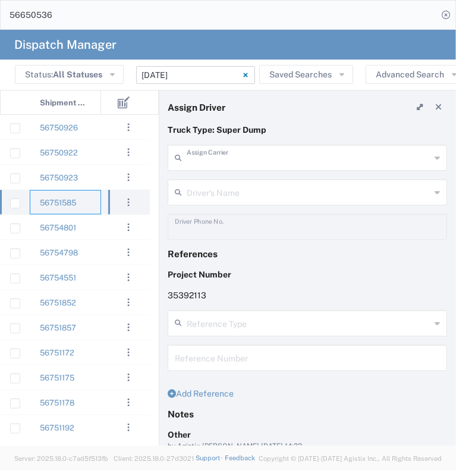
click at [240, 161] on input "text" at bounding box center [309, 156] width 244 height 21
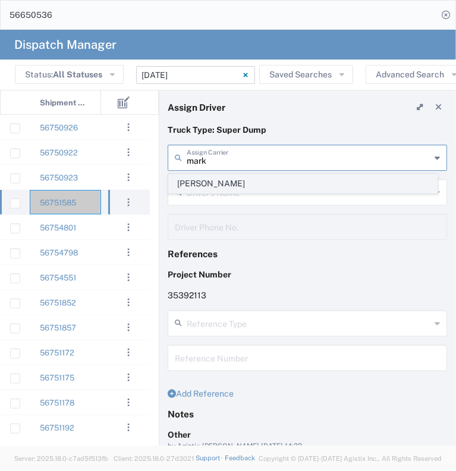
click at [253, 185] on span "[PERSON_NAME]" at bounding box center [303, 183] width 268 height 18
type input "[PERSON_NAME]"
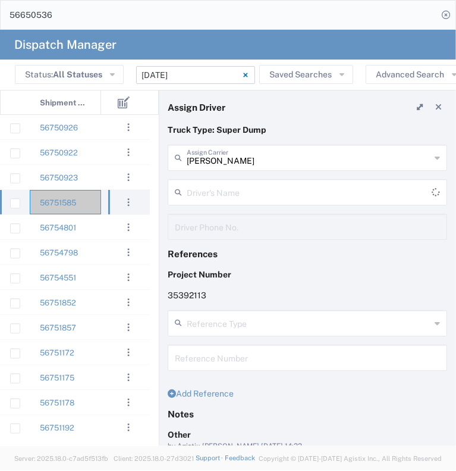
click at [247, 190] on input "text" at bounding box center [309, 191] width 245 height 21
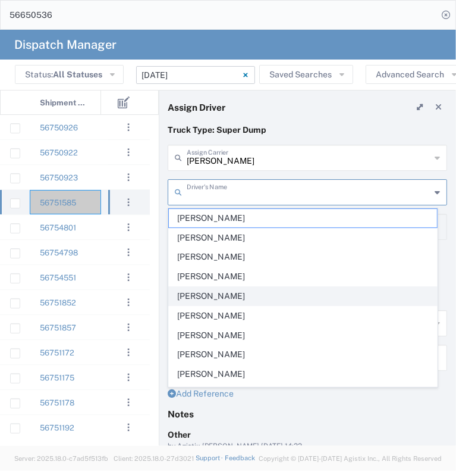
click at [247, 301] on span "[PERSON_NAME]" at bounding box center [303, 296] width 268 height 18
type input "[PERSON_NAME]"
type input "[PHONE_NUMBER]"
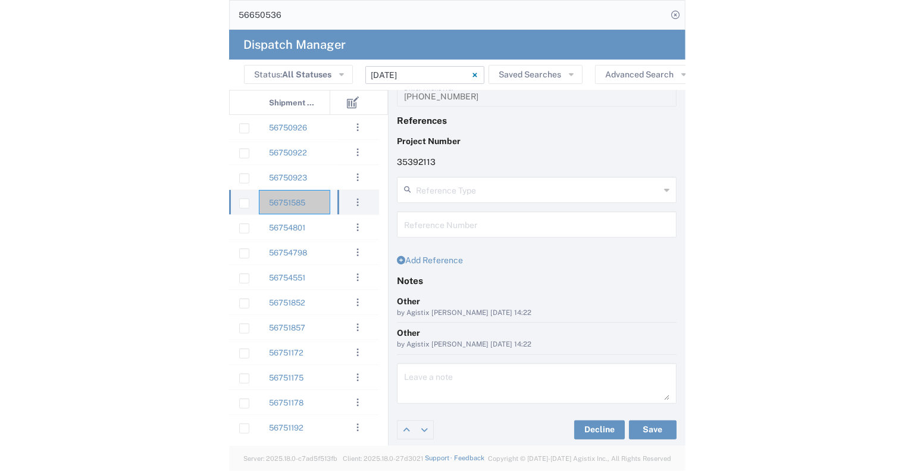
scroll to position [134, 0]
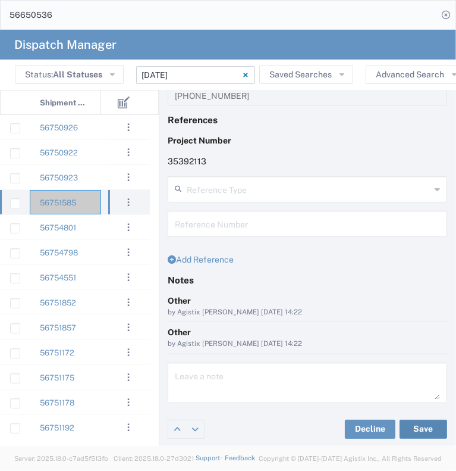
click at [413, 431] on button "Save" at bounding box center [424, 428] width 48 height 19
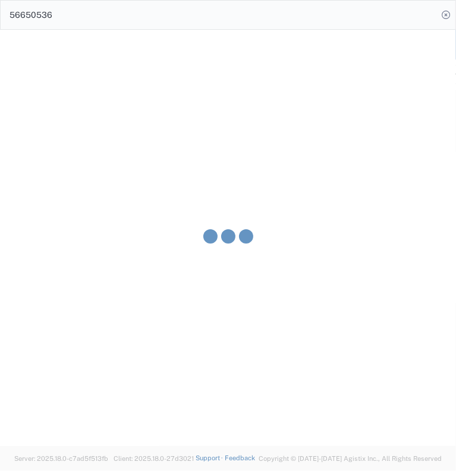
type input "[PERSON_NAME]"
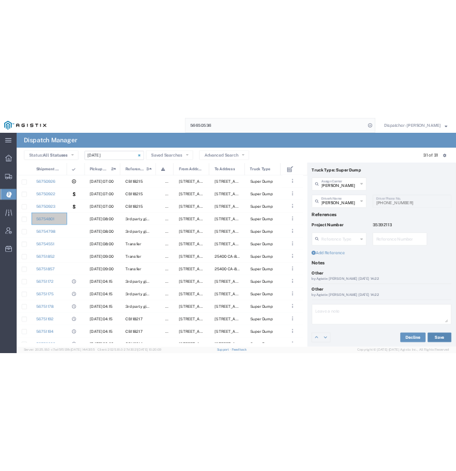
scroll to position [24, 0]
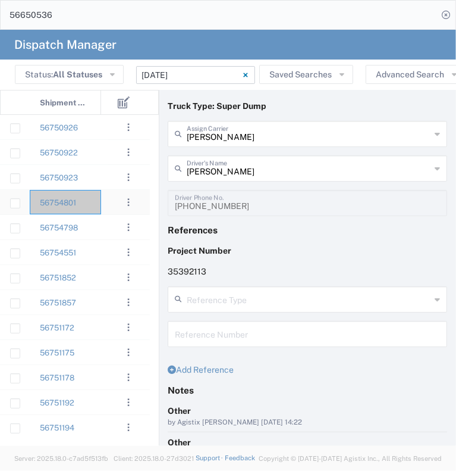
click at [95, 200] on div "56754801" at bounding box center [65, 202] width 71 height 24
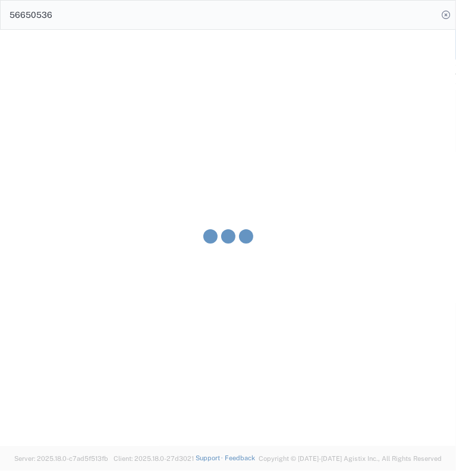
type input "[PERSON_NAME] & Sons Trucking, Inc"
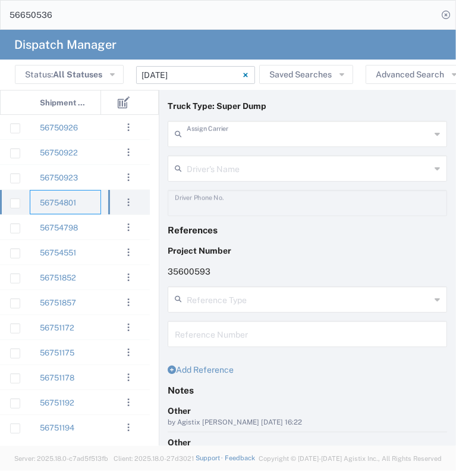
click at [224, 135] on input "text" at bounding box center [309, 133] width 244 height 21
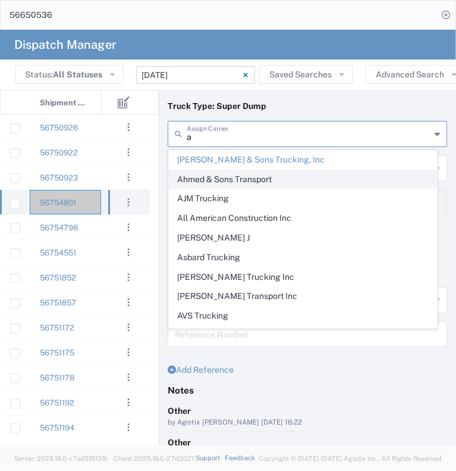
click at [238, 183] on span "Ahmed & Sons Transport" at bounding box center [303, 179] width 268 height 18
type input "Ahmed & Sons Transport"
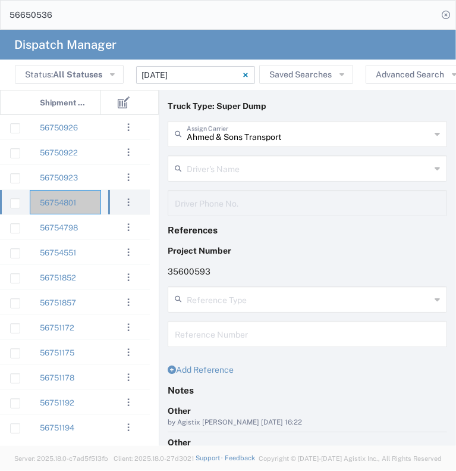
click at [231, 171] on input "text" at bounding box center [309, 167] width 244 height 21
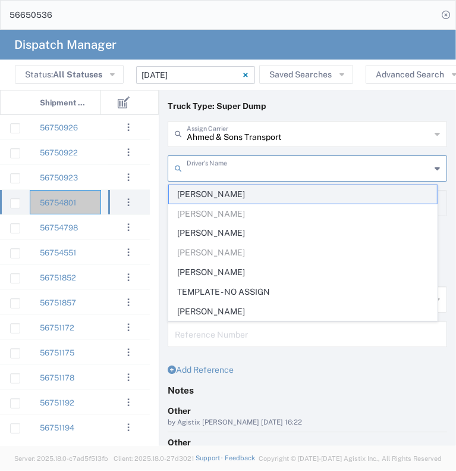
click at [227, 200] on span "[PERSON_NAME]" at bounding box center [303, 194] width 268 height 18
type input "[PERSON_NAME]"
type input "[PHONE_NUMBER]"
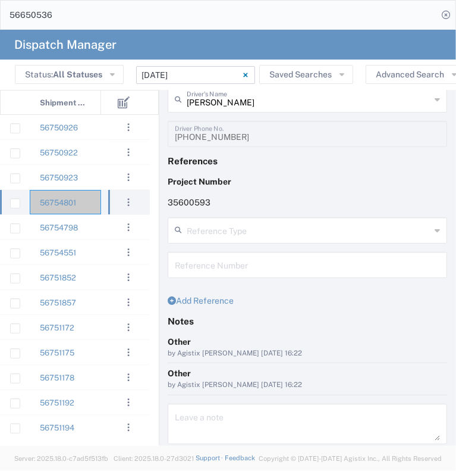
scroll to position [134, 0]
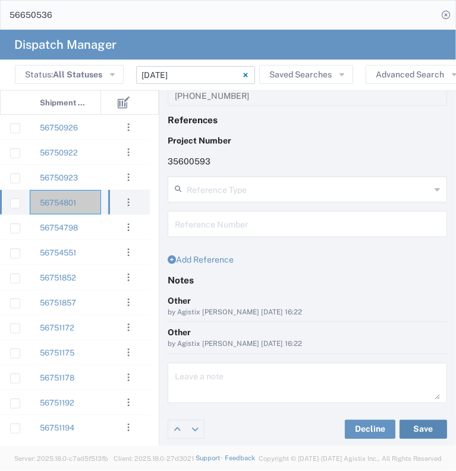
click at [415, 425] on button "Save" at bounding box center [424, 428] width 48 height 19
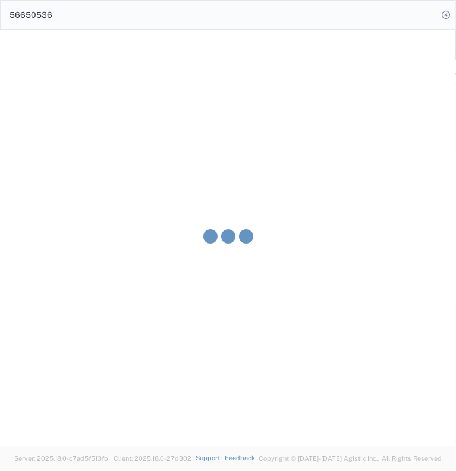
type input "[PERSON_NAME]"
type input "Ahmed & Sons Transport"
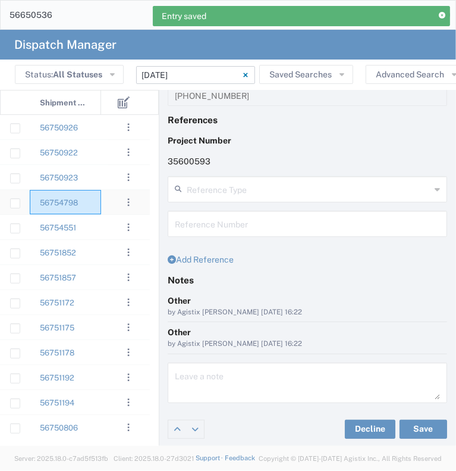
click at [93, 211] on div "56754798" at bounding box center [65, 202] width 71 height 24
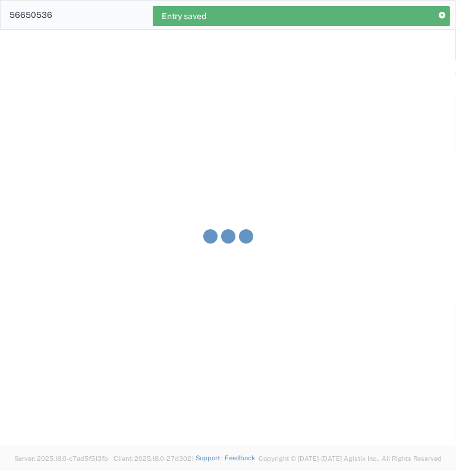
type input "[PERSON_NAME] & Sons Trucking, Inc"
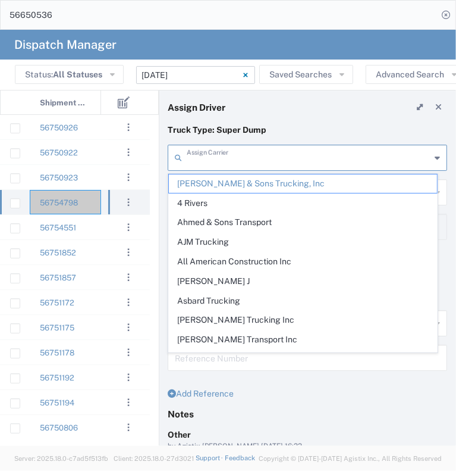
click at [230, 159] on input "text" at bounding box center [309, 156] width 244 height 21
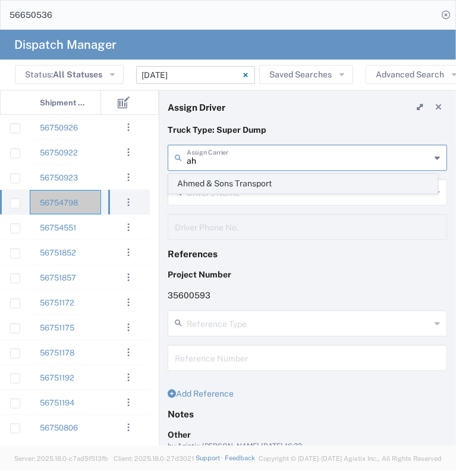
click at [225, 176] on span "Ahmed & Sons Transport" at bounding box center [303, 183] width 268 height 18
type input "Ahmed & Sons Transport"
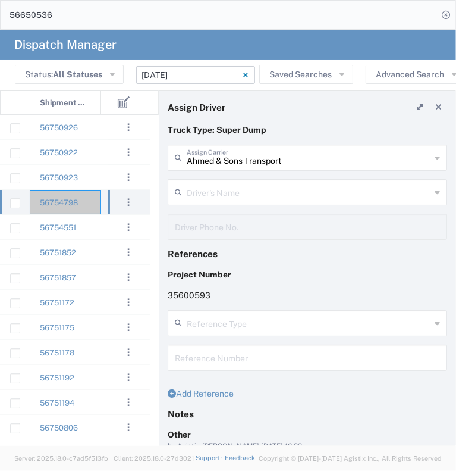
click at [224, 195] on input "text" at bounding box center [309, 191] width 244 height 21
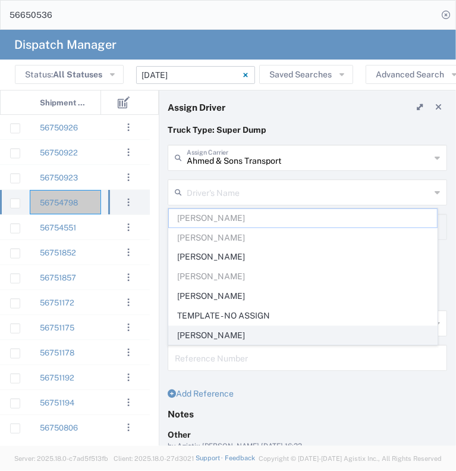
click at [223, 333] on span "[PERSON_NAME]" at bounding box center [303, 335] width 268 height 18
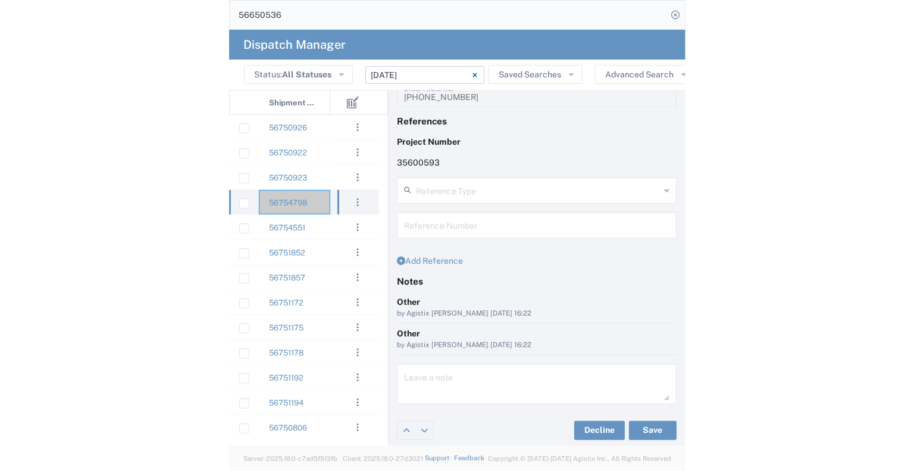
scroll to position [134, 0]
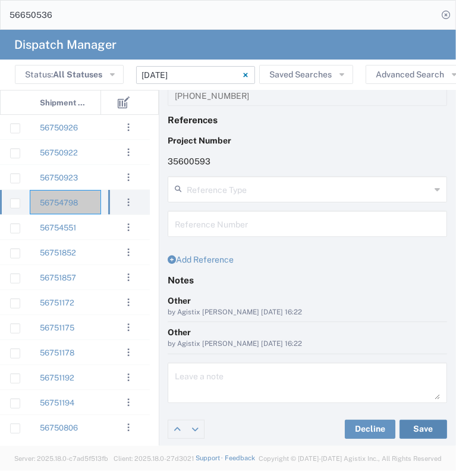
click at [403, 425] on button "Save" at bounding box center [424, 428] width 48 height 19
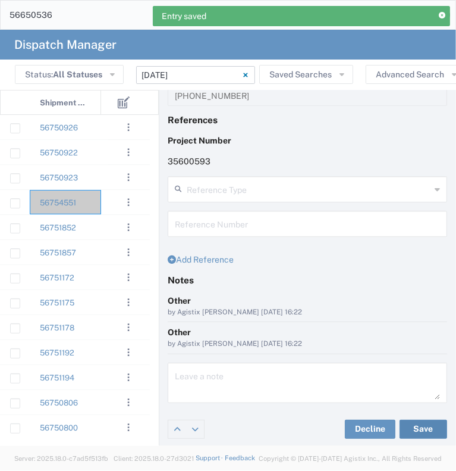
scroll to position [24, 0]
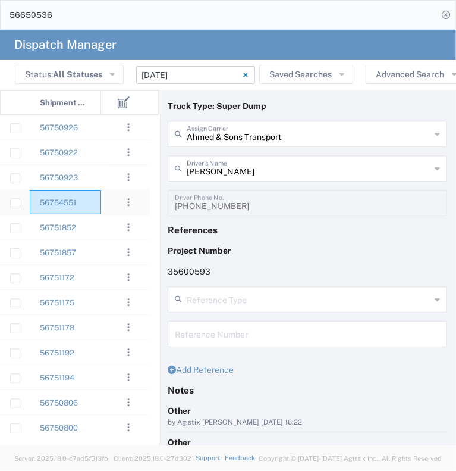
click at [95, 204] on div "56754551" at bounding box center [65, 202] width 71 height 24
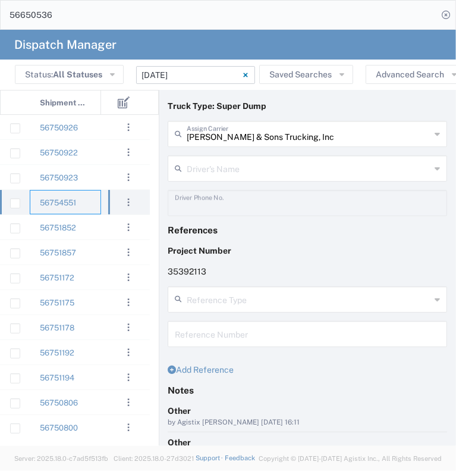
click at [219, 171] on input "text" at bounding box center [309, 167] width 244 height 21
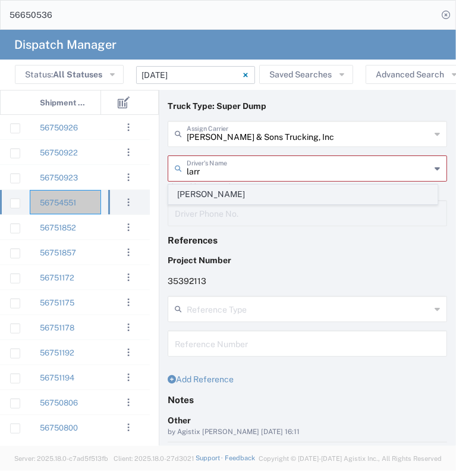
click at [226, 192] on span "[PERSON_NAME]" at bounding box center [303, 194] width 268 height 18
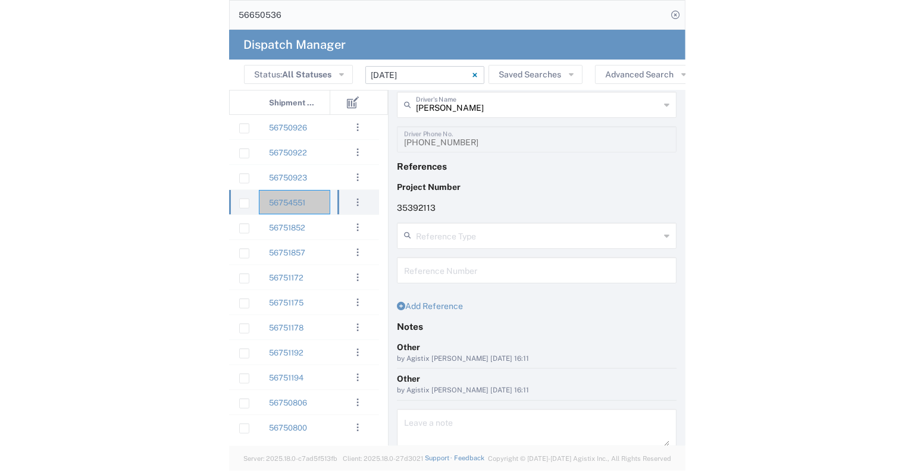
scroll to position [134, 0]
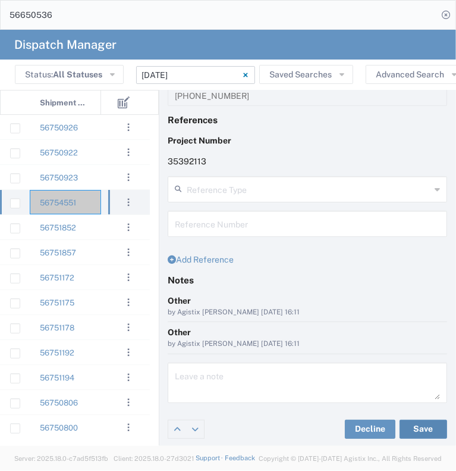
click at [419, 430] on button "Save" at bounding box center [424, 428] width 48 height 19
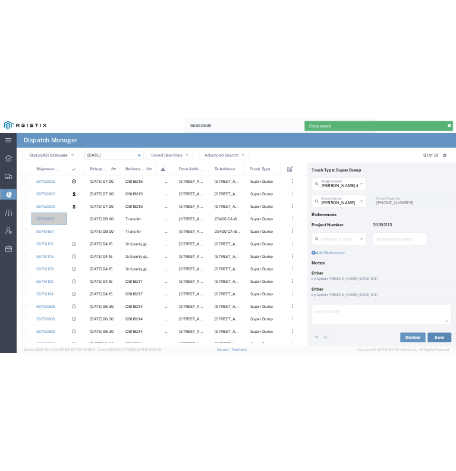
scroll to position [24, 0]
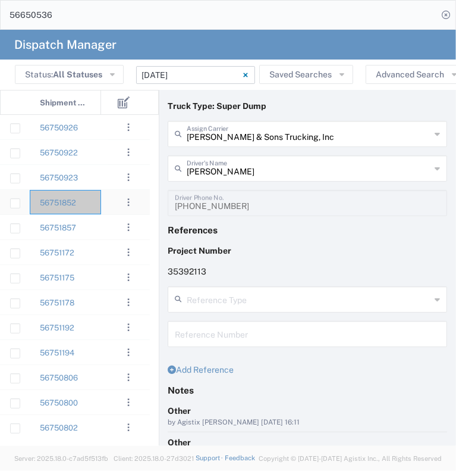
click at [102, 202] on div at bounding box center [119, 202] width 36 height 24
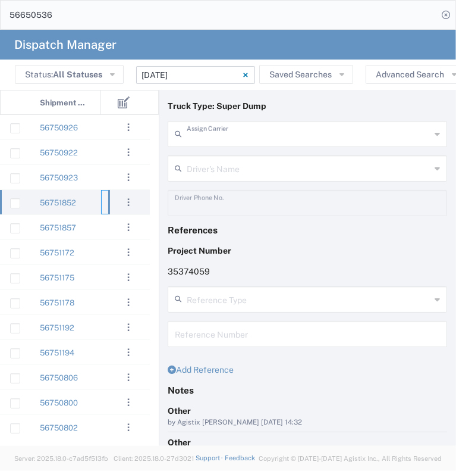
click at [197, 140] on input "text" at bounding box center [309, 133] width 244 height 21
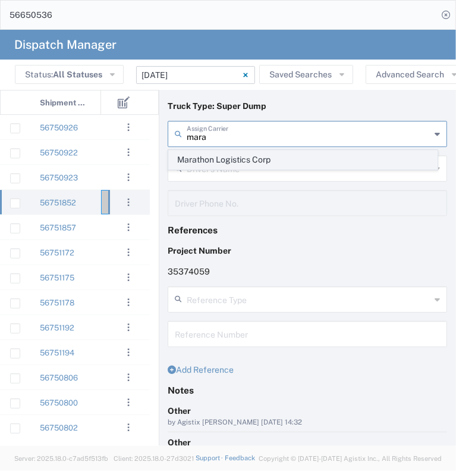
click at [202, 160] on span "Marathon Logistics Corp" at bounding box center [303, 159] width 268 height 18
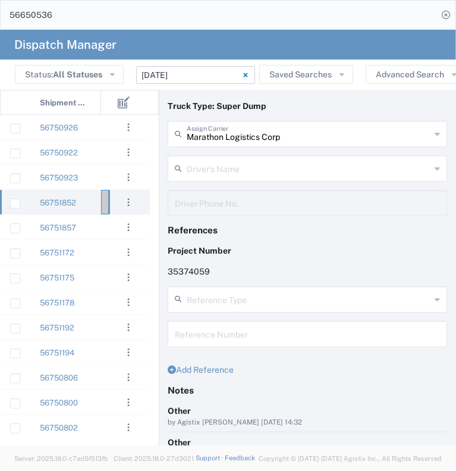
click at [202, 161] on input "text" at bounding box center [309, 167] width 244 height 21
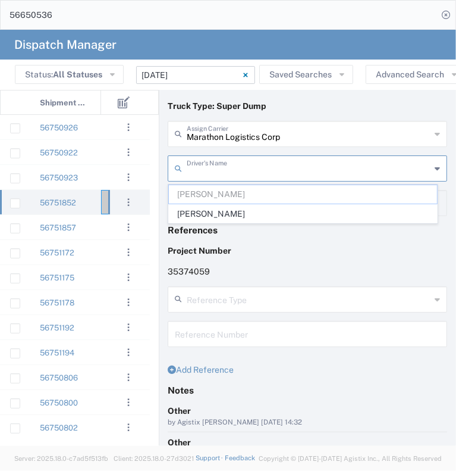
click at [211, 173] on input "text" at bounding box center [309, 167] width 244 height 21
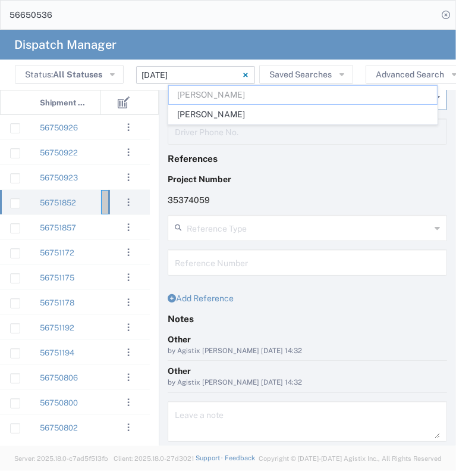
scroll to position [134, 0]
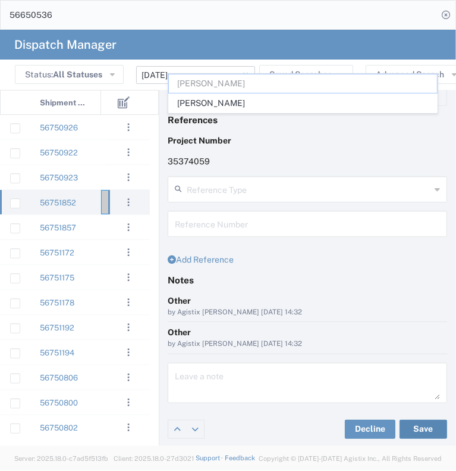
click at [421, 425] on button "Save" at bounding box center [424, 428] width 48 height 19
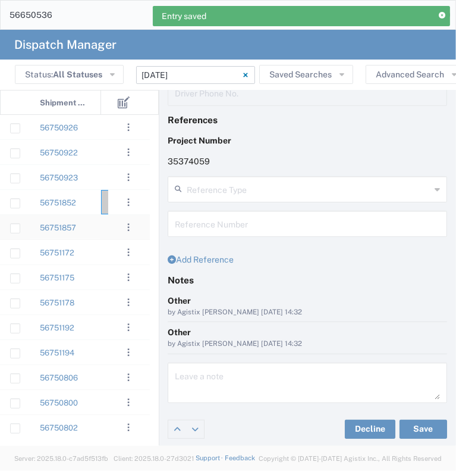
click at [102, 230] on div at bounding box center [119, 227] width 36 height 24
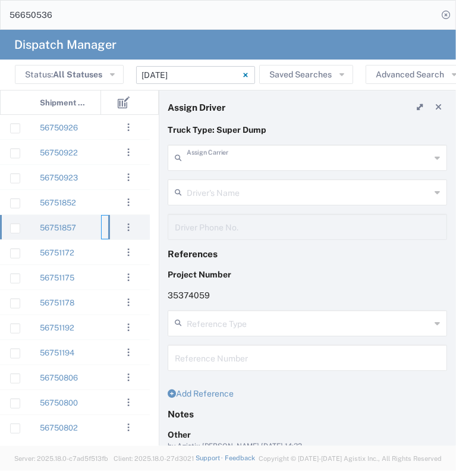
click at [219, 154] on input "text" at bounding box center [309, 156] width 244 height 21
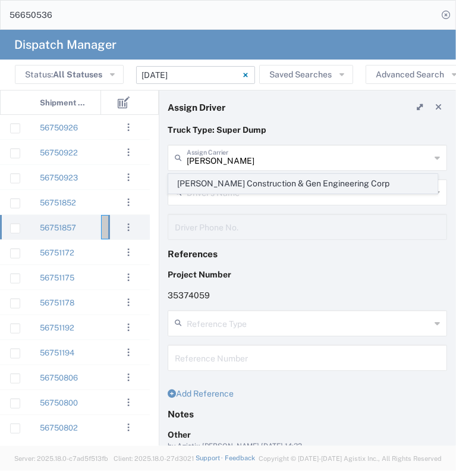
click at [222, 178] on span "[PERSON_NAME] Construction & Gen Engineering Corp" at bounding box center [303, 183] width 268 height 18
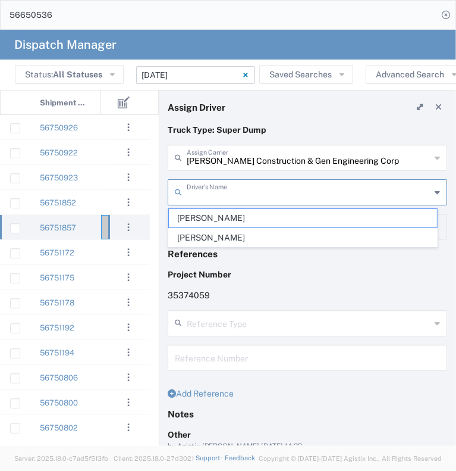
click at [216, 193] on input "text" at bounding box center [309, 191] width 244 height 21
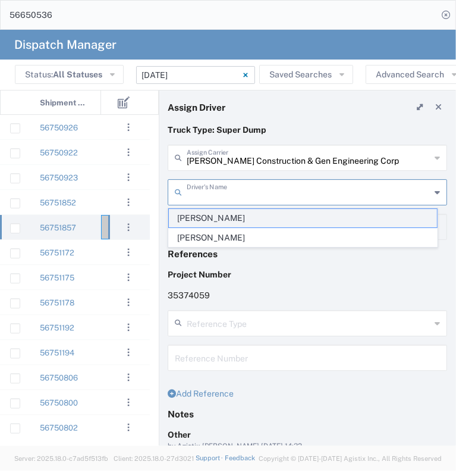
click at [217, 223] on span "[PERSON_NAME]" at bounding box center [303, 218] width 268 height 18
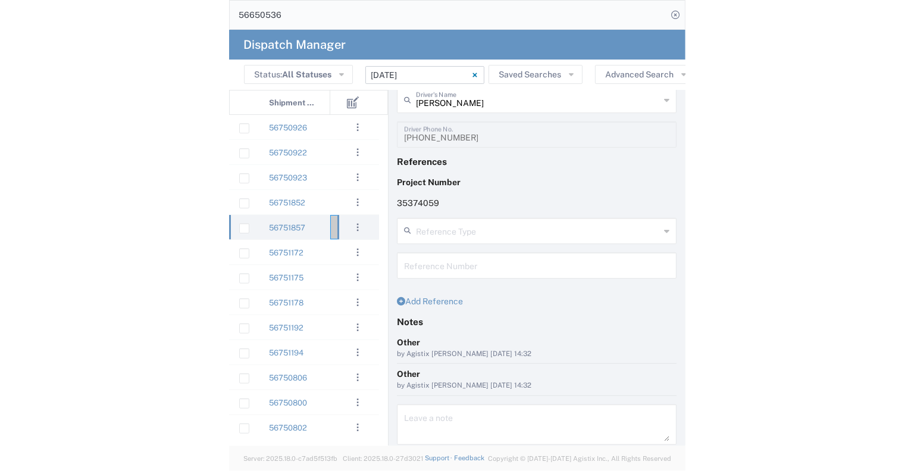
scroll to position [134, 0]
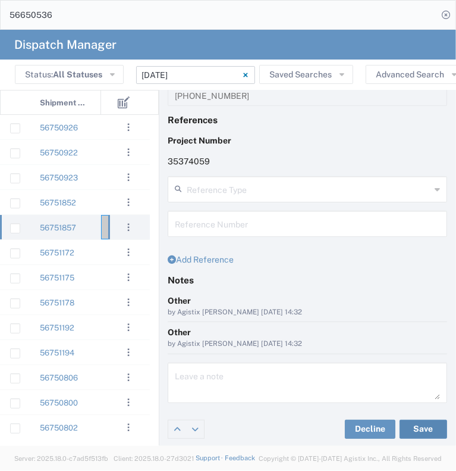
click at [401, 424] on button "Save" at bounding box center [424, 428] width 48 height 19
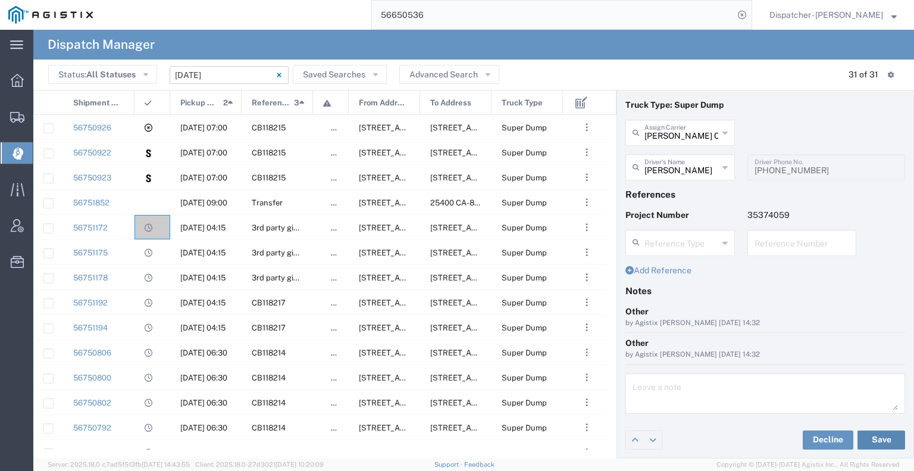
scroll to position [24, 0]
click at [150, 195] on div at bounding box center [152, 202] width 36 height 24
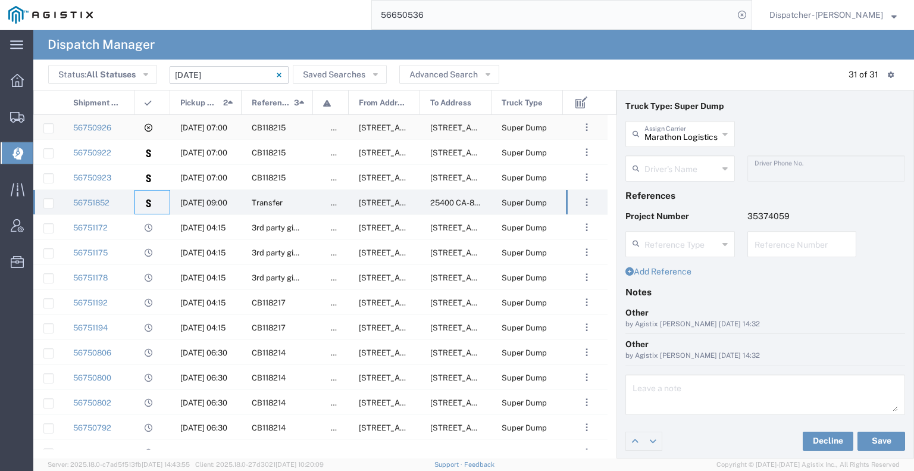
click at [133, 126] on div "56750926" at bounding box center [98, 127] width 71 height 24
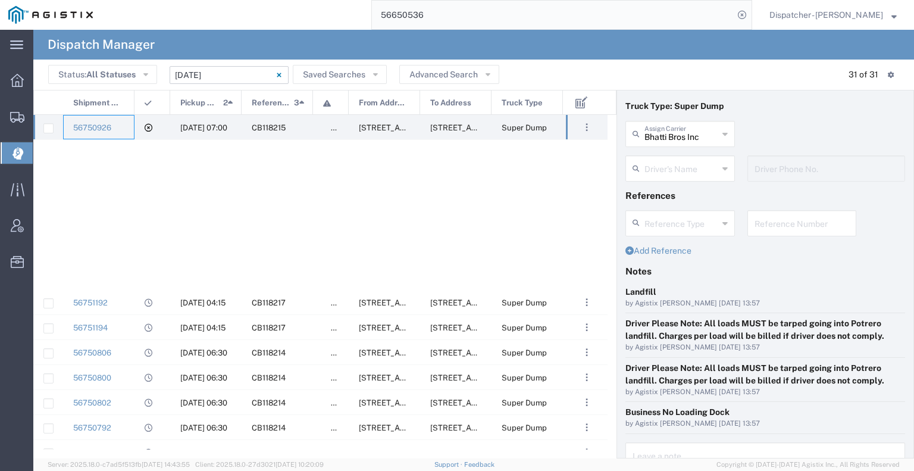
scroll to position [440, 0]
